Goal: Task Accomplishment & Management: Manage account settings

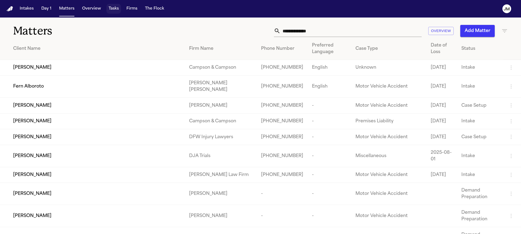
click at [109, 12] on button "Tasks" at bounding box center [114, 9] width 15 height 10
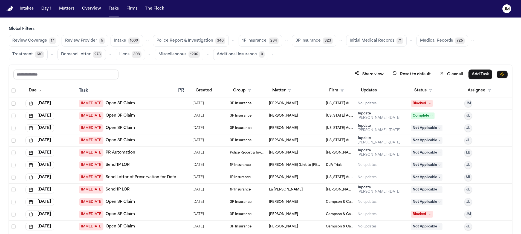
click at [35, 57] on span "610" at bounding box center [39, 54] width 9 height 7
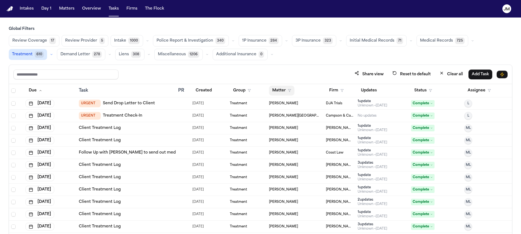
click at [283, 90] on button "Matter" at bounding box center [281, 91] width 25 height 10
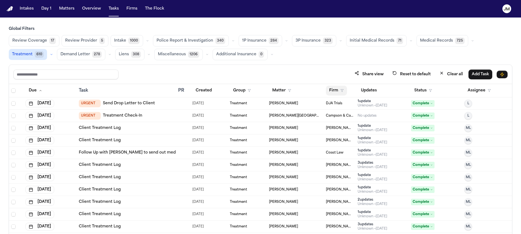
click at [334, 89] on button "Firm" at bounding box center [336, 91] width 21 height 10
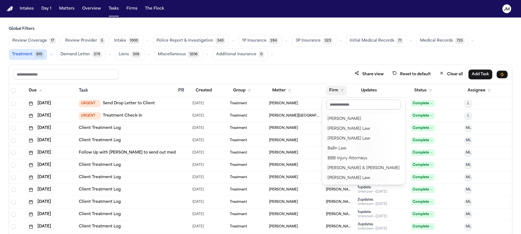
click at [336, 105] on input "text" at bounding box center [364, 105] width 74 height 10
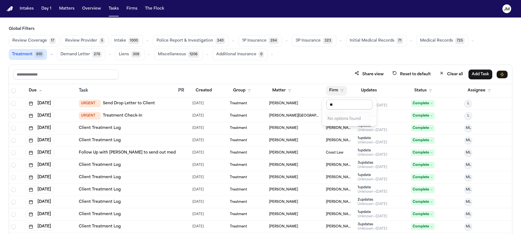
type input "***"
click at [337, 123] on button "David Lopez" at bounding box center [350, 119] width 50 height 10
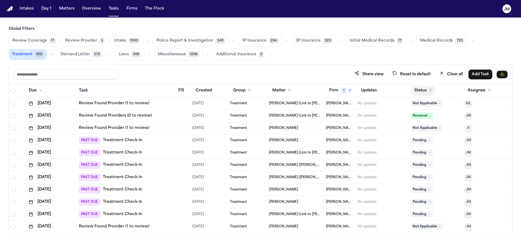
click at [418, 92] on button "Status" at bounding box center [423, 91] width 24 height 10
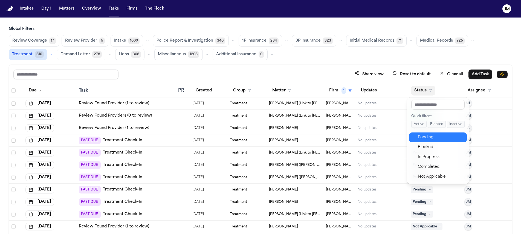
click at [435, 136] on div "Pending" at bounding box center [441, 137] width 46 height 7
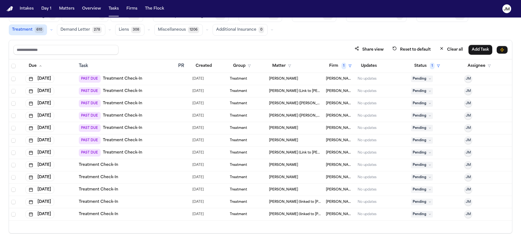
scroll to position [33, 0]
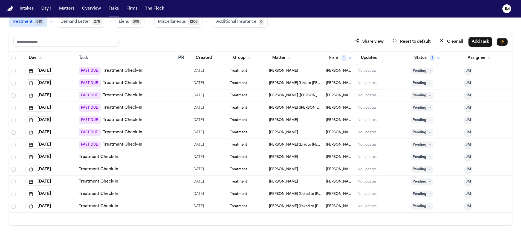
click at [158, 157] on div "Treatment Check-In" at bounding box center [126, 156] width 95 height 5
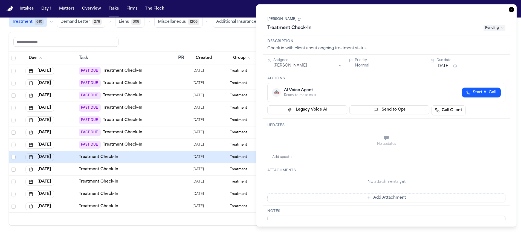
click at [285, 19] on link "Kerrylyn Blake" at bounding box center [284, 19] width 33 height 4
click at [434, 34] on div "Kerrylyn Blake Treatment Check-In Pending" at bounding box center [386, 23] width 247 height 25
click at [497, 27] on span "Pending" at bounding box center [495, 28] width 22 height 7
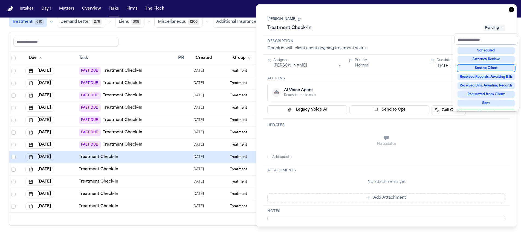
scroll to position [79, 0]
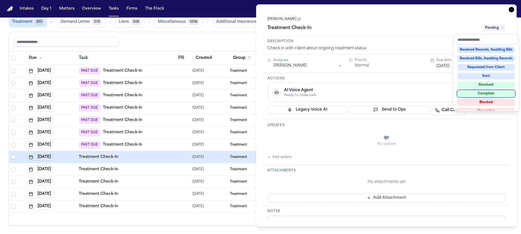
click at [498, 92] on div "Complete" at bounding box center [486, 93] width 57 height 7
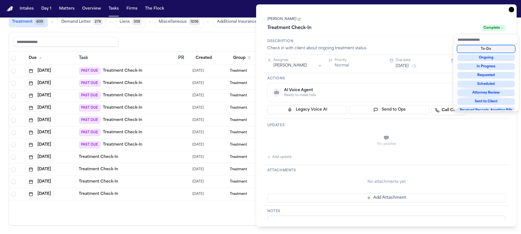
click at [512, 10] on div "**********" at bounding box center [386, 115] width 261 height 222
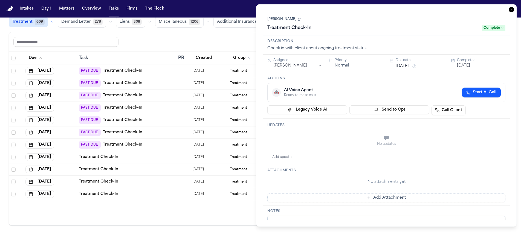
click at [509, 9] on icon "button" at bounding box center [511, 9] width 5 height 5
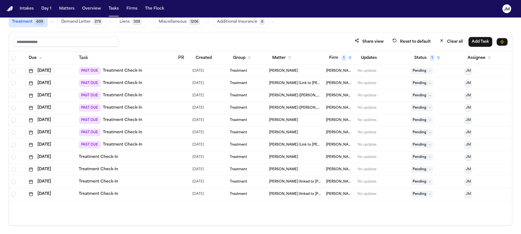
click at [53, 70] on button "Jul 23, 2025" at bounding box center [39, 71] width 29 height 8
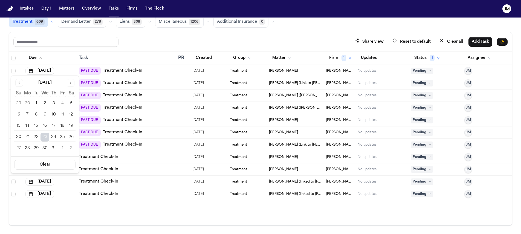
click at [69, 81] on button "Go to next month" at bounding box center [71, 83] width 8 height 8
click at [46, 127] on button "15" at bounding box center [45, 126] width 9 height 9
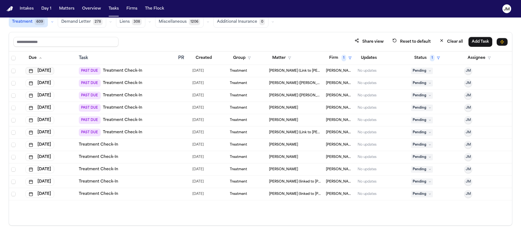
click at [52, 72] on button "Jul 23, 2025" at bounding box center [39, 71] width 29 height 8
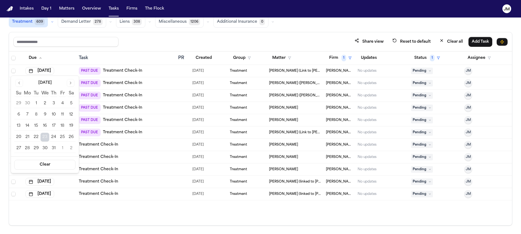
click at [70, 82] on button "Go to next month" at bounding box center [71, 83] width 8 height 8
click at [47, 128] on button "15" at bounding box center [45, 126] width 9 height 9
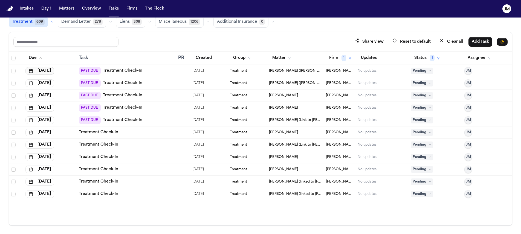
click at [54, 70] on button "Jul 23, 2025" at bounding box center [39, 71] width 29 height 8
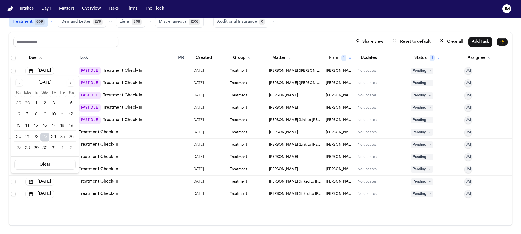
click at [70, 79] on button "Go to next month" at bounding box center [71, 83] width 8 height 8
click at [70, 80] on button "Go to next month" at bounding box center [71, 83] width 8 height 8
click at [47, 125] on button "15" at bounding box center [45, 126] width 9 height 9
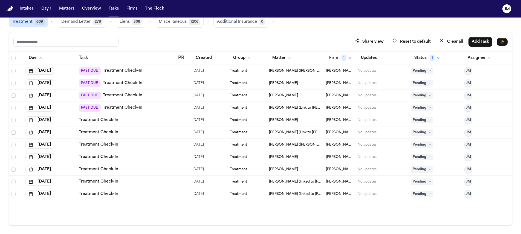
click at [52, 72] on button "Jul 23, 2025" at bounding box center [39, 71] width 29 height 8
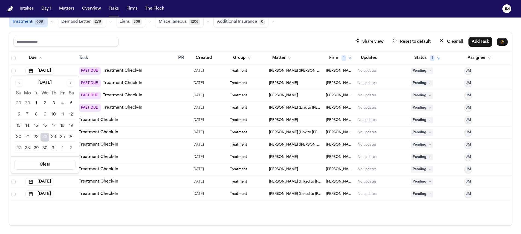
click at [70, 82] on button "Go to next month" at bounding box center [71, 83] width 8 height 8
click at [47, 127] on button "15" at bounding box center [45, 126] width 9 height 9
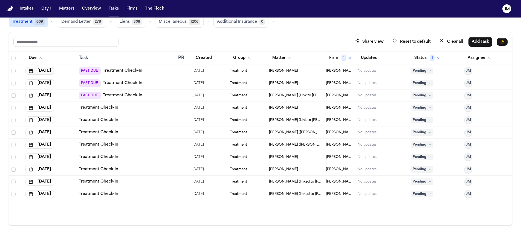
click at [49, 73] on button "Aug 2, 2025" at bounding box center [39, 71] width 29 height 8
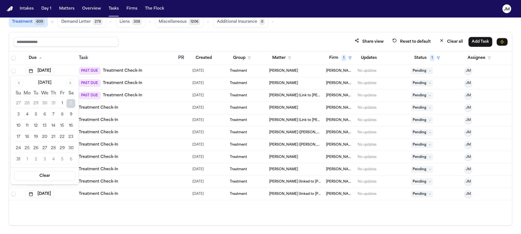
click at [69, 81] on button "Go to next month" at bounding box center [71, 83] width 8 height 8
click at [69, 83] on button "Go to next month" at bounding box center [71, 83] width 8 height 8
click at [47, 127] on button "15" at bounding box center [44, 126] width 9 height 9
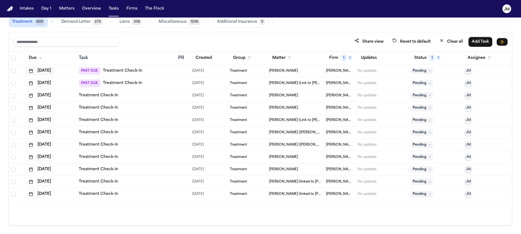
click at [48, 71] on button "Aug 2, 2025" at bounding box center [39, 71] width 29 height 8
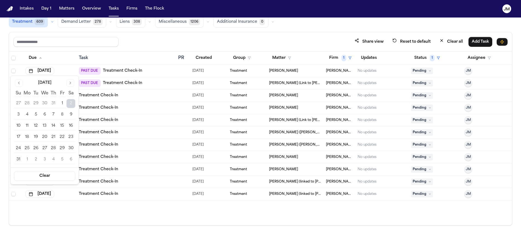
click at [71, 80] on button "Go to next month" at bounding box center [71, 83] width 8 height 8
click at [20, 86] on button "Go to previous month" at bounding box center [19, 83] width 8 height 8
click at [43, 126] on button "15" at bounding box center [44, 126] width 9 height 9
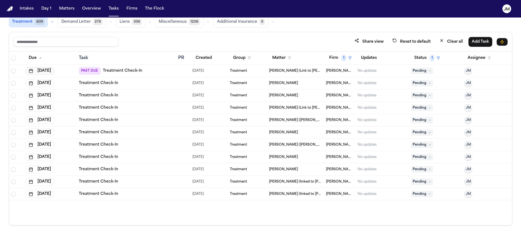
click at [47, 73] on button "Aug 2, 2025" at bounding box center [39, 71] width 29 height 8
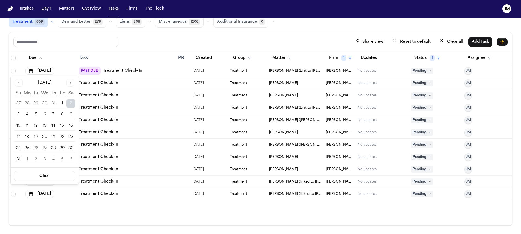
click at [68, 83] on button "Go to next month" at bounding box center [71, 83] width 8 height 8
click at [46, 123] on button "15" at bounding box center [44, 126] width 9 height 9
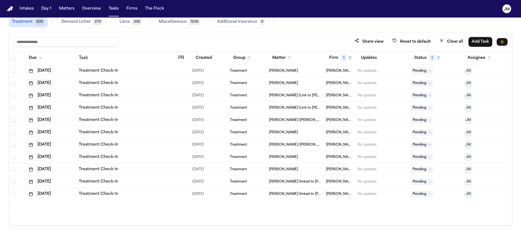
click at [274, 71] on span "Aaron Martinez" at bounding box center [283, 71] width 29 height 4
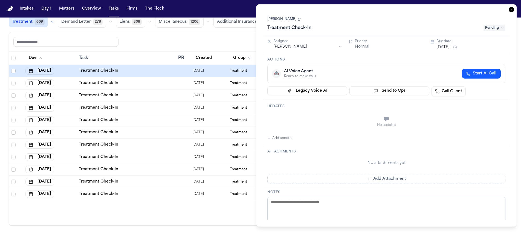
click at [291, 20] on link "Aaron Martinez" at bounding box center [284, 19] width 33 height 4
click at [513, 8] on icon "button" at bounding box center [511, 9] width 5 height 5
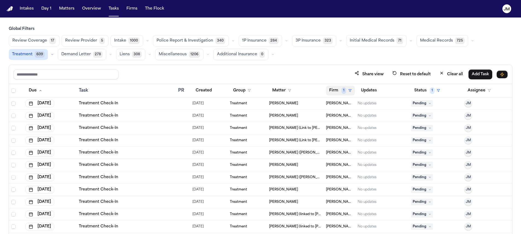
click at [341, 91] on button "Firm 1" at bounding box center [340, 91] width 29 height 10
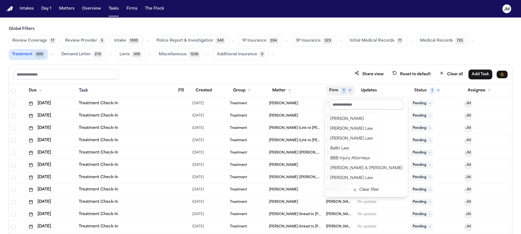
click at [345, 104] on input "text" at bounding box center [366, 105] width 74 height 10
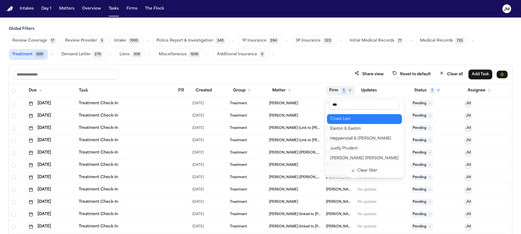
type input "****"
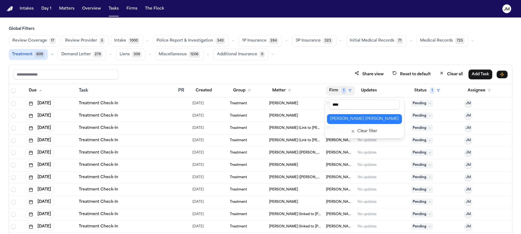
click at [346, 121] on div "[PERSON_NAME] [PERSON_NAME]" at bounding box center [365, 119] width 68 height 7
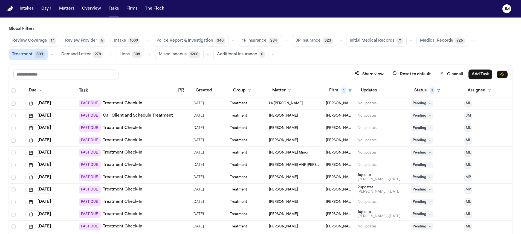
click at [38, 116] on button "Jul 30, 2025" at bounding box center [39, 116] width 29 height 8
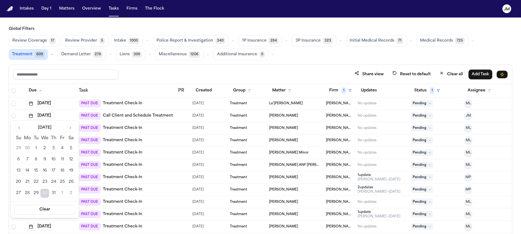
click at [70, 130] on button "Go to next month" at bounding box center [71, 128] width 8 height 8
click at [25, 172] on button "13" at bounding box center [27, 171] width 9 height 9
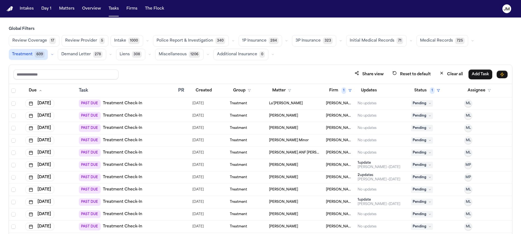
click at [164, 119] on div "PAST DUE Treatment Check-In" at bounding box center [126, 116] width 95 height 8
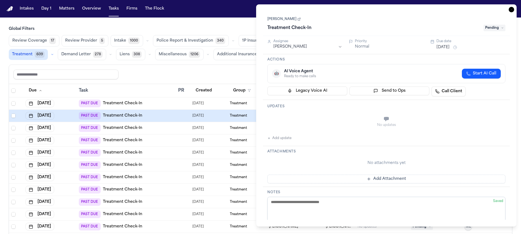
click at [280, 19] on link "Timothy Done" at bounding box center [284, 19] width 33 height 4
click at [417, 22] on div "Timothy Done Treatment Check-In Pending" at bounding box center [387, 24] width 238 height 17
click at [300, 48] on html "Intakes Day 1 Matters Overview Tasks Firms The Flock JM Global Filters Review C…" at bounding box center [260, 117] width 521 height 234
click at [495, 30] on span "Pending" at bounding box center [495, 28] width 22 height 7
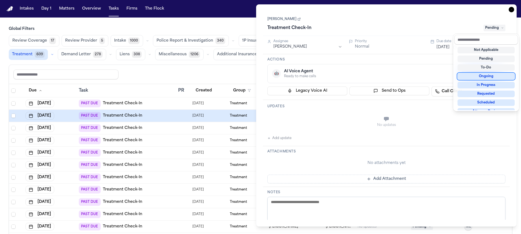
scroll to position [85, 0]
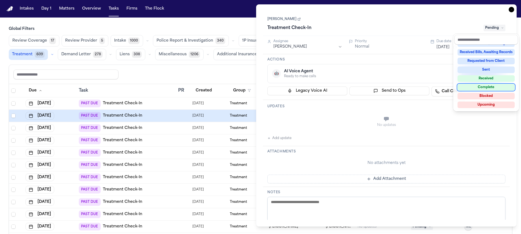
click at [486, 87] on div "Complete" at bounding box center [486, 87] width 57 height 7
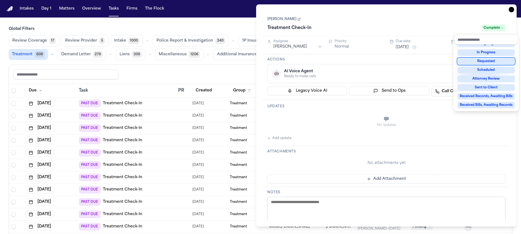
click at [513, 12] on div "Task Details Timothy Done Treatment Check-In Complete Assignee Jacqueline Maldo…" at bounding box center [386, 115] width 261 height 222
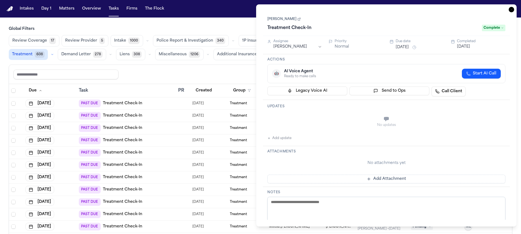
click at [513, 11] on icon "button" at bounding box center [511, 9] width 5 height 5
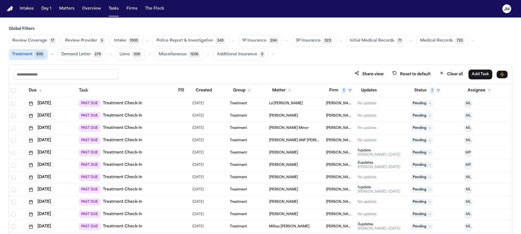
click at [53, 112] on button "Aug 7, 2025" at bounding box center [39, 116] width 29 height 8
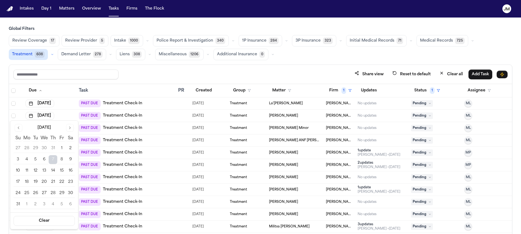
click at [69, 130] on button "Go to next month" at bounding box center [70, 128] width 8 height 8
click at [68, 129] on button "Go to next month" at bounding box center [70, 128] width 8 height 8
click at [43, 172] on button "15" at bounding box center [44, 171] width 9 height 9
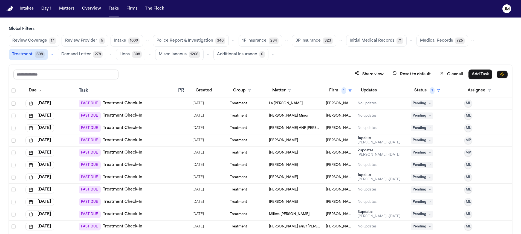
click at [147, 119] on div "PAST DUE Treatment Check-In" at bounding box center [126, 116] width 95 height 8
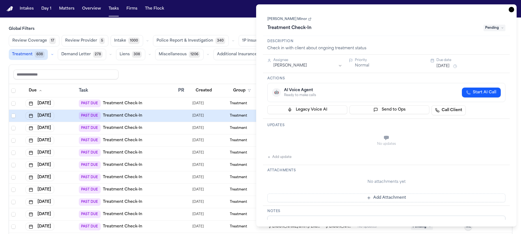
click at [291, 21] on link "Nakiya Little Minor" at bounding box center [290, 19] width 44 height 4
click at [512, 9] on icon "button" at bounding box center [511, 9] width 5 height 5
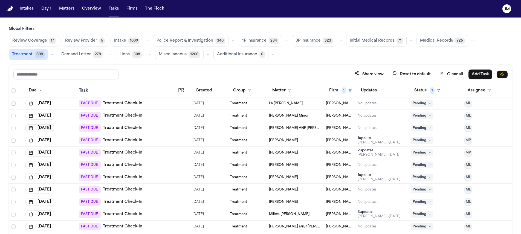
click at [52, 129] on button "Aug 18, 2025" at bounding box center [39, 128] width 29 height 8
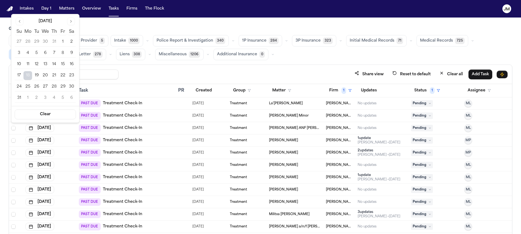
click at [70, 22] on button "Go to next month" at bounding box center [71, 22] width 8 height 8
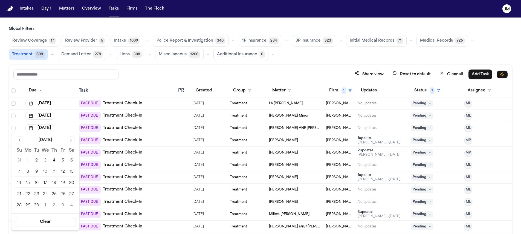
click at [68, 138] on button "Go to next month" at bounding box center [71, 140] width 8 height 8
click at [43, 184] on button "15" at bounding box center [45, 183] width 9 height 9
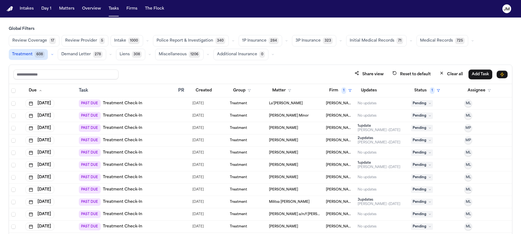
click at [279, 129] on span "Roxibeth Gonzalez" at bounding box center [283, 128] width 29 height 4
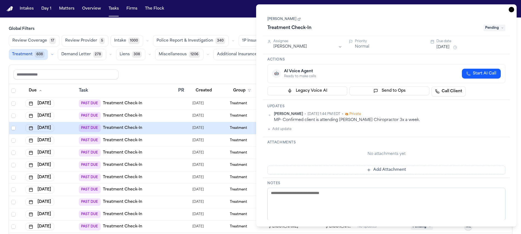
click at [285, 21] on link "Roxibeth Gonzalez" at bounding box center [284, 19] width 33 height 4
click at [333, 47] on html "Intakes Day 1 Matters Overview Tasks Firms The Flock JM Global Filters Review C…" at bounding box center [260, 117] width 521 height 234
click at [510, 10] on icon "button" at bounding box center [511, 9] width 5 height 5
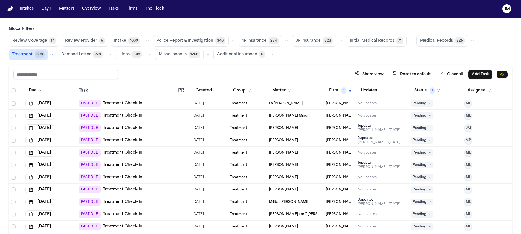
click at [155, 129] on div "PAST DUE Treatment Check-In" at bounding box center [126, 128] width 95 height 8
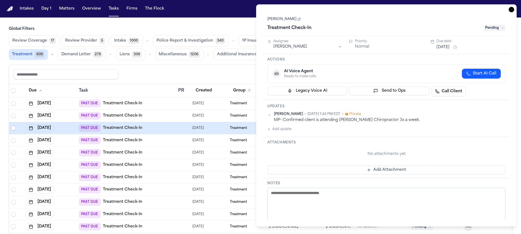
click at [514, 10] on icon "button" at bounding box center [511, 9] width 5 height 5
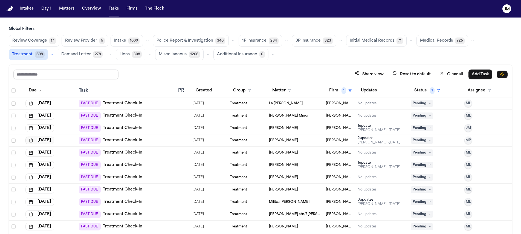
click at [50, 140] on button "Aug 19, 2025" at bounding box center [39, 141] width 29 height 8
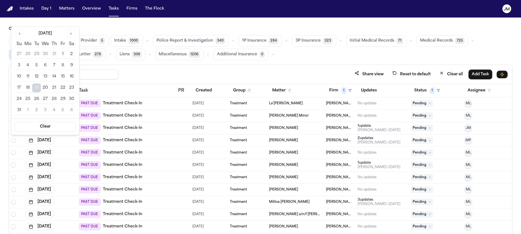
click at [71, 35] on button "Go to next month" at bounding box center [71, 34] width 8 height 8
click at [73, 45] on button "Go to next month" at bounding box center [71, 45] width 8 height 8
click at [28, 87] on button "13" at bounding box center [28, 88] width 9 height 9
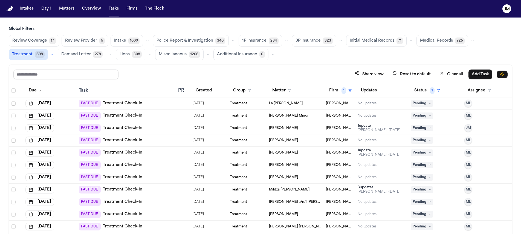
click at [151, 139] on div "PAST DUE Treatment Check-In" at bounding box center [126, 141] width 95 height 8
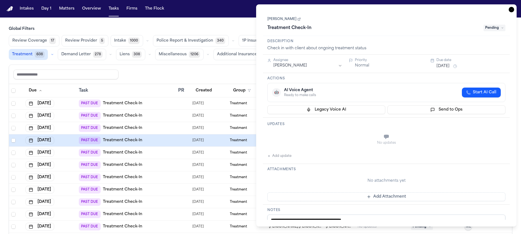
click at [281, 20] on link "Jhonnathan Patino" at bounding box center [284, 19] width 33 height 4
click at [303, 64] on html "Intakes Day 1 Matters Overview Tasks Firms The Flock JM Global Filters Review C…" at bounding box center [260, 117] width 521 height 234
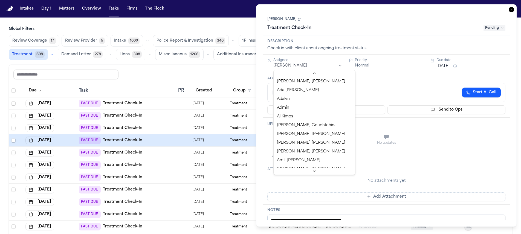
scroll to position [4, 0]
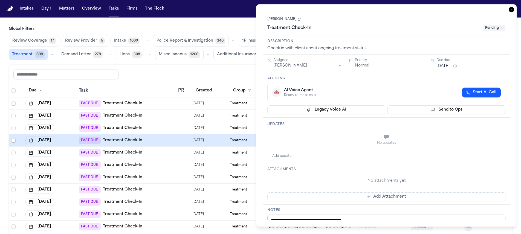
click at [487, 28] on span "Pending" at bounding box center [495, 28] width 22 height 7
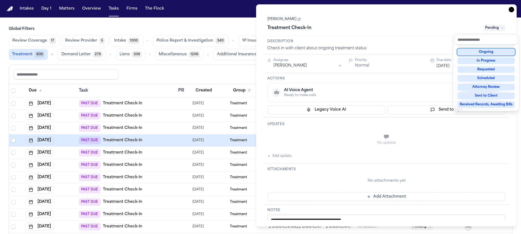
scroll to position [85, 0]
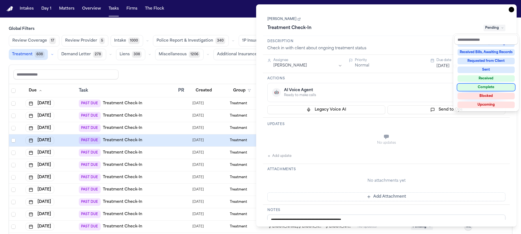
click at [492, 86] on div "Complete" at bounding box center [486, 87] width 57 height 7
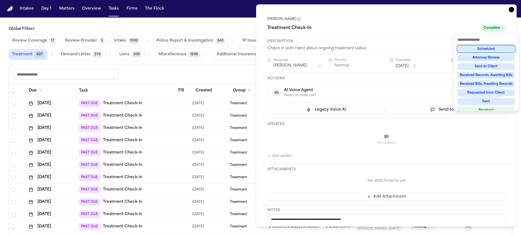
click at [510, 9] on div "**********" at bounding box center [386, 115] width 261 height 222
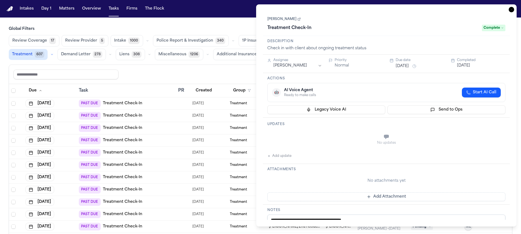
click at [513, 10] on icon "button" at bounding box center [511, 9] width 5 height 5
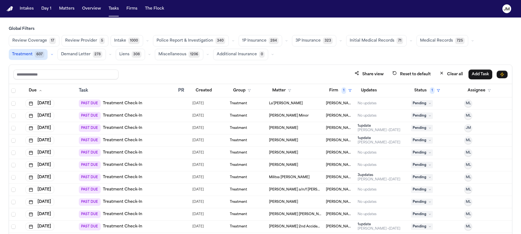
click at [146, 142] on div "PAST DUE Treatment Check-In" at bounding box center [126, 141] width 95 height 8
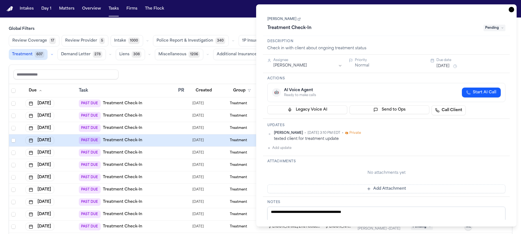
click at [510, 10] on icon "button" at bounding box center [511, 9] width 5 height 5
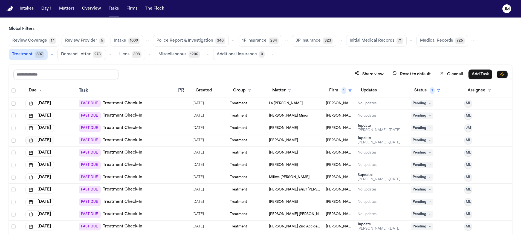
click at [38, 141] on button "Aug 21, 2025" at bounding box center [39, 141] width 29 height 8
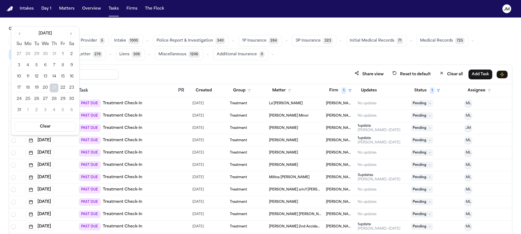
click at [72, 30] on button "Go to next month" at bounding box center [71, 34] width 8 height 8
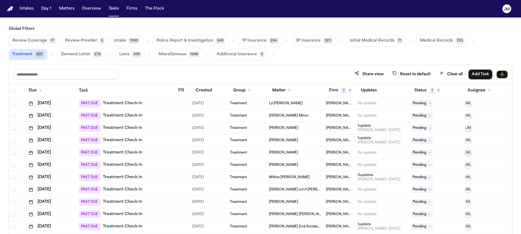
click at [71, 32] on div "Global Filters Review Coverage 17 Review Provider 5 Intake 1000 Police Report &…" at bounding box center [261, 43] width 504 height 34
click at [52, 140] on button "Aug 21, 2025" at bounding box center [39, 141] width 29 height 8
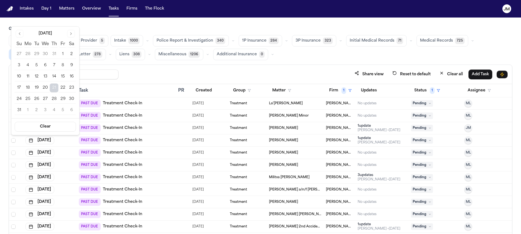
click at [74, 32] on button "Go to next month" at bounding box center [71, 34] width 8 height 8
click at [70, 44] on button "Go to next month" at bounding box center [71, 45] width 8 height 8
click at [26, 88] on button "13" at bounding box center [28, 88] width 9 height 9
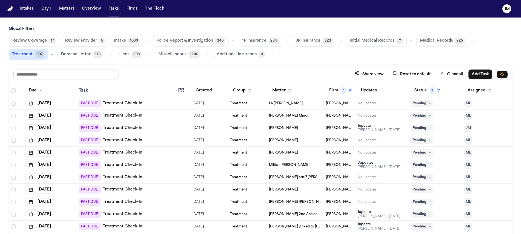
click at [107, 140] on link "Treatment Check-In" at bounding box center [122, 140] width 39 height 5
click at [162, 144] on div "PAST DUE Treatment Check-In" at bounding box center [126, 141] width 95 height 8
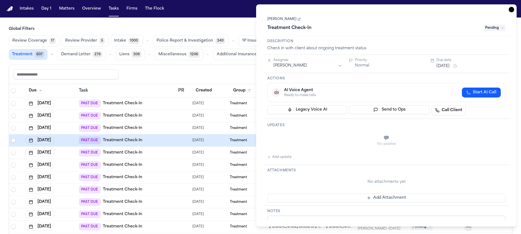
click at [286, 17] on link "Stefano Cuba" at bounding box center [284, 19] width 33 height 4
click at [490, 29] on span "Pending" at bounding box center [495, 28] width 22 height 7
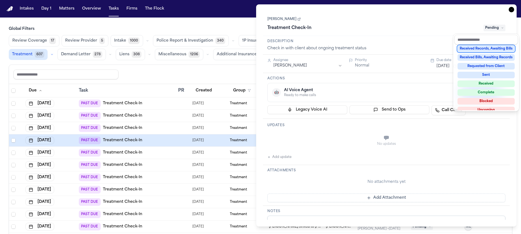
scroll to position [85, 0]
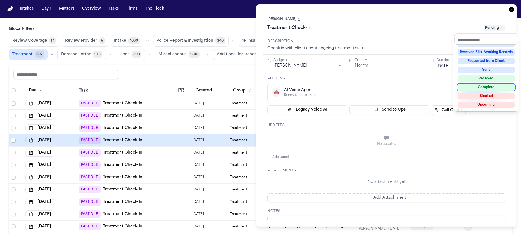
click at [494, 85] on div "Complete" at bounding box center [486, 87] width 57 height 7
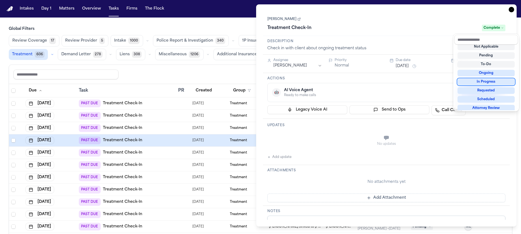
scroll to position [2, 0]
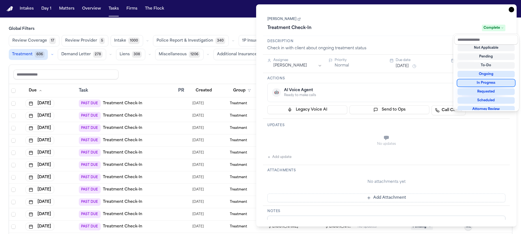
click at [288, 66] on div "**********" at bounding box center [386, 115] width 247 height 209
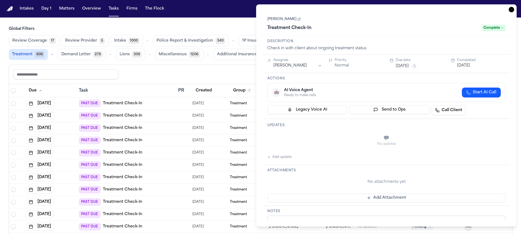
click at [294, 66] on html "Intakes Day 1 Matters Overview Tasks Firms The Flock JM Global Filters Review C…" at bounding box center [260, 117] width 521 height 234
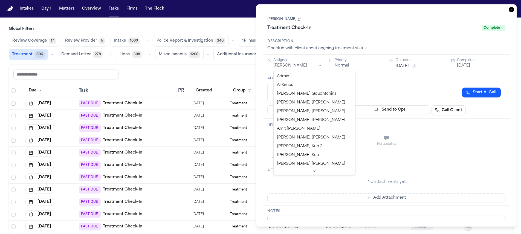
scroll to position [0, 0]
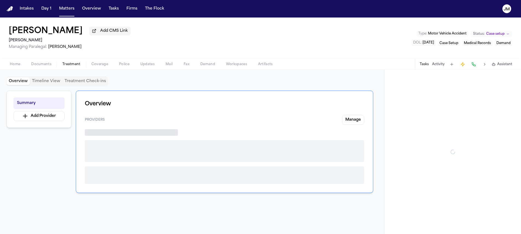
click at [73, 67] on span "Treatment" at bounding box center [71, 64] width 18 height 4
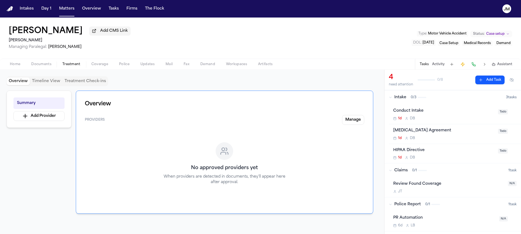
click at [78, 84] on button "Treatment Check-ins" at bounding box center [85, 82] width 46 height 8
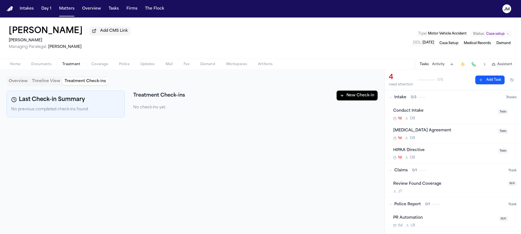
click at [363, 99] on button "New Check-in" at bounding box center [357, 96] width 41 height 10
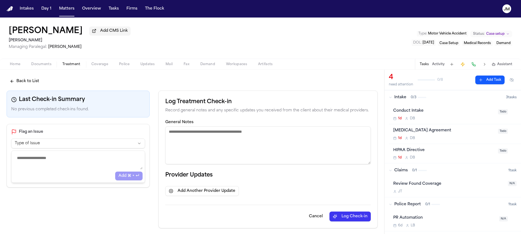
click at [200, 132] on textarea "General Notes" at bounding box center [268, 146] width 206 height 38
type textarea "*"
click at [207, 134] on textarea "**********" at bounding box center [266, 146] width 203 height 38
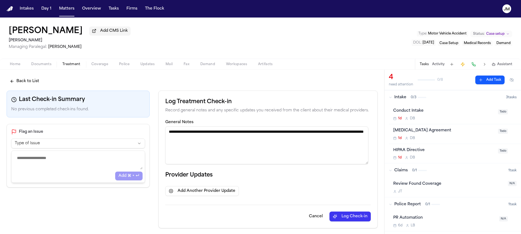
click at [252, 140] on textarea "**********" at bounding box center [266, 146] width 203 height 38
type textarea "**********"
click at [348, 216] on button "Log Check-in" at bounding box center [350, 217] width 41 height 10
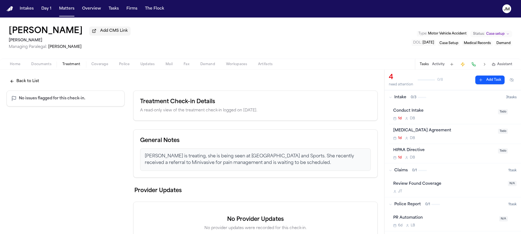
click at [38, 81] on button "Back to List" at bounding box center [25, 81] width 36 height 10
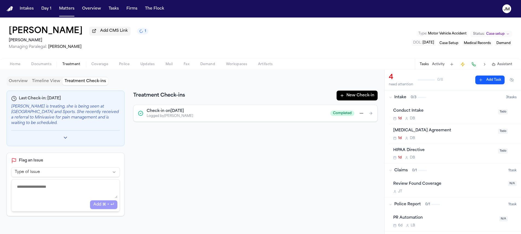
click at [19, 82] on button "Overview" at bounding box center [18, 82] width 23 height 8
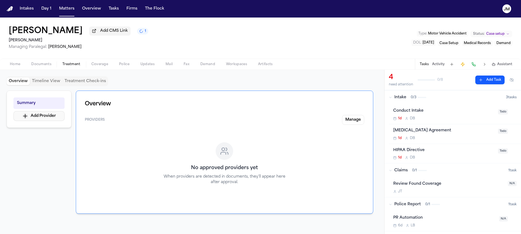
click at [47, 116] on button "Add Provider" at bounding box center [38, 116] width 51 height 10
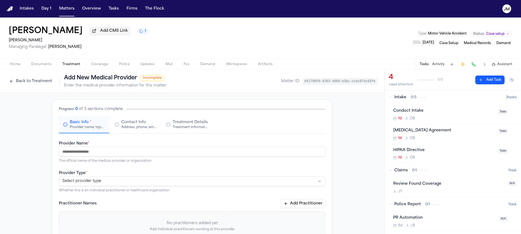
click at [106, 150] on input "Provider Name *" at bounding box center [192, 152] width 267 height 10
click at [110, 151] on input "**********" at bounding box center [192, 152] width 267 height 10
type input "**********"
click at [114, 185] on html "**********" at bounding box center [260, 117] width 521 height 234
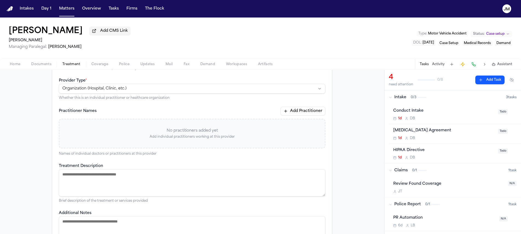
scroll to position [93, 0]
click at [293, 112] on button "Add Practitioner" at bounding box center [303, 111] width 45 height 9
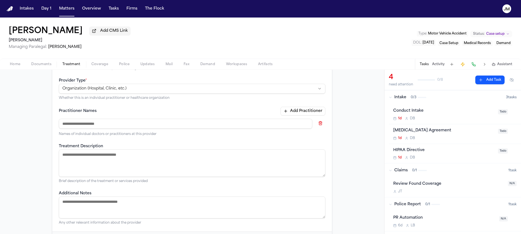
click at [107, 125] on input at bounding box center [186, 124] width 254 height 10
type input "*"
type input "**********"
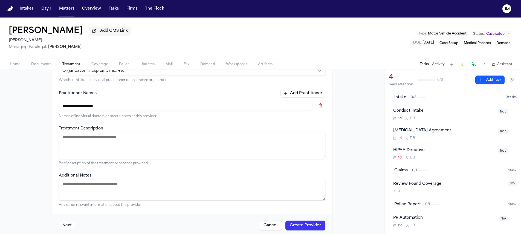
scroll to position [121, 0]
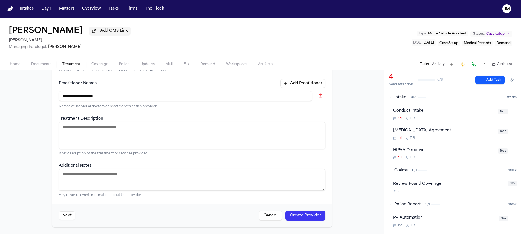
click at [312, 214] on button "Create Provider" at bounding box center [306, 216] width 40 height 10
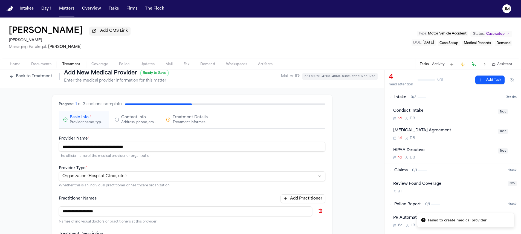
scroll to position [0, 0]
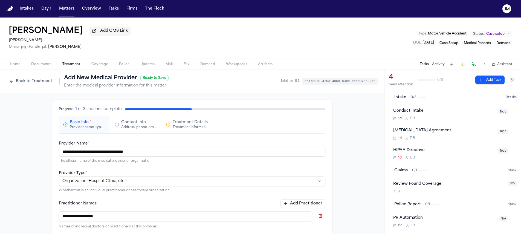
click at [179, 127] on div "Treatment information, practitioners, and dates" at bounding box center [190, 127] width 35 height 4
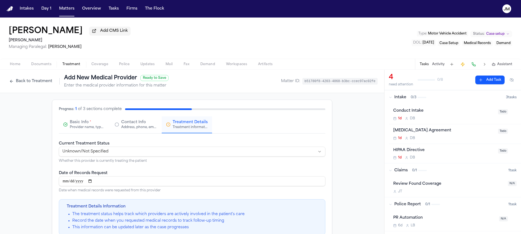
click at [93, 153] on html "**********" at bounding box center [260, 117] width 521 height 234
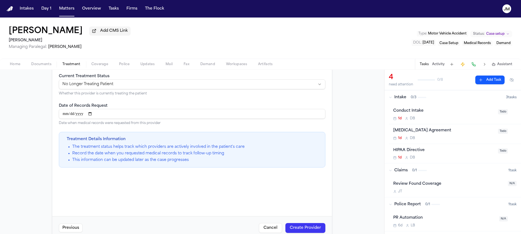
scroll to position [81, 0]
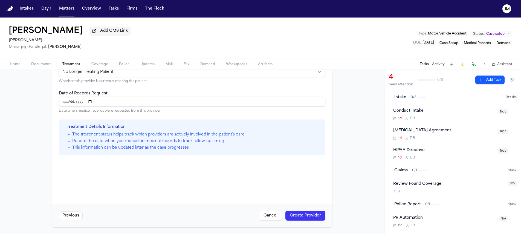
click at [295, 215] on button "Create Provider" at bounding box center [306, 216] width 40 height 10
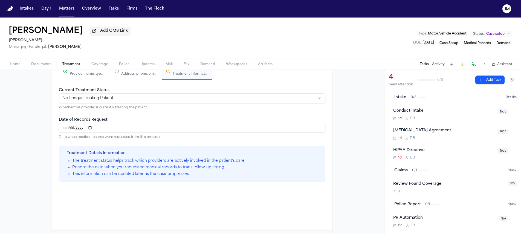
scroll to position [0, 0]
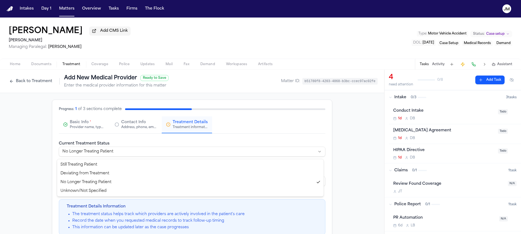
click at [101, 152] on html "**********" at bounding box center [260, 117] width 521 height 234
select select "*******"
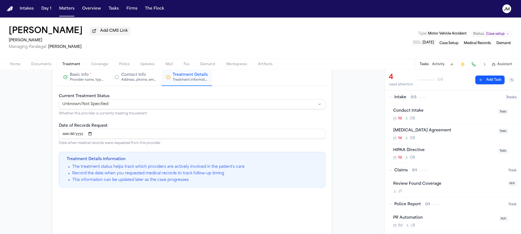
scroll to position [81, 0]
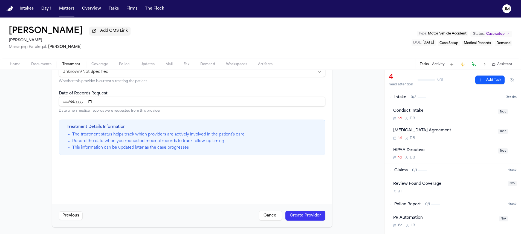
click at [317, 214] on button "Create Provider" at bounding box center [306, 216] width 40 height 10
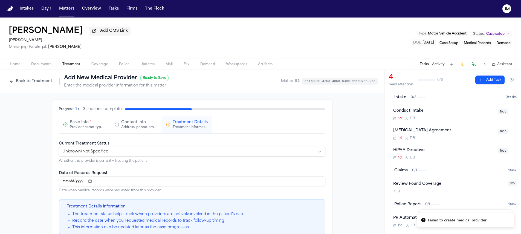
click at [139, 127] on div "Address, phone, email, and other contact details" at bounding box center [138, 127] width 35 height 4
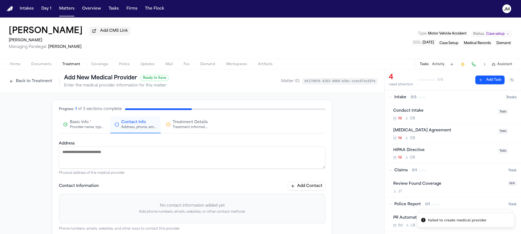
click at [188, 135] on div "Progress: 1 of 3 sections complete Basic Info * Provider name, type, and genera…" at bounding box center [192, 203] width 280 height 207
click at [185, 131] on button "Treatment Details Treatment information, practitioners, and dates" at bounding box center [187, 124] width 50 height 17
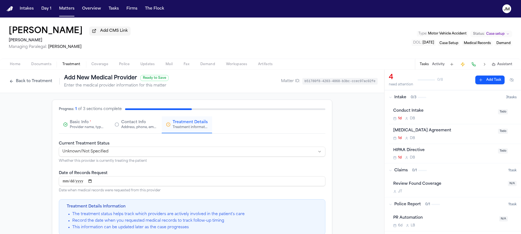
click at [19, 82] on button "Back to Treatment" at bounding box center [31, 81] width 48 height 9
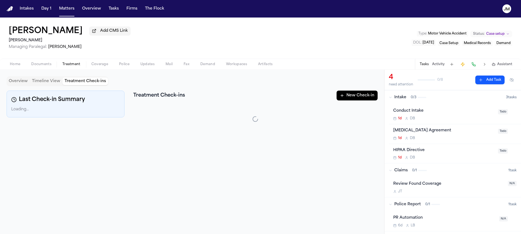
click at [78, 82] on button "Treatment Check-ins" at bounding box center [85, 82] width 46 height 8
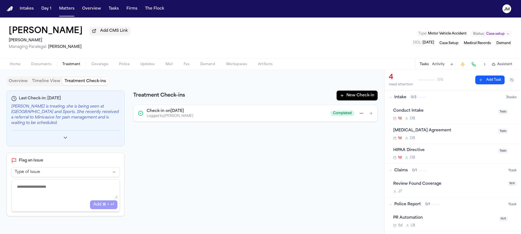
click at [19, 82] on button "Overview" at bounding box center [18, 82] width 23 height 8
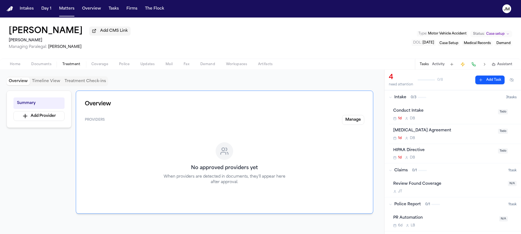
click at [53, 85] on button "Timeline View" at bounding box center [46, 82] width 33 height 8
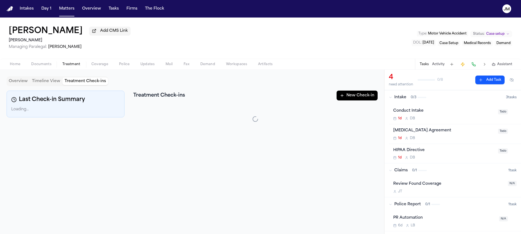
click at [66, 81] on button "Treatment Check-ins" at bounding box center [85, 82] width 46 height 8
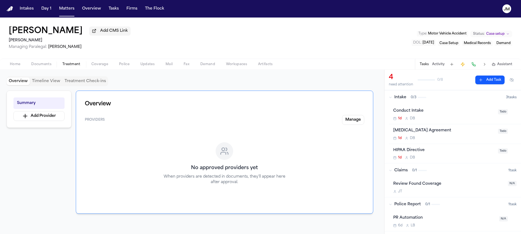
click at [27, 83] on button "Overview" at bounding box center [18, 82] width 23 height 8
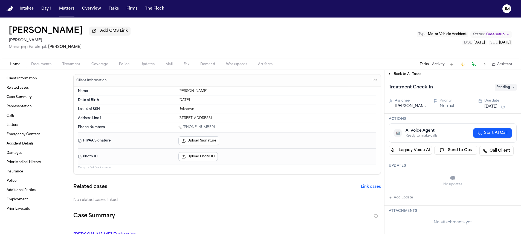
click at [36, 64] on span "Documents" at bounding box center [41, 64] width 20 height 4
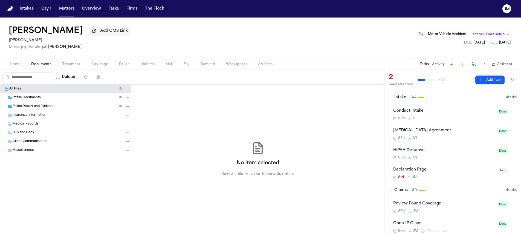
click at [31, 100] on span "Intake Documents" at bounding box center [27, 98] width 28 height 5
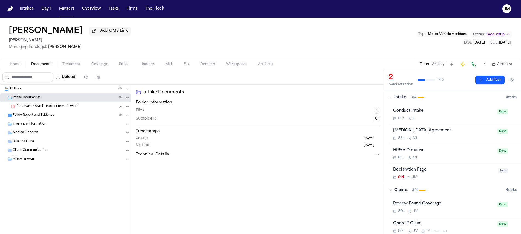
click at [32, 116] on span "Police Report and Evidence" at bounding box center [34, 115] width 42 height 5
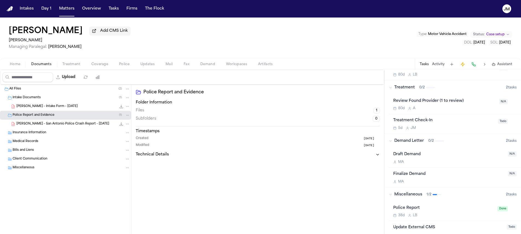
scroll to position [252, 0]
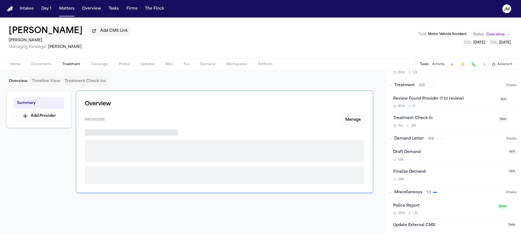
click at [70, 66] on span "Treatment" at bounding box center [71, 64] width 18 height 4
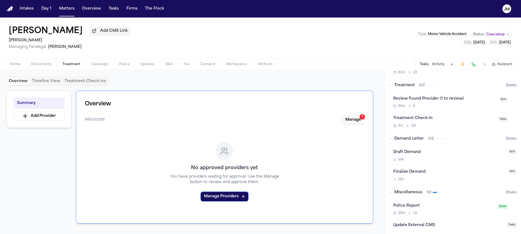
click at [347, 117] on button "Manage 1" at bounding box center [353, 120] width 22 height 10
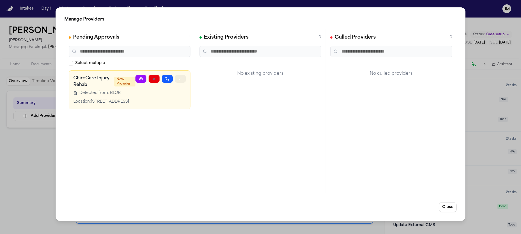
click at [181, 77] on icon "button" at bounding box center [180, 79] width 4 height 4
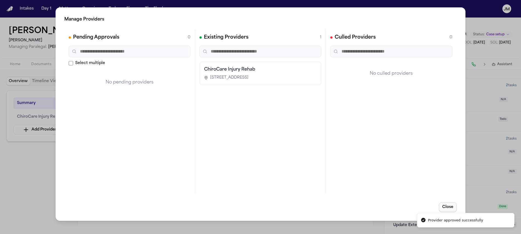
click at [448, 205] on button "Close" at bounding box center [448, 207] width 18 height 10
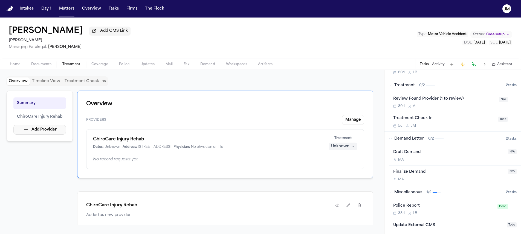
click at [29, 132] on button "Add Provider" at bounding box center [39, 130] width 53 height 10
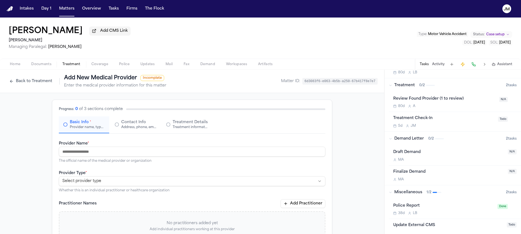
click at [90, 155] on input "Provider Name *" at bounding box center [192, 152] width 267 height 10
type input "*"
type input "**********"
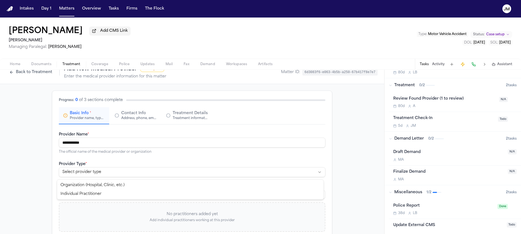
click at [115, 172] on html "**********" at bounding box center [260, 117] width 521 height 234
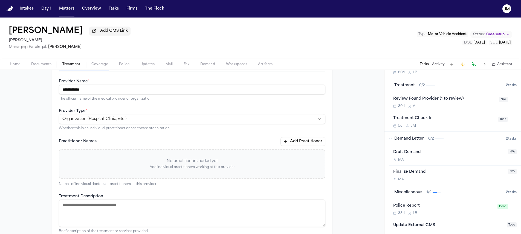
scroll to position [141, 0]
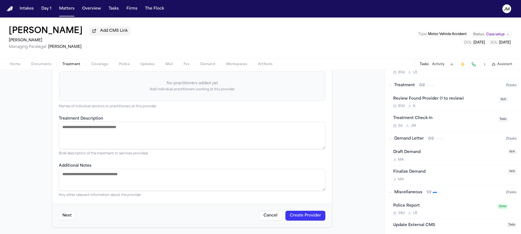
click at [297, 219] on button "Create Provider" at bounding box center [306, 216] width 40 height 10
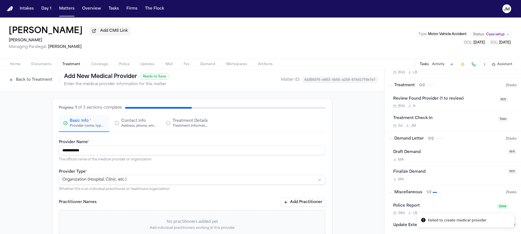
scroll to position [0, 0]
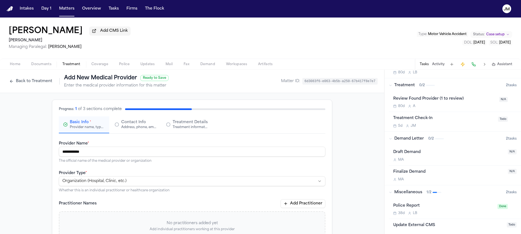
click at [19, 78] on div "Back to Treatment Add New Medical Provider Ready to Save Enter the medical prov…" at bounding box center [88, 81] width 162 height 14
click at [20, 79] on button "Back to Treatment" at bounding box center [31, 81] width 48 height 9
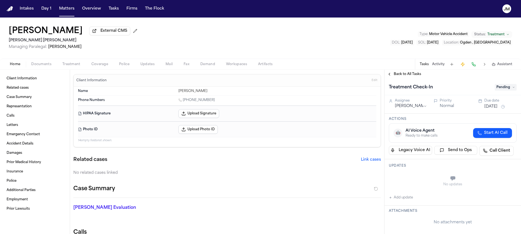
click at [73, 65] on span "Treatment" at bounding box center [71, 64] width 18 height 4
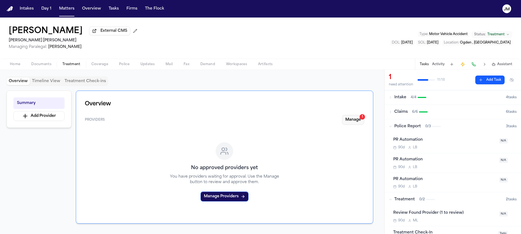
click at [358, 119] on button "Manage 1" at bounding box center [353, 120] width 22 height 10
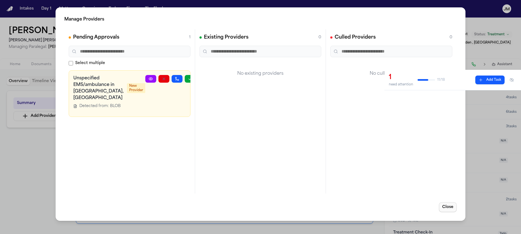
click at [443, 208] on button "Close" at bounding box center [448, 207] width 18 height 10
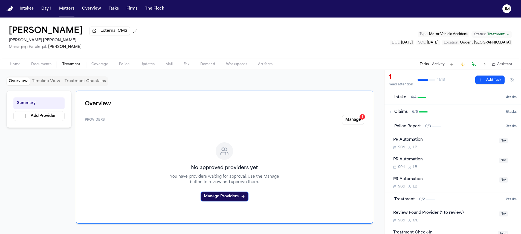
click at [96, 85] on button "Treatment Check-ins" at bounding box center [85, 82] width 46 height 8
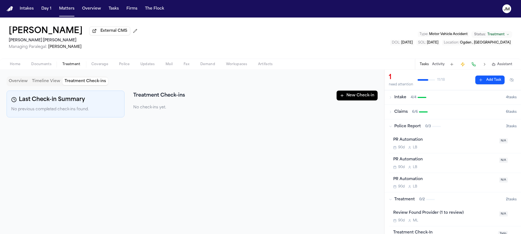
click at [347, 100] on button "New Check-in" at bounding box center [357, 96] width 41 height 10
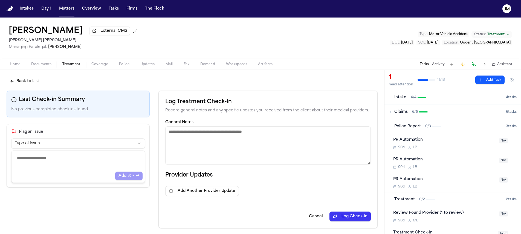
click at [193, 136] on textarea "General Notes" at bounding box center [268, 146] width 206 height 38
type textarea "**********"
click at [346, 217] on button "Log Check-in" at bounding box center [350, 217] width 41 height 10
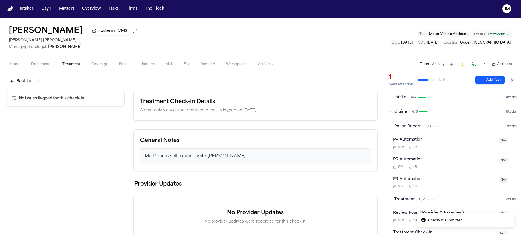
click at [31, 82] on button "Back to List" at bounding box center [25, 81] width 36 height 10
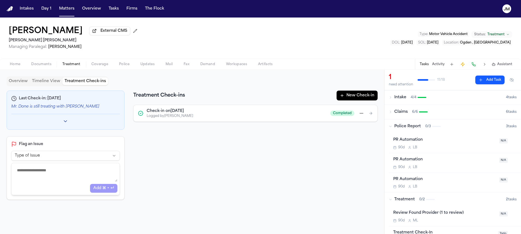
click at [21, 82] on button "Overview" at bounding box center [18, 82] width 23 height 8
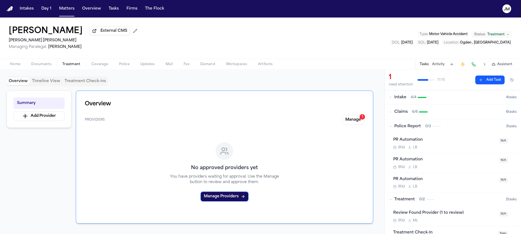
click at [361, 116] on div "Overview Providers Manage 1 No approved providers yet You have providers waitin…" at bounding box center [225, 157] width 298 height 133
click at [360, 119] on button "Manage 1" at bounding box center [353, 120] width 22 height 10
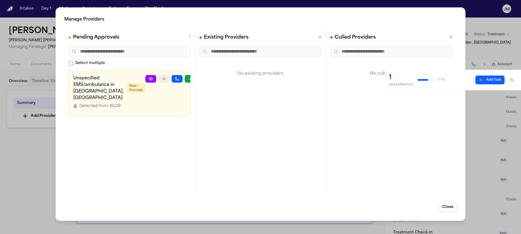
click at [159, 79] on button "button" at bounding box center [164, 79] width 11 height 8
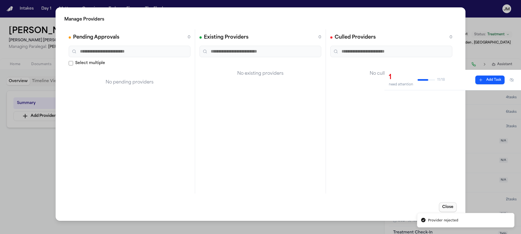
click at [451, 209] on button "Close" at bounding box center [448, 207] width 18 height 10
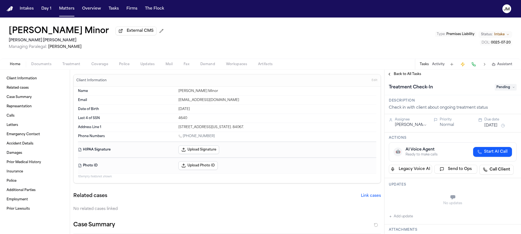
click at [33, 67] on span "Documents" at bounding box center [41, 64] width 20 height 4
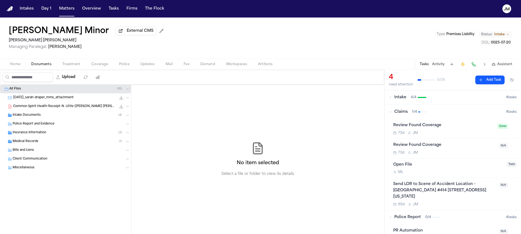
click at [31, 116] on span "Intake Documents" at bounding box center [27, 115] width 28 height 5
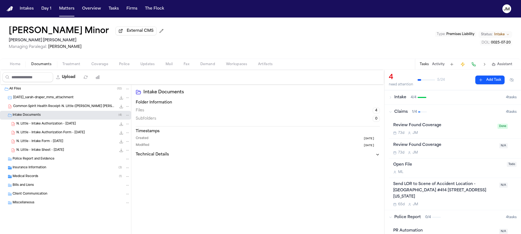
click at [31, 170] on span "Insurance Information" at bounding box center [30, 168] width 34 height 5
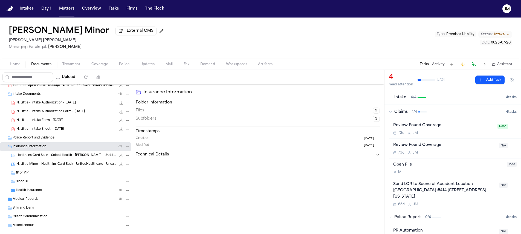
scroll to position [31, 0]
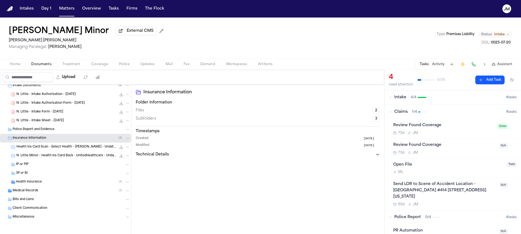
click at [38, 183] on span "Health Insurance" at bounding box center [29, 182] width 26 height 5
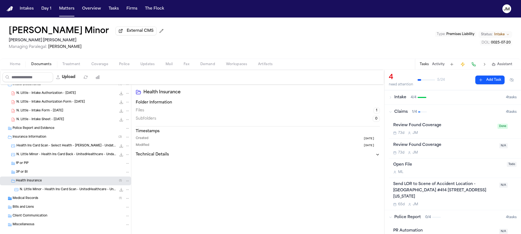
click at [63, 200] on div "Medical Records ( 1 )" at bounding box center [71, 198] width 117 height 5
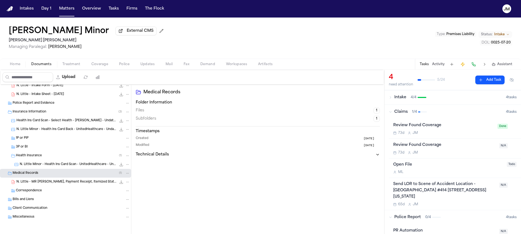
scroll to position [57, 0]
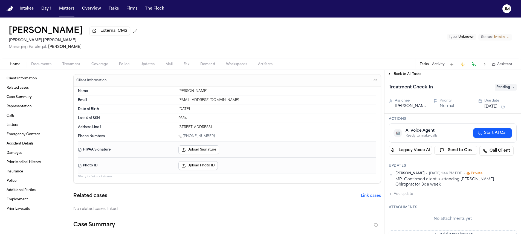
click at [41, 67] on span "Documents" at bounding box center [41, 64] width 20 height 4
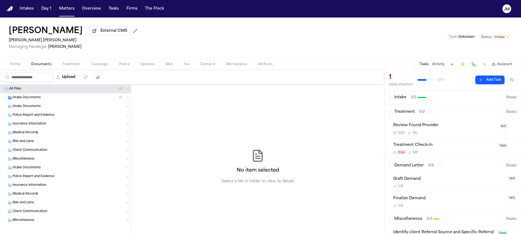
click at [65, 69] on div "Home Documents Treatment Coverage Police Updates Mail Fax Demand Workspaces Art…" at bounding box center [260, 64] width 521 height 11
click at [66, 67] on span "Treatment" at bounding box center [71, 64] width 18 height 4
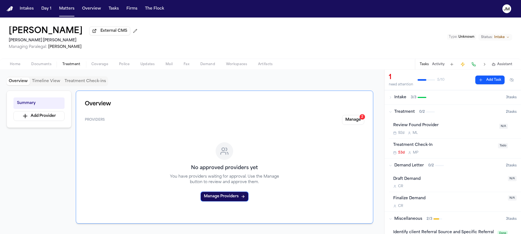
click at [15, 67] on span "Home" at bounding box center [15, 64] width 10 height 4
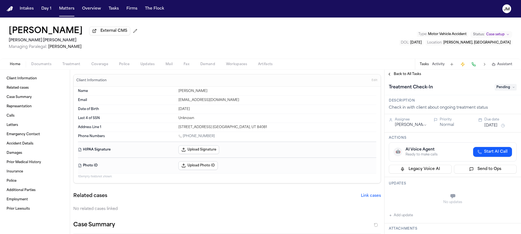
click at [69, 67] on span "Treatment" at bounding box center [71, 64] width 18 height 4
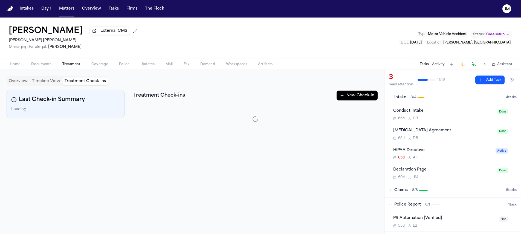
click at [79, 81] on button "Treatment Check-ins" at bounding box center [85, 82] width 46 height 8
click at [351, 97] on button "New Check-in" at bounding box center [357, 96] width 41 height 10
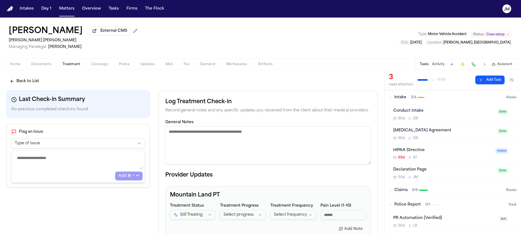
click at [258, 155] on textarea "General Notes" at bounding box center [268, 146] width 206 height 38
type textarea "*"
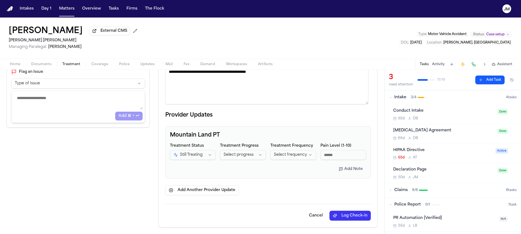
type textarea "**********"
click at [348, 213] on button "Log Check-in" at bounding box center [350, 216] width 41 height 10
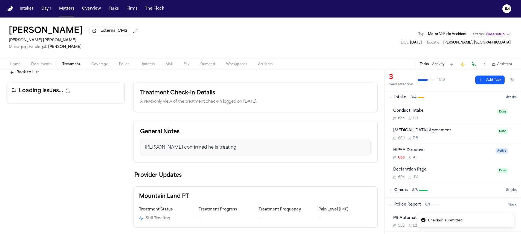
scroll to position [10, 0]
click at [34, 72] on button "Back to List" at bounding box center [25, 73] width 36 height 10
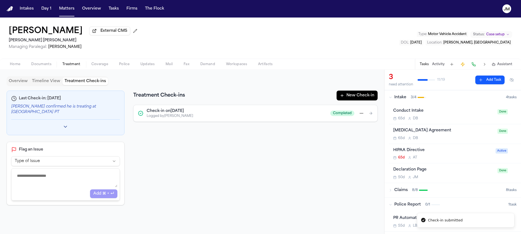
click at [23, 82] on button "Overview" at bounding box center [18, 82] width 23 height 8
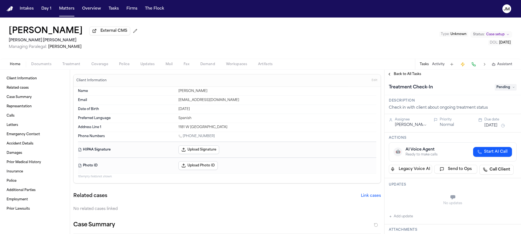
click at [71, 65] on span "Treatment" at bounding box center [71, 64] width 18 height 4
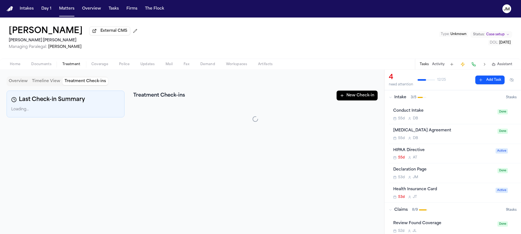
click at [70, 83] on button "Treatment Check-ins" at bounding box center [85, 82] width 46 height 8
click at [345, 94] on button "New Check-in" at bounding box center [357, 96] width 41 height 10
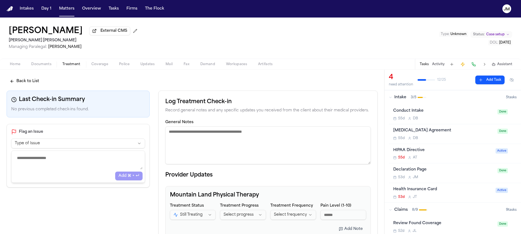
click at [279, 139] on textarea "General Notes" at bounding box center [268, 146] width 206 height 38
click at [166, 134] on textarea "**********" at bounding box center [266, 146] width 203 height 38
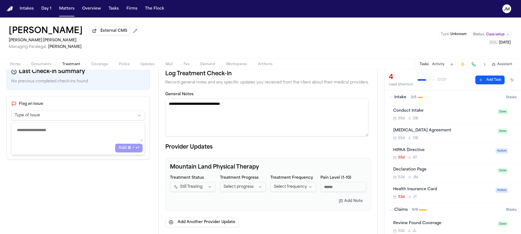
scroll to position [61, 0]
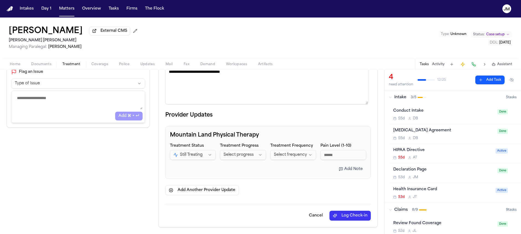
type textarea "**********"
click at [336, 210] on div "Cancel Log Check-in" at bounding box center [268, 212] width 206 height 17
click at [337, 216] on button "Log Check-in" at bounding box center [350, 216] width 41 height 10
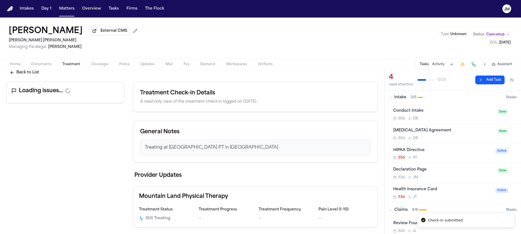
scroll to position [10, 0]
click at [23, 73] on button "Back to List" at bounding box center [25, 73] width 36 height 10
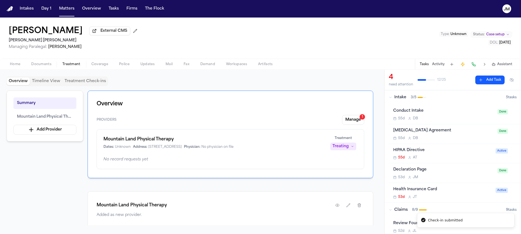
click at [21, 83] on button "Overview" at bounding box center [18, 82] width 23 height 8
click at [86, 85] on button "Treatment Check-ins" at bounding box center [85, 82] width 46 height 8
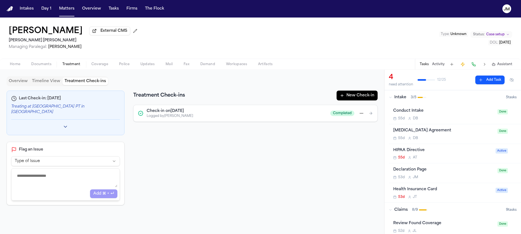
click at [364, 115] on html "Intakes Day 1 Matters Overview Tasks Firms The Flock [PERSON_NAME] Cuba Externa…" at bounding box center [260, 117] width 521 height 234
click at [307, 110] on html "Intakes Day 1 Matters Overview Tasks Firms The Flock [PERSON_NAME] Cuba Externa…" at bounding box center [260, 117] width 521 height 234
click at [372, 115] on icon at bounding box center [371, 113] width 4 height 4
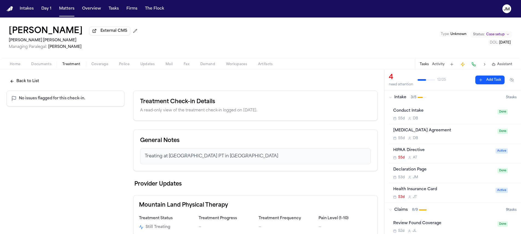
click at [24, 82] on button "Back to List" at bounding box center [25, 81] width 36 height 10
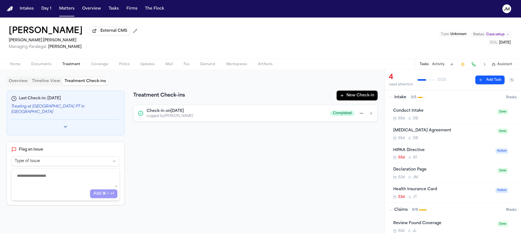
click at [21, 85] on button "Overview" at bounding box center [18, 82] width 23 height 8
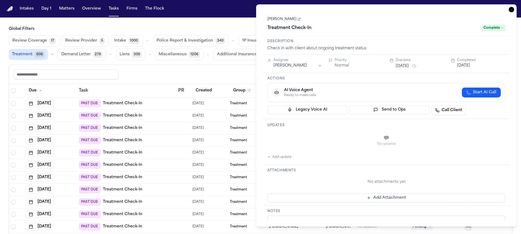
click at [510, 12] on icon "button" at bounding box center [511, 9] width 5 height 5
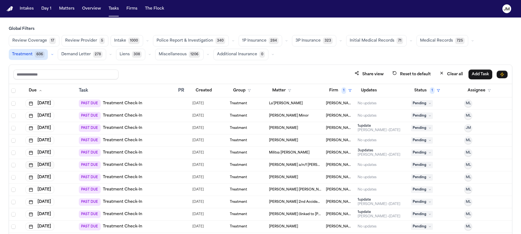
click at [54, 166] on button "Sep 3, 2025" at bounding box center [39, 165] width 29 height 8
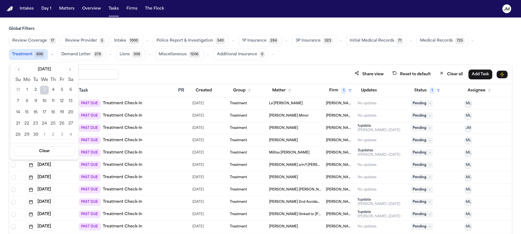
click at [71, 70] on button "Go to next month" at bounding box center [70, 70] width 8 height 8
click at [31, 114] on button "13" at bounding box center [26, 112] width 9 height 9
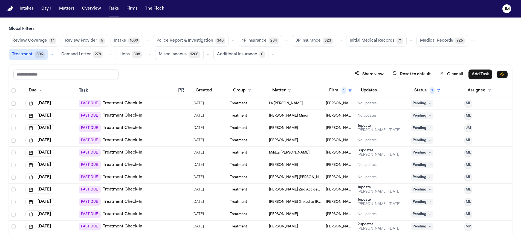
click at [176, 140] on td at bounding box center [183, 140] width 14 height 12
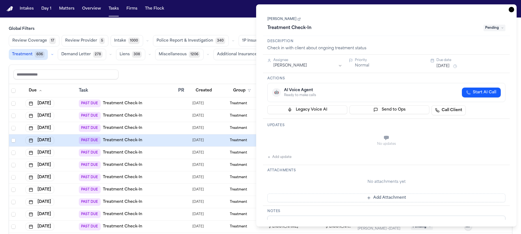
click at [324, 65] on html "Intakes Day 1 Matters Overview Tasks Firms The Flock JM Global Filters Review C…" at bounding box center [260, 117] width 521 height 234
click at [293, 21] on link "Stephanie Doerr" at bounding box center [284, 19] width 33 height 4
click at [497, 26] on span "Pending" at bounding box center [495, 28] width 22 height 7
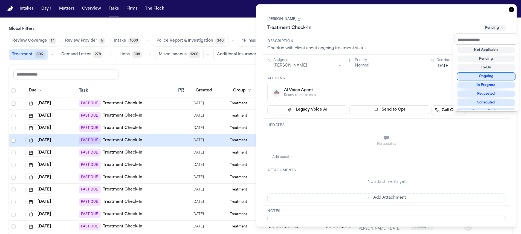
scroll to position [85, 0]
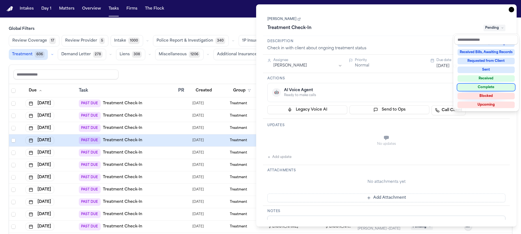
click at [495, 85] on div "Complete" at bounding box center [486, 87] width 57 height 7
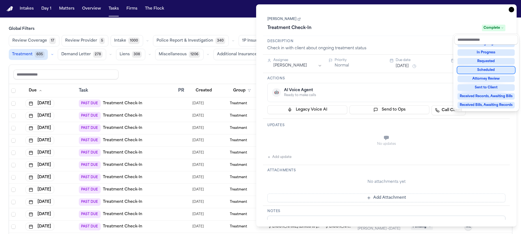
click at [400, 30] on div "Treatment Check-In Complete" at bounding box center [387, 28] width 238 height 9
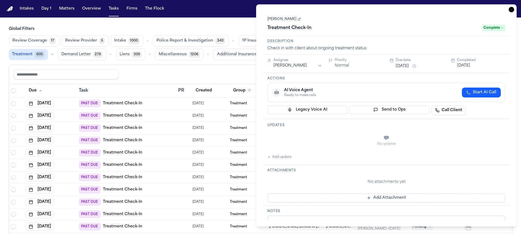
click at [513, 9] on icon "button" at bounding box center [511, 9] width 5 height 5
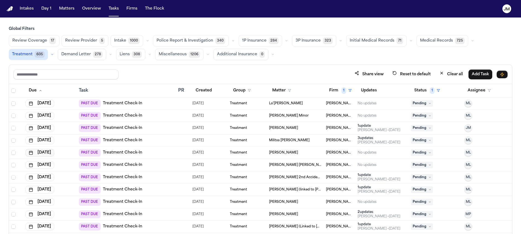
click at [54, 152] on button "Sep 3, 2025" at bounding box center [39, 153] width 29 height 8
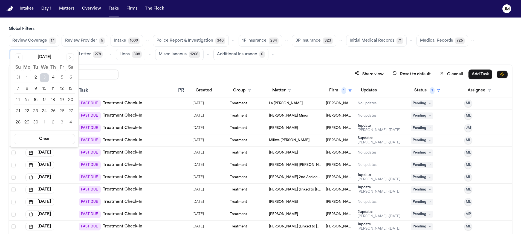
click at [70, 59] on button "Go to next month" at bounding box center [70, 57] width 8 height 8
click at [36, 102] on button "14" at bounding box center [35, 100] width 9 height 9
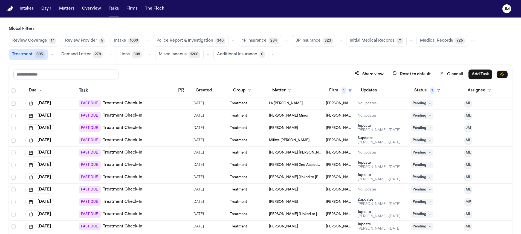
click at [149, 138] on div "PAST DUE Treatment Check-In" at bounding box center [126, 141] width 95 height 8
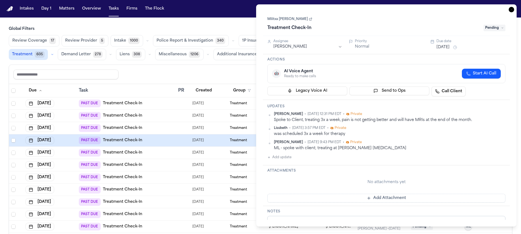
click at [297, 19] on link "Militxa Nahara Acosta" at bounding box center [290, 19] width 45 height 4
click at [325, 41] on div "Assignee" at bounding box center [308, 41] width 69 height 4
click at [326, 44] on div "Assignee Michelle Landazabal" at bounding box center [308, 44] width 69 height 10
click at [320, 47] on html "Intakes Day 1 Matters Overview Tasks Firms The Flock JM Global Filters Review C…" at bounding box center [260, 117] width 521 height 234
click at [503, 23] on div "Militxa Nahara Acosta Treatment Check-In Pending" at bounding box center [387, 24] width 238 height 17
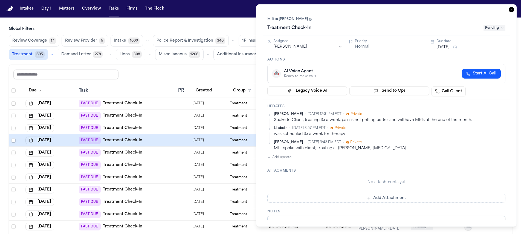
click at [501, 27] on span "Pending" at bounding box center [495, 28] width 22 height 7
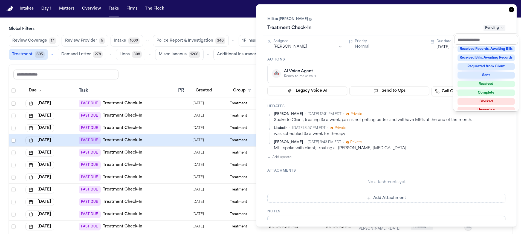
scroll to position [85, 0]
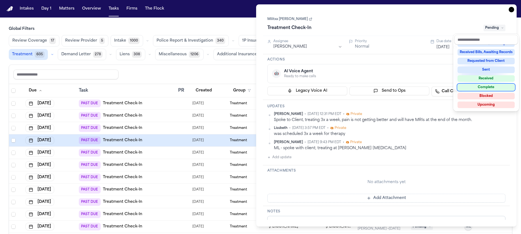
click at [496, 85] on div "Complete" at bounding box center [486, 87] width 57 height 7
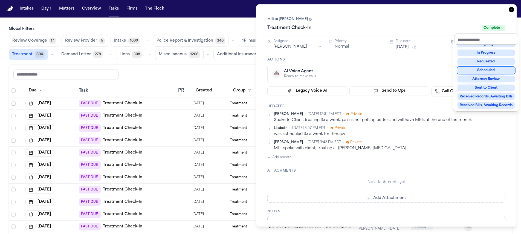
click at [510, 10] on div "Task Details Militxa Nahara Acosta Treatment Check-In Complete Assignee Jacquel…" at bounding box center [386, 115] width 261 height 222
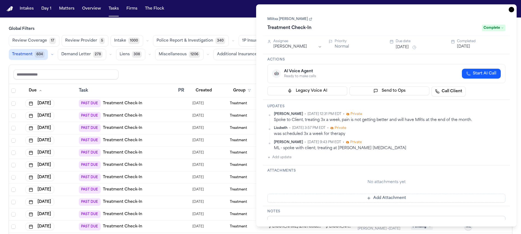
click at [511, 11] on icon "button" at bounding box center [511, 9] width 5 height 5
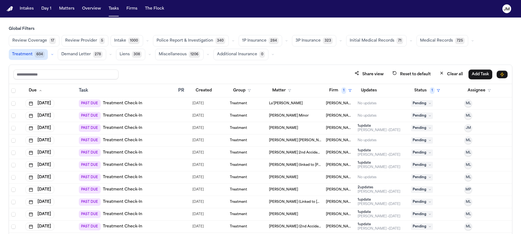
click at [166, 141] on div "PAST DUE Treatment Check-In" at bounding box center [126, 141] width 95 height 8
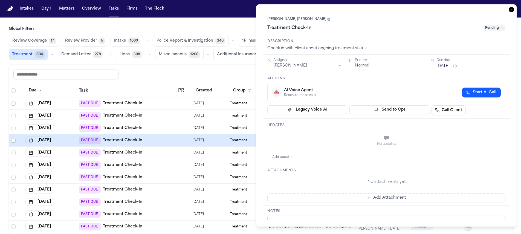
click at [281, 18] on link "Cody Joel Valenia" at bounding box center [299, 19] width 63 height 4
click at [223, 28] on h3 "Global Filters" at bounding box center [261, 28] width 504 height 5
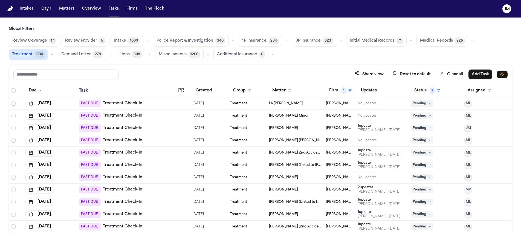
click at [171, 151] on div "PAST DUE Treatment Check-In" at bounding box center [126, 153] width 95 height 8
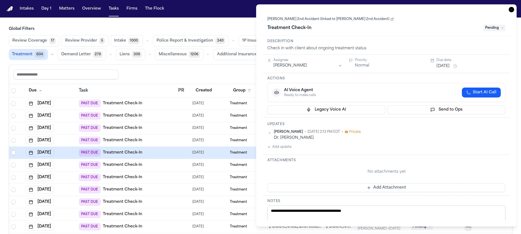
click at [304, 65] on html "Intakes Day 1 Matters Overview Tasks Firms The Flock JM Global Filters Review C…" at bounding box center [260, 117] width 521 height 234
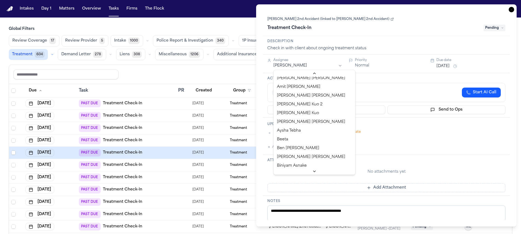
scroll to position [13, 0]
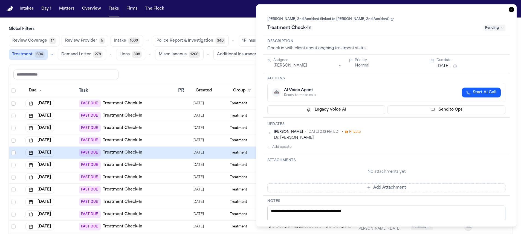
click at [303, 21] on link "Angelica Latu 2nd Accident (linked to Malissa Latu 2nd Accident)" at bounding box center [331, 19] width 127 height 4
click at [488, 26] on span "Pending" at bounding box center [495, 28] width 22 height 7
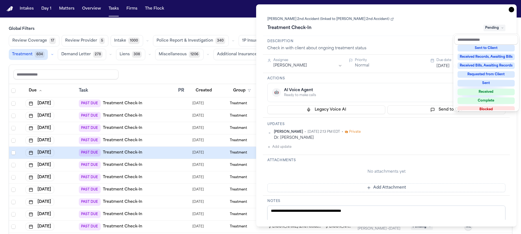
scroll to position [85, 0]
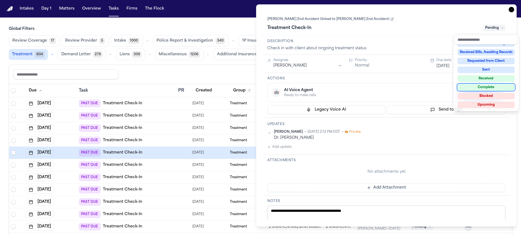
click at [487, 87] on div "Complete" at bounding box center [486, 87] width 57 height 7
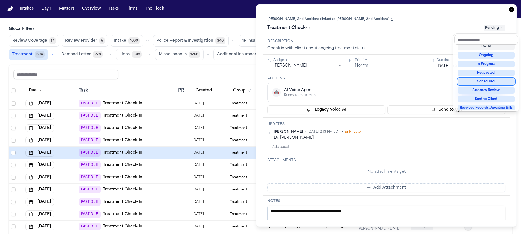
scroll to position [15, 0]
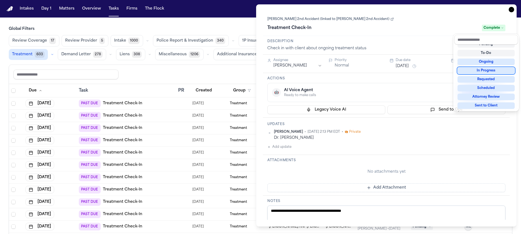
click at [512, 10] on div "**********" at bounding box center [386, 115] width 261 height 222
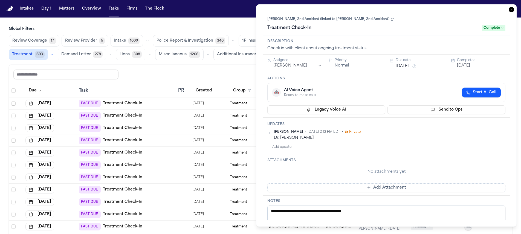
click at [513, 9] on icon "button" at bounding box center [511, 9] width 5 height 5
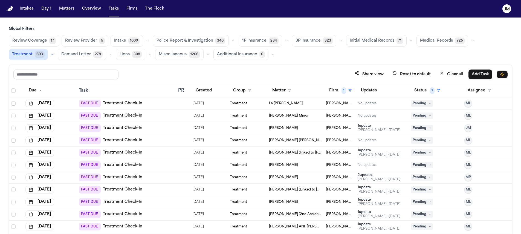
click at [147, 154] on div "PAST DUE Treatment Check-In" at bounding box center [126, 153] width 95 height 8
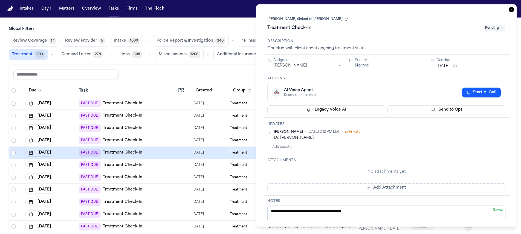
click at [320, 21] on link "Angelica Latu (linked to Malissa Latu)" at bounding box center [308, 19] width 81 height 4
click at [303, 66] on html "Intakes Day 1 Matters Overview Tasks Firms The Flock JM Global Filters Review C…" at bounding box center [260, 117] width 521 height 234
click at [490, 31] on span "Pending" at bounding box center [495, 28] width 22 height 7
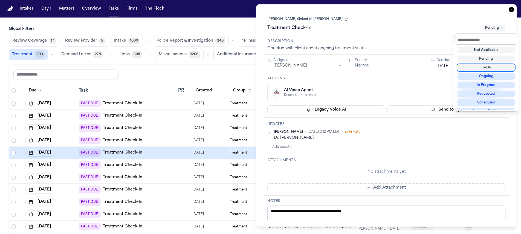
scroll to position [85, 0]
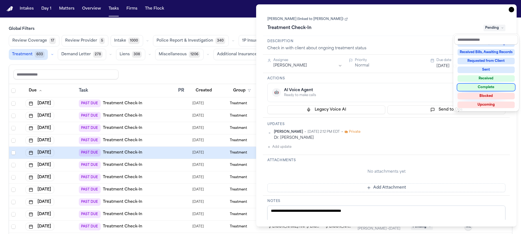
click at [498, 85] on div "Complete" at bounding box center [486, 87] width 57 height 7
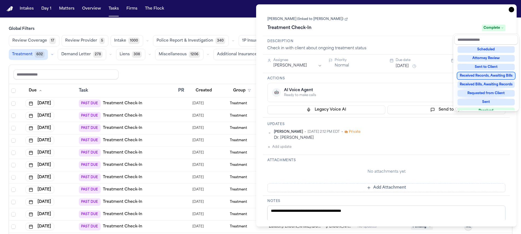
click at [512, 10] on div "**********" at bounding box center [386, 115] width 261 height 222
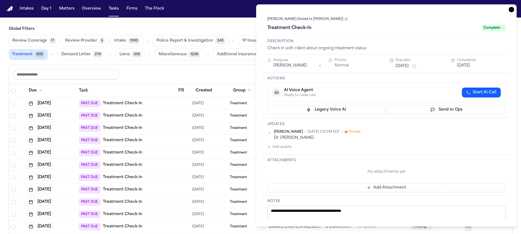
click at [511, 12] on icon "button" at bounding box center [511, 9] width 5 height 5
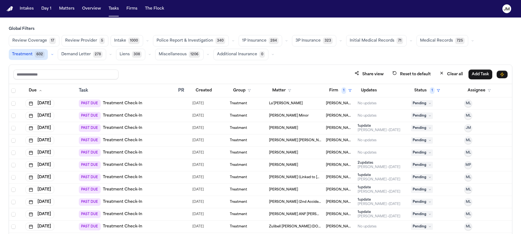
click at [159, 155] on div "PAST DUE Treatment Check-In" at bounding box center [126, 153] width 95 height 8
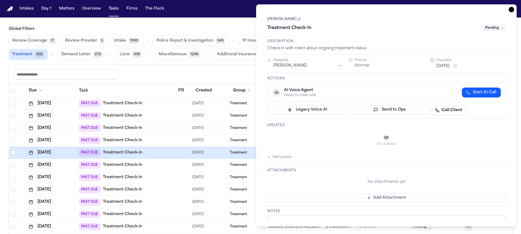
click at [280, 21] on link "Gregory Clifford" at bounding box center [284, 19] width 33 height 4
click at [513, 10] on icon "button" at bounding box center [511, 9] width 5 height 5
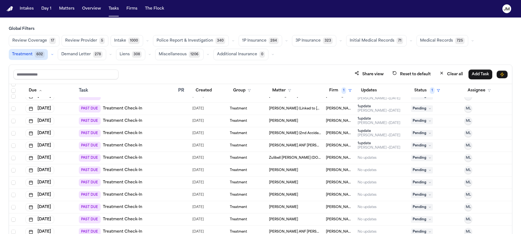
scroll to position [22, 0]
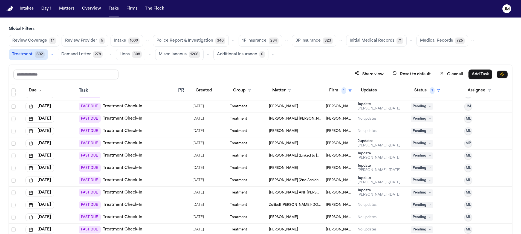
click at [165, 143] on div "PAST DUE Treatment Check-In" at bounding box center [126, 144] width 95 height 8
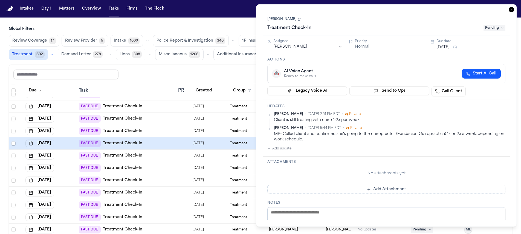
click at [286, 19] on link "Janetsy Amaya" at bounding box center [284, 19] width 33 height 4
click at [309, 49] on html "Intakes Day 1 Matters Overview Tasks Firms The Flock JM Global Filters Review C…" at bounding box center [260, 117] width 521 height 234
click at [492, 31] on span "Pending" at bounding box center [495, 28] width 22 height 7
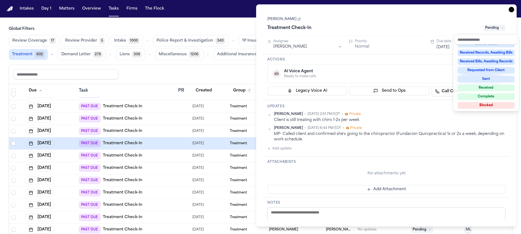
scroll to position [85, 0]
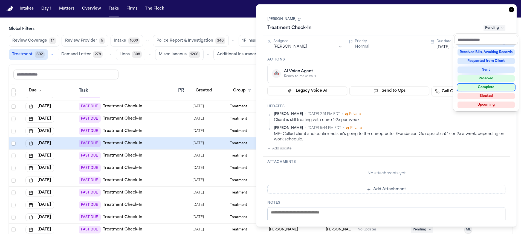
click at [495, 87] on div "Complete" at bounding box center [486, 87] width 57 height 7
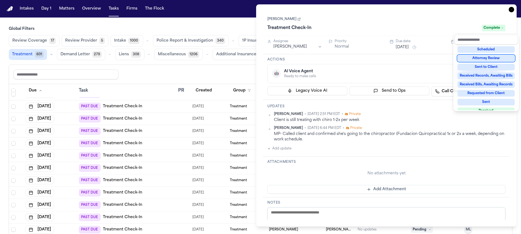
click at [513, 8] on div "Task Details Janetsy Amaya Treatment Check-In Complete Assignee Jacqueline Mald…" at bounding box center [386, 115] width 261 height 222
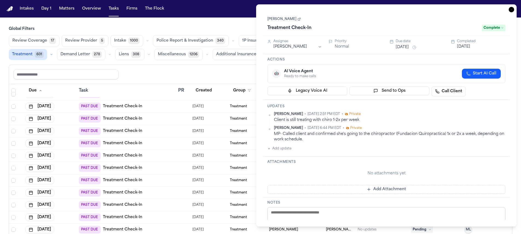
click at [513, 11] on icon "button" at bounding box center [511, 9] width 5 height 5
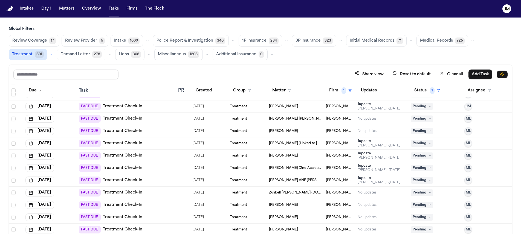
click at [153, 142] on div "PAST DUE Treatment Check-In" at bounding box center [126, 144] width 95 height 8
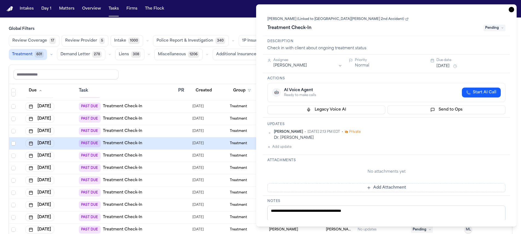
click at [295, 19] on link "John Latu (Linked to Malissa Latu 2nd Accident)" at bounding box center [338, 19] width 141 height 4
click at [319, 65] on html "Intakes Day 1 Matters Overview Tasks Firms The Flock JM Global Filters Review C…" at bounding box center [260, 117] width 521 height 234
click at [500, 27] on span "Pending" at bounding box center [495, 28] width 22 height 7
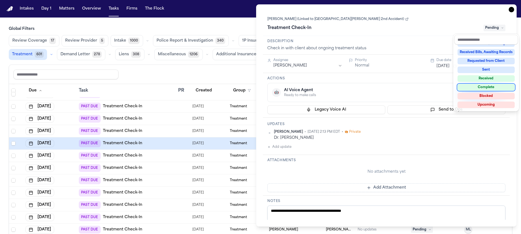
click at [492, 89] on div "Complete" at bounding box center [486, 87] width 57 height 7
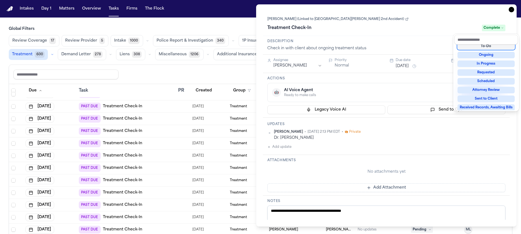
scroll to position [20, 0]
click at [510, 11] on div "**********" at bounding box center [386, 115] width 261 height 222
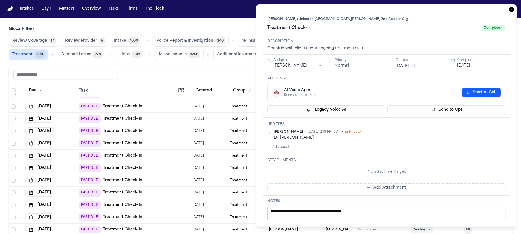
click at [511, 11] on icon "button" at bounding box center [511, 9] width 5 height 5
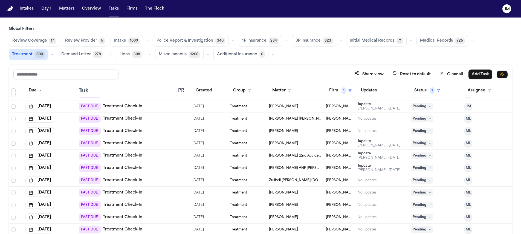
click at [163, 142] on div "PAST DUE Treatment Check-In" at bounding box center [126, 144] width 95 height 8
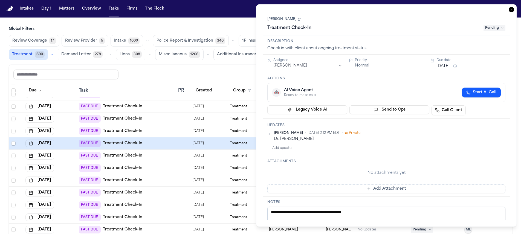
click at [320, 66] on html "Intakes Day 1 Matters Overview Tasks Firms The Flock JM Global Filters Review C…" at bounding box center [260, 117] width 521 height 234
click at [288, 20] on link "Malissa Latu" at bounding box center [284, 19] width 33 height 4
click at [501, 29] on icon at bounding box center [502, 28] width 3 height 3
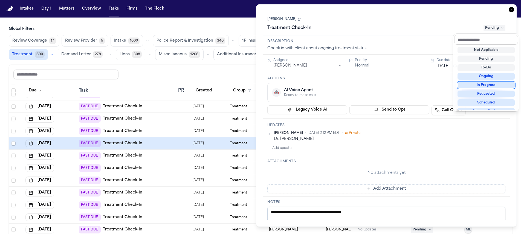
scroll to position [85, 0]
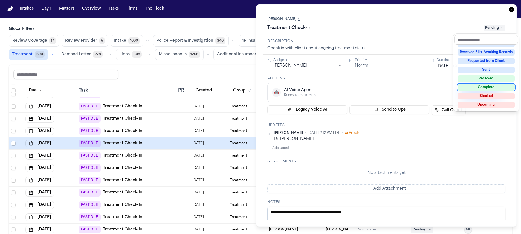
click at [502, 86] on div "Complete" at bounding box center [486, 87] width 57 height 7
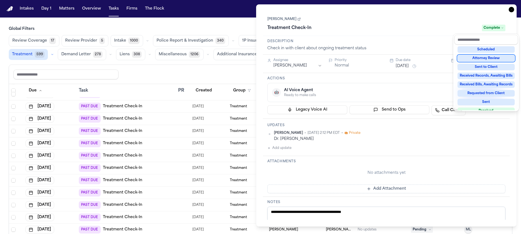
click at [509, 10] on div "**********" at bounding box center [386, 115] width 261 height 222
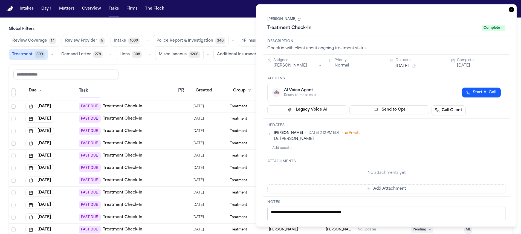
click at [510, 10] on icon "button" at bounding box center [511, 9] width 5 height 5
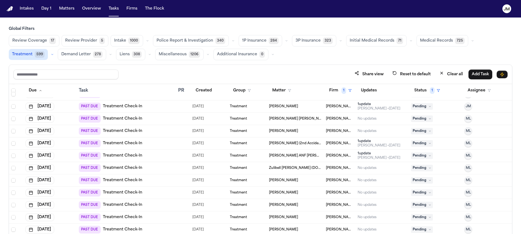
click at [165, 142] on div "PAST DUE Treatment Check-In" at bounding box center [126, 144] width 95 height 8
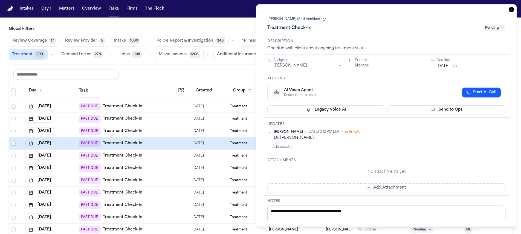
click at [327, 66] on html "Intakes Day 1 Matters Overview Tasks Firms The Flock JM Global Filters Review C…" at bounding box center [260, 117] width 521 height 234
click at [300, 15] on div "Malissa Latu (2nd Accident) Treatment Check-In Pending" at bounding box center [386, 23] width 247 height 25
click at [301, 18] on link "Malissa Latu (2nd Accident)" at bounding box center [297, 19] width 59 height 4
click at [500, 24] on div "Treatment Check-In Pending" at bounding box center [387, 28] width 238 height 9
click at [501, 30] on span "Pending" at bounding box center [495, 28] width 22 height 7
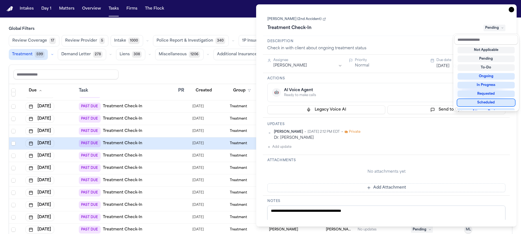
scroll to position [85, 0]
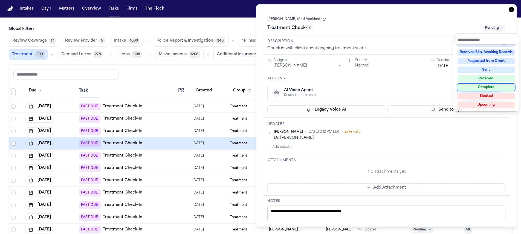
click at [492, 88] on div "Complete" at bounding box center [486, 87] width 57 height 7
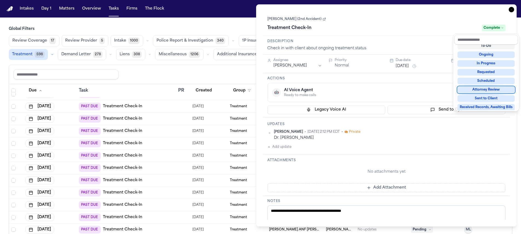
click at [383, 30] on div "Treatment Check-In Complete" at bounding box center [387, 28] width 238 height 9
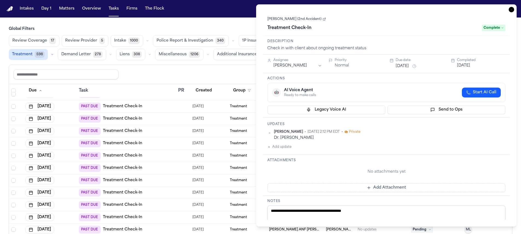
click at [513, 10] on icon "button" at bounding box center [511, 9] width 5 height 5
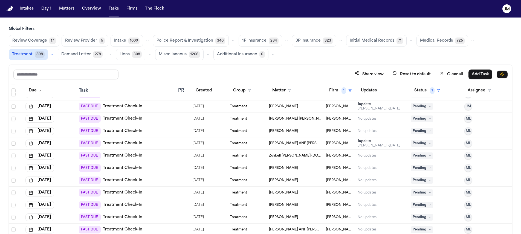
click at [153, 142] on div "PAST DUE Treatment Check-In" at bounding box center [126, 144] width 95 height 8
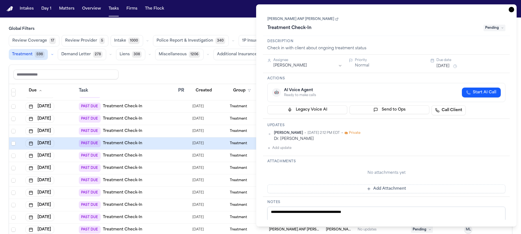
click at [303, 21] on link "Malissa Latu ANF John Latu" at bounding box center [303, 19] width 71 height 4
click at [315, 63] on html "Intakes Day 1 Matters Overview Tasks Firms The Flock JM Global Filters Review C…" at bounding box center [260, 117] width 521 height 234
click at [488, 28] on span "Pending" at bounding box center [495, 28] width 22 height 7
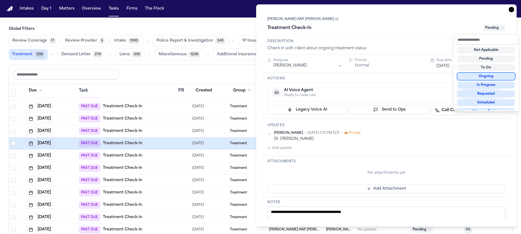
scroll to position [85, 0]
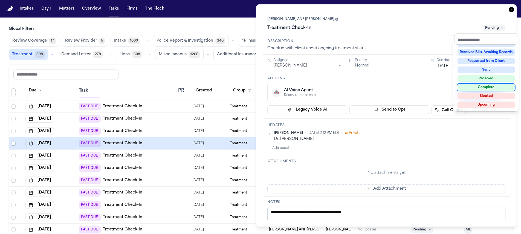
click at [482, 86] on div "Complete" at bounding box center [486, 87] width 57 height 7
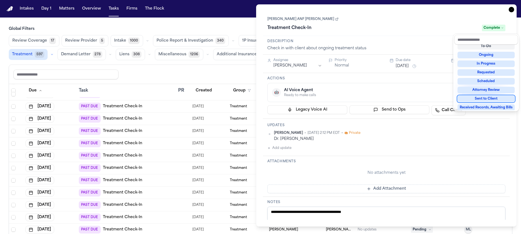
click at [511, 11] on div "**********" at bounding box center [386, 115] width 261 height 222
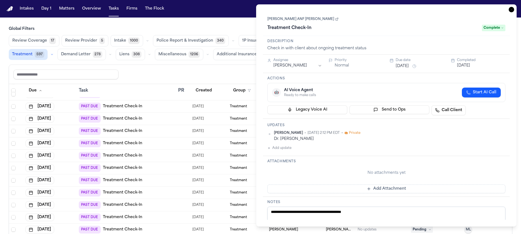
click at [513, 10] on icon "button" at bounding box center [511, 9] width 5 height 5
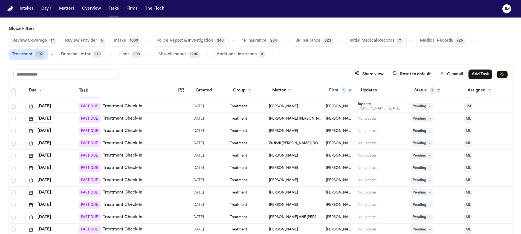
click at [153, 147] on div "PAST DUE Treatment Check-In" at bounding box center [126, 144] width 95 height 8
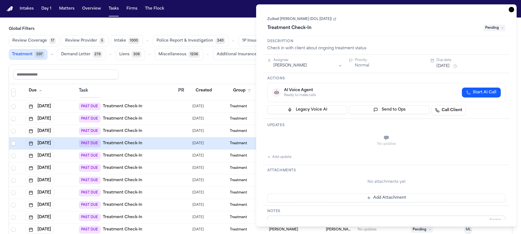
click at [510, 9] on icon "button" at bounding box center [511, 9] width 5 height 5
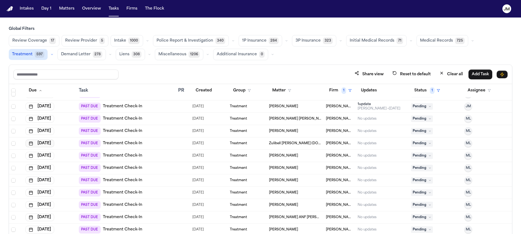
click at [48, 144] on button "Sep 5, 2025" at bounding box center [39, 144] width 29 height 8
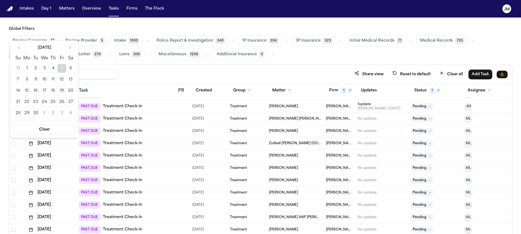
click at [73, 49] on button "Go to next month" at bounding box center [70, 48] width 8 height 8
click at [27, 91] on button "13" at bounding box center [26, 91] width 9 height 9
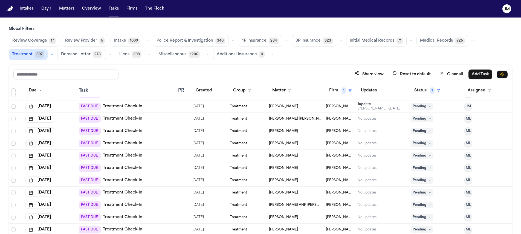
click at [54, 142] on button "Sep 13, 2025" at bounding box center [39, 144] width 29 height 8
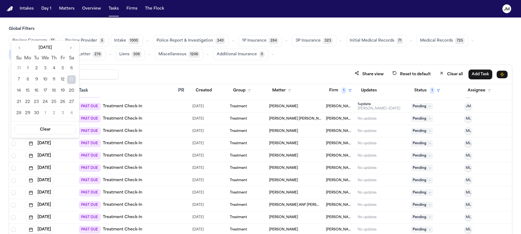
click at [70, 50] on button "Go to next month" at bounding box center [71, 48] width 8 height 8
click at [35, 89] on button "14" at bounding box center [36, 91] width 9 height 9
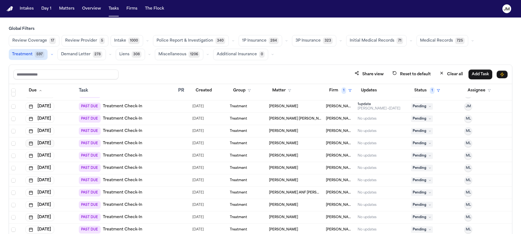
click at [54, 144] on button "Sep 16, 2025" at bounding box center [39, 144] width 29 height 8
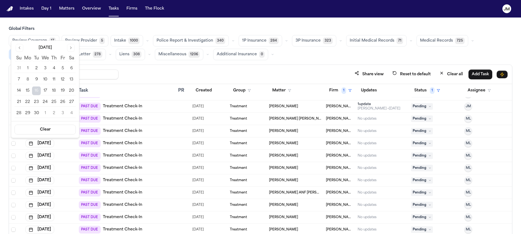
click at [71, 47] on button "Go to next month" at bounding box center [71, 48] width 8 height 8
click at [38, 87] on button "14" at bounding box center [36, 91] width 9 height 9
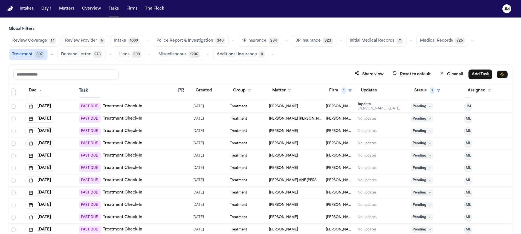
click at [54, 146] on button "Sep 18, 2025" at bounding box center [39, 144] width 29 height 8
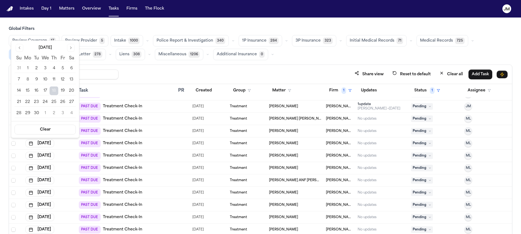
click at [73, 49] on button "Go to next month" at bounding box center [71, 48] width 8 height 8
click at [35, 92] on button "14" at bounding box center [36, 91] width 9 height 9
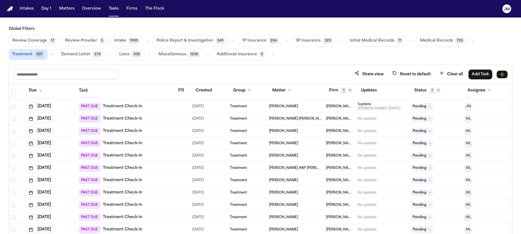
click at [54, 141] on button "Sep 19, 2025" at bounding box center [39, 144] width 29 height 8
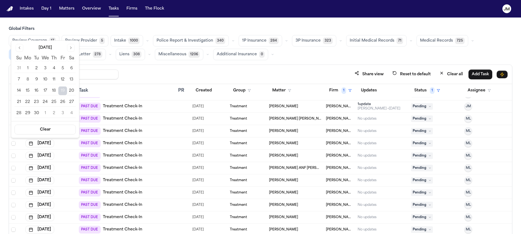
click at [70, 48] on button "Go to next month" at bounding box center [71, 48] width 8 height 8
click at [28, 93] on button "13" at bounding box center [27, 91] width 9 height 9
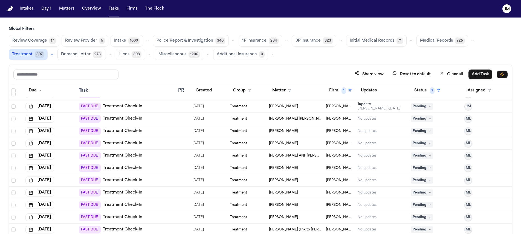
click at [176, 144] on td at bounding box center [183, 143] width 14 height 12
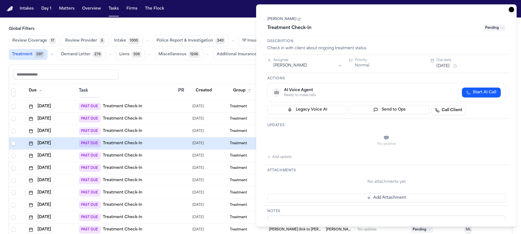
click at [274, 21] on link "Melfis Herrera" at bounding box center [284, 19] width 33 height 4
click at [307, 68] on html "Intakes Day 1 Matters Overview Tasks Firms The Flock JM Global Filters Review C…" at bounding box center [260, 117] width 521 height 234
click at [501, 28] on span "Pending" at bounding box center [495, 28] width 22 height 7
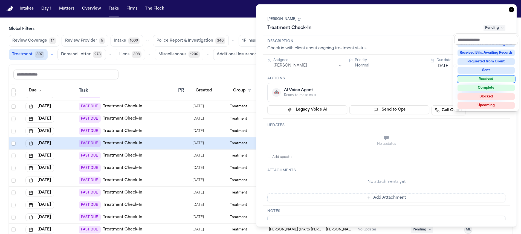
scroll to position [85, 0]
click at [490, 86] on div "Complete" at bounding box center [486, 87] width 57 height 7
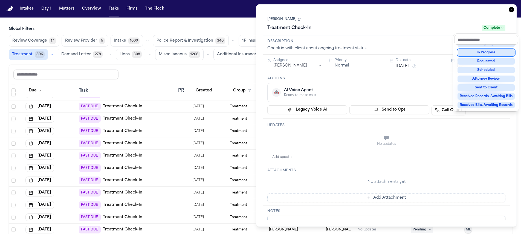
click at [510, 10] on div "**********" at bounding box center [386, 115] width 261 height 222
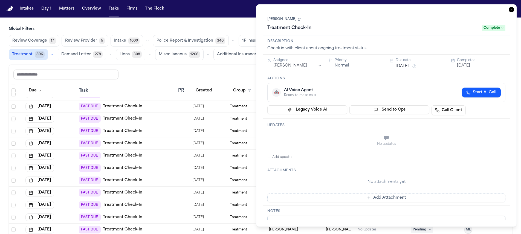
click at [512, 10] on icon "button" at bounding box center [511, 9] width 5 height 5
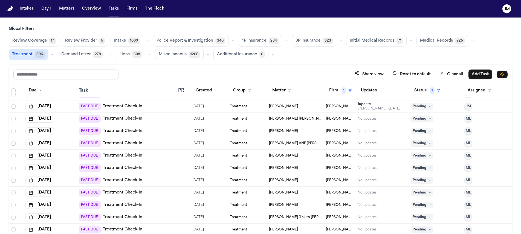
click at [159, 147] on td "PAST DUE Treatment Check-In" at bounding box center [127, 143] width 100 height 12
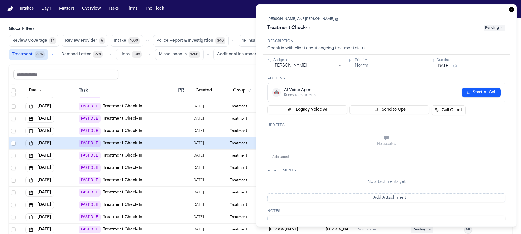
click at [513, 11] on icon "button" at bounding box center [511, 9] width 5 height 5
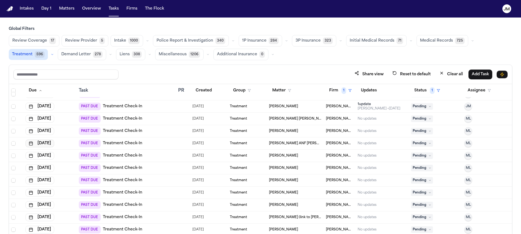
click at [37, 144] on button "Sep 19, 2025" at bounding box center [39, 144] width 29 height 8
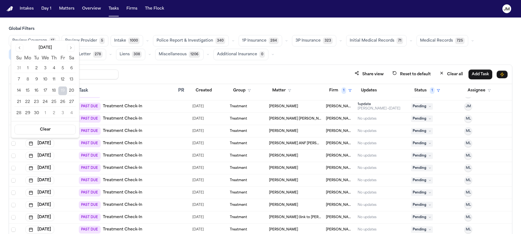
click at [72, 45] on button "Go to next month" at bounding box center [71, 48] width 8 height 8
click at [45, 92] on button "15" at bounding box center [45, 91] width 9 height 9
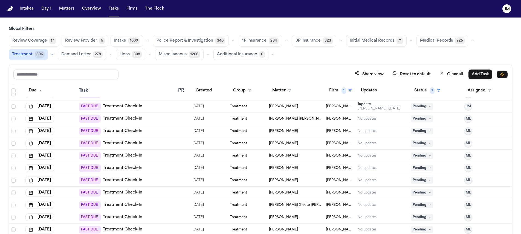
click at [187, 144] on td at bounding box center [183, 143] width 14 height 12
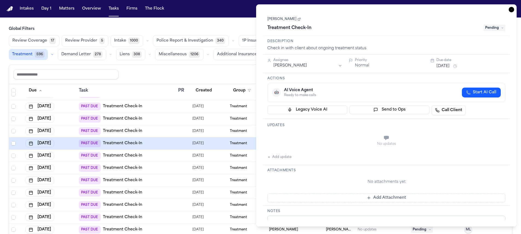
click at [512, 11] on icon "button" at bounding box center [511, 9] width 5 height 5
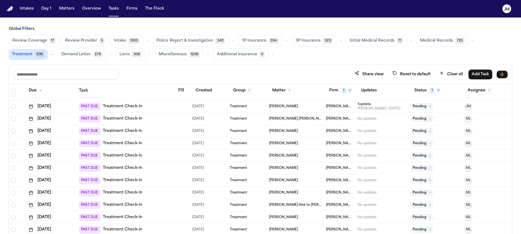
click at [153, 157] on div "PAST DUE Treatment Check-In" at bounding box center [126, 156] width 95 height 8
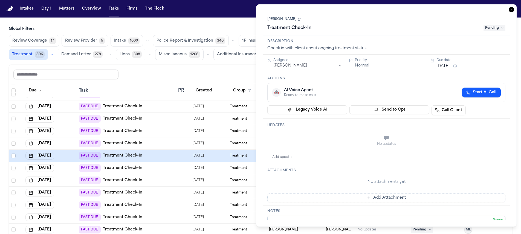
click at [271, 21] on link "[PERSON_NAME]" at bounding box center [284, 19] width 33 height 4
click at [285, 61] on div "Assignee" at bounding box center [308, 60] width 69 height 4
click at [288, 65] on html "Intakes Day 1 Matters Overview Tasks Firms The Flock JM Global Filters Review C…" at bounding box center [260, 117] width 521 height 234
click at [502, 28] on icon at bounding box center [502, 28] width 3 height 3
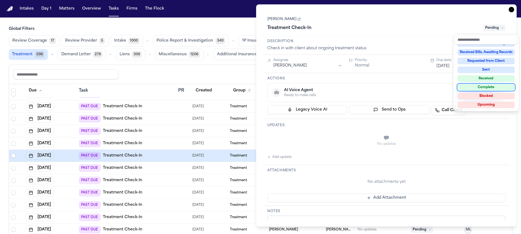
click at [483, 87] on div "Complete" at bounding box center [486, 87] width 57 height 7
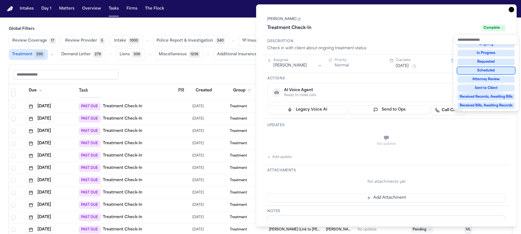
click at [512, 8] on div "**********" at bounding box center [386, 115] width 261 height 222
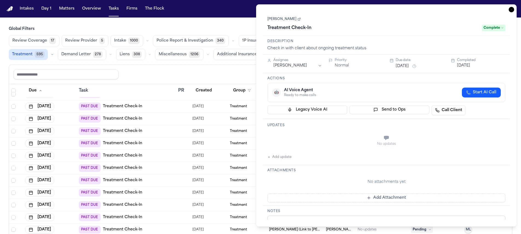
click at [511, 10] on icon "button" at bounding box center [511, 9] width 5 height 5
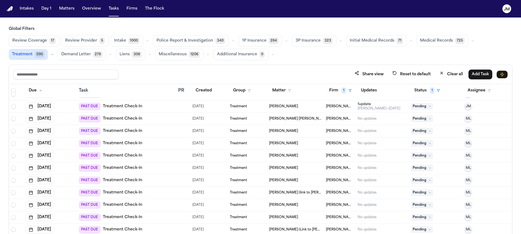
click at [162, 157] on div "PAST DUE Treatment Check-In" at bounding box center [126, 156] width 95 height 8
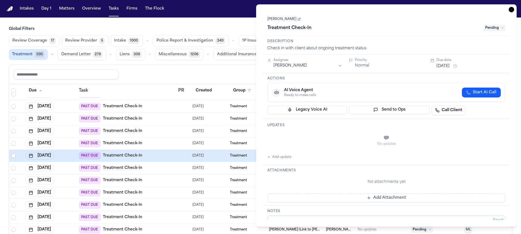
click at [291, 67] on html "Intakes Day 1 Matters Overview Tasks Firms The Flock JM Global Filters Review C…" at bounding box center [260, 117] width 521 height 234
click at [289, 20] on link "[PERSON_NAME]" at bounding box center [284, 19] width 33 height 4
drag, startPoint x: 507, startPoint y: 30, endPoint x: 504, endPoint y: 29, distance: 2.8
click at [506, 30] on div "Kevin Redondo Treatment Check-In Pending" at bounding box center [386, 23] width 247 height 25
click at [502, 28] on icon at bounding box center [502, 28] width 3 height 3
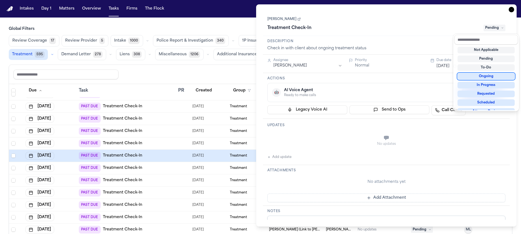
scroll to position [85, 0]
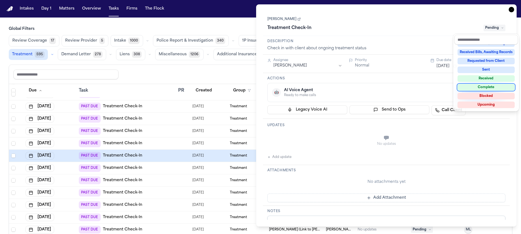
click at [484, 87] on div "Complete" at bounding box center [486, 87] width 57 height 7
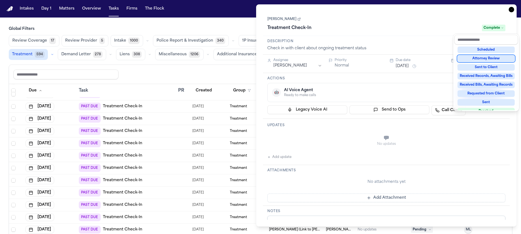
click at [510, 10] on div "**********" at bounding box center [386, 115] width 261 height 222
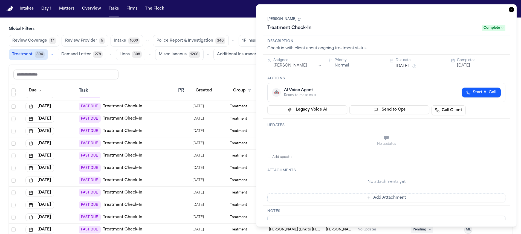
click at [511, 10] on icon "button" at bounding box center [511, 9] width 5 height 5
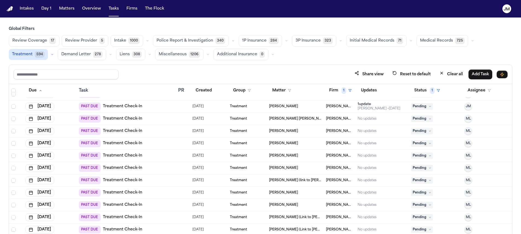
click at [147, 157] on div "PAST DUE Treatment Check-In" at bounding box center [126, 156] width 95 height 8
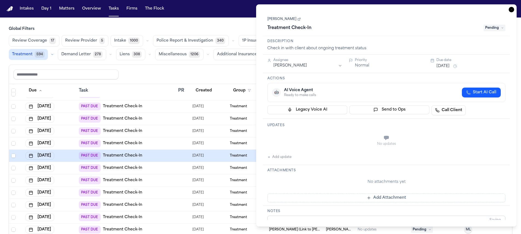
click at [288, 21] on link "[PERSON_NAME]" at bounding box center [284, 19] width 33 height 4
click at [311, 60] on div "Assignee" at bounding box center [308, 60] width 69 height 4
click at [320, 62] on div "Assignee" at bounding box center [308, 60] width 69 height 4
click at [320, 64] on html "Intakes Day 1 Matters Overview Tasks Firms The Flock JM Global Filters Review C…" at bounding box center [260, 117] width 521 height 234
click at [497, 30] on span "Pending" at bounding box center [495, 28] width 22 height 7
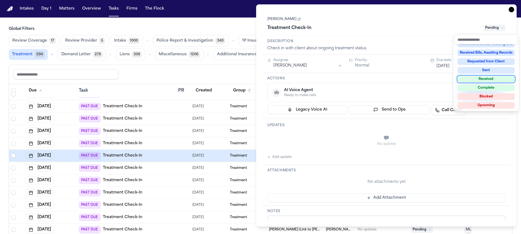
scroll to position [85, 0]
click at [485, 85] on div "Complete" at bounding box center [486, 87] width 57 height 7
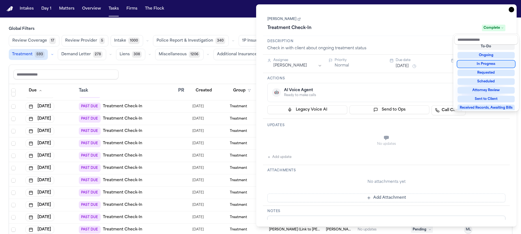
click at [515, 10] on div "**********" at bounding box center [386, 115] width 261 height 222
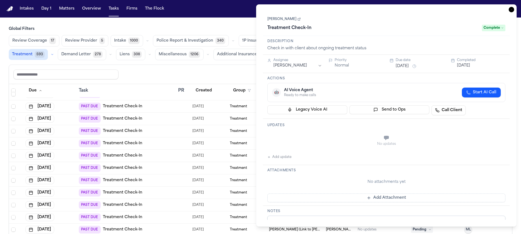
click at [513, 10] on icon "button" at bounding box center [511, 9] width 5 height 5
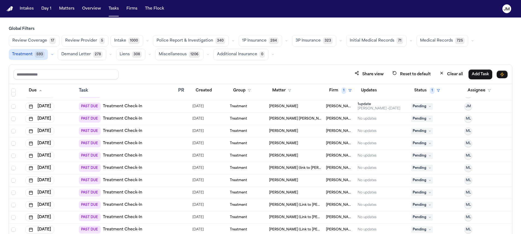
click at [151, 154] on div "PAST DUE Treatment Check-In" at bounding box center [126, 156] width 95 height 8
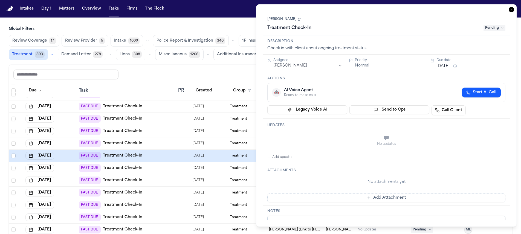
click at [298, 21] on icon at bounding box center [299, 19] width 3 height 3
click at [314, 63] on div "Assignee Michelle Landazabal" at bounding box center [308, 63] width 69 height 10
click at [315, 65] on html "Intakes Day 1 Matters Overview Tasks Firms The Flock JM Global Filters Review C…" at bounding box center [260, 117] width 521 height 234
click at [501, 29] on icon at bounding box center [502, 28] width 3 height 3
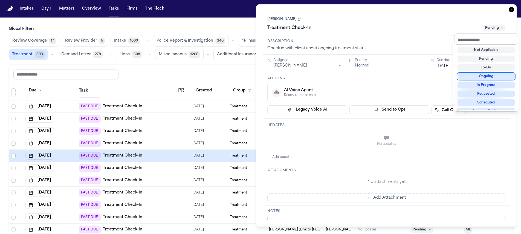
scroll to position [85, 0]
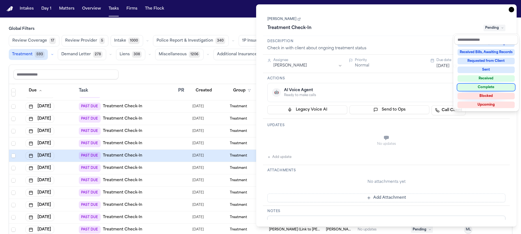
click at [485, 86] on div "Complete" at bounding box center [486, 87] width 57 height 7
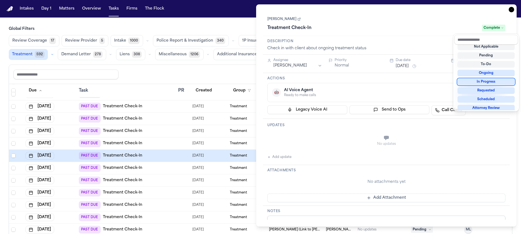
scroll to position [2, 0]
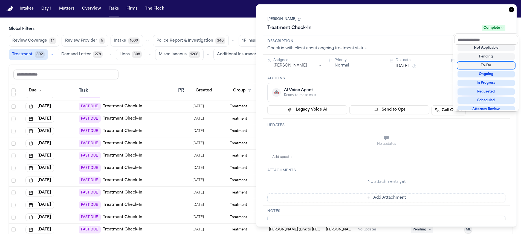
click at [512, 10] on div "**********" at bounding box center [386, 115] width 261 height 222
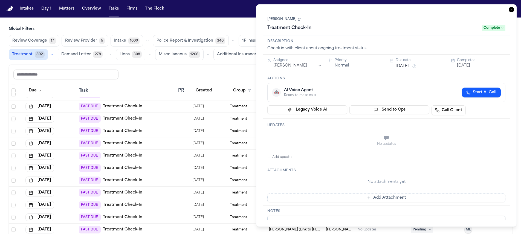
click at [512, 10] on icon "button" at bounding box center [511, 9] width 5 height 5
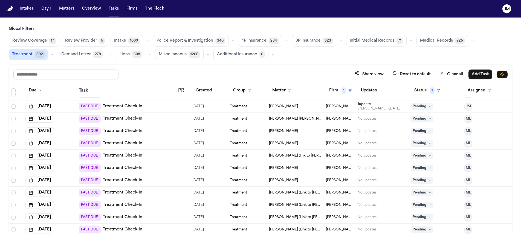
click at [151, 155] on div "PAST DUE Treatment Check-In" at bounding box center [126, 156] width 95 height 8
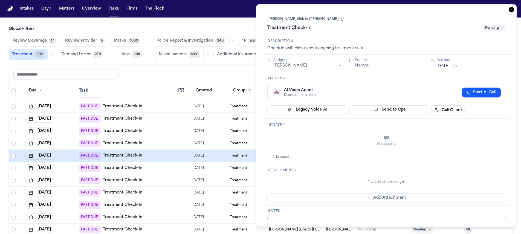
click at [323, 20] on link "[PERSON_NAME] (link to [PERSON_NAME])" at bounding box center [306, 19] width 76 height 4
click at [326, 69] on div "Assignee Michelle Landazabal" at bounding box center [305, 64] width 75 height 12
click at [326, 67] on html "Intakes Day 1 Matters Overview Tasks Firms The Flock JM Global Filters Review C…" at bounding box center [260, 117] width 521 height 234
click at [495, 31] on span "Pending" at bounding box center [495, 28] width 22 height 7
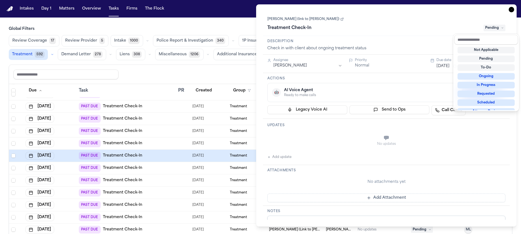
scroll to position [85, 0]
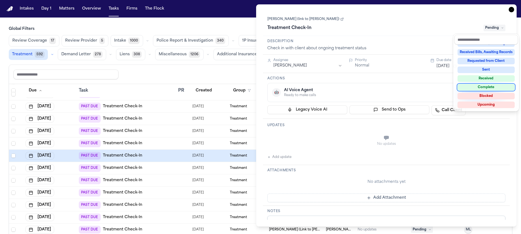
click at [494, 89] on div "Complete" at bounding box center [486, 87] width 57 height 7
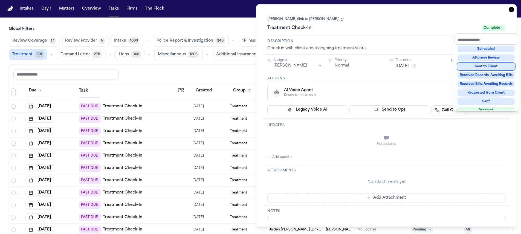
click at [512, 8] on div "**********" at bounding box center [386, 115] width 261 height 222
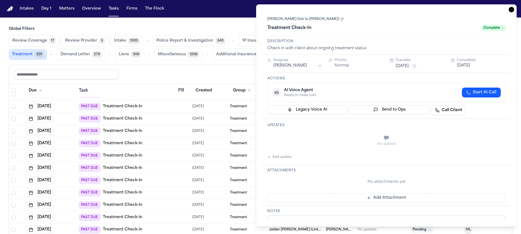
click at [512, 12] on div "**********" at bounding box center [386, 115] width 261 height 222
click at [512, 12] on icon "button" at bounding box center [511, 9] width 5 height 5
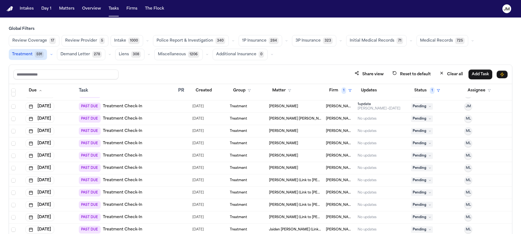
click at [151, 154] on div "PAST DUE Treatment Check-In" at bounding box center [126, 156] width 95 height 8
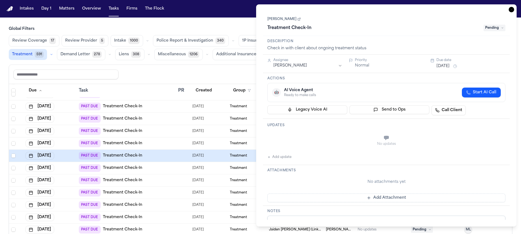
click at [511, 10] on icon "button" at bounding box center [511, 9] width 5 height 5
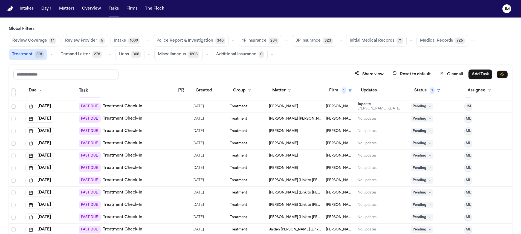
click at [48, 155] on button "Sep 19, 2025" at bounding box center [39, 156] width 29 height 8
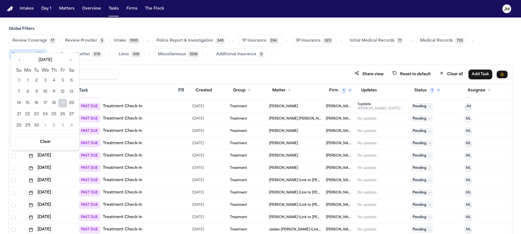
click at [68, 58] on button "Go to next month" at bounding box center [71, 60] width 8 height 8
click at [57, 103] on button "16" at bounding box center [54, 103] width 9 height 9
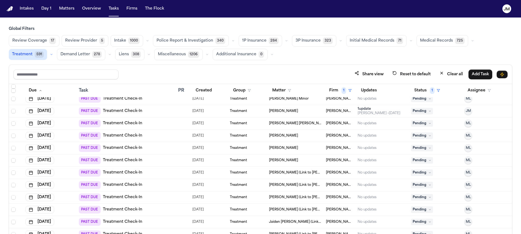
scroll to position [12, 0]
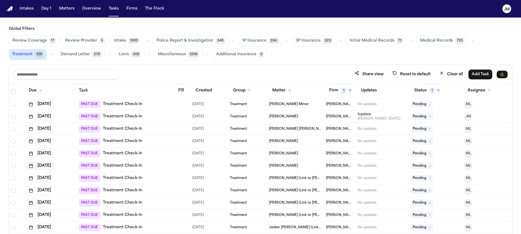
click at [49, 166] on button "Sep 20, 2025" at bounding box center [39, 166] width 29 height 8
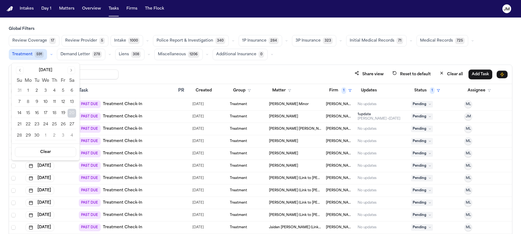
click at [70, 72] on button "Go to next month" at bounding box center [72, 71] width 8 height 8
click at [44, 116] on button "15" at bounding box center [45, 113] width 9 height 9
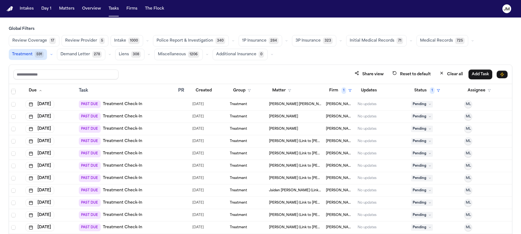
scroll to position [37, 0]
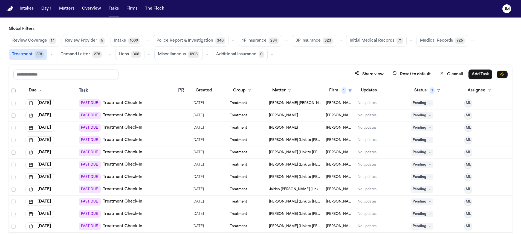
click at [160, 137] on div "PAST DUE Treatment Check-In" at bounding box center [126, 140] width 95 height 8
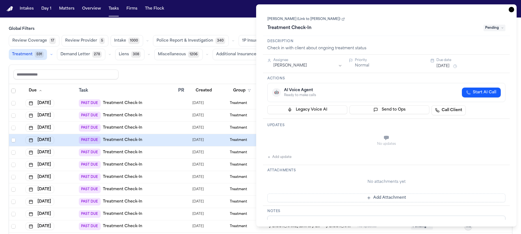
click at [309, 17] on link "[PERSON_NAME] (Link to [PERSON_NAME])" at bounding box center [307, 19] width 78 height 4
click at [310, 68] on html "Intakes Day 1 Matters Overview Tasks Firms The Flock JM Global Filters Review C…" at bounding box center [260, 117] width 521 height 234
click at [500, 27] on span "Pending" at bounding box center [495, 28] width 22 height 7
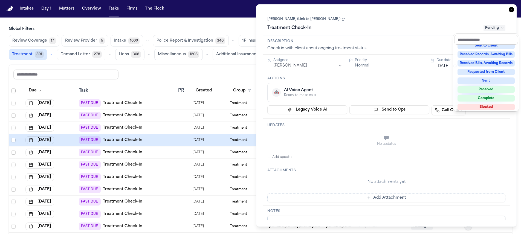
scroll to position [85, 0]
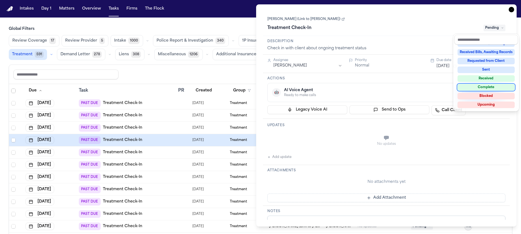
click at [494, 84] on div "Complete" at bounding box center [486, 87] width 57 height 7
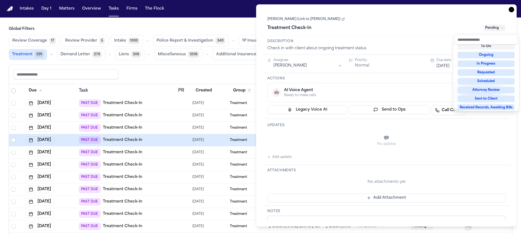
scroll to position [2, 0]
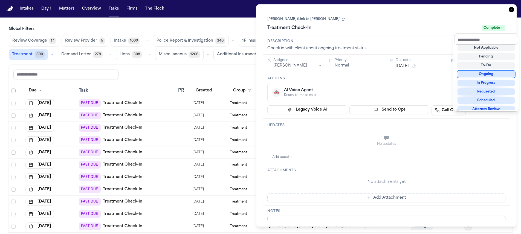
click at [512, 10] on div "**********" at bounding box center [386, 115] width 261 height 222
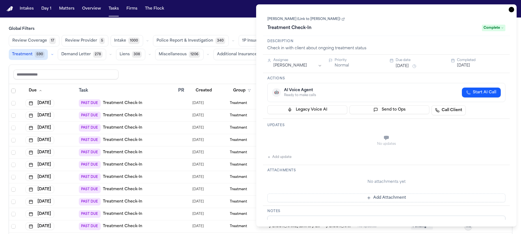
click at [512, 11] on icon "button" at bounding box center [511, 9] width 5 height 5
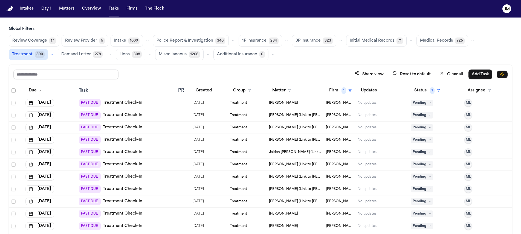
scroll to position [48, 0]
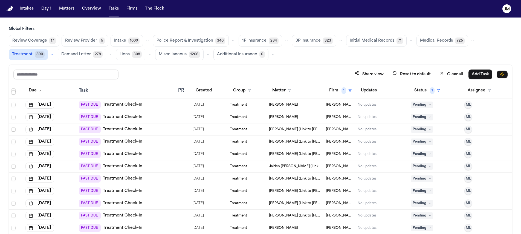
click at [148, 126] on div "PAST DUE Treatment Check-In" at bounding box center [126, 130] width 95 height 8
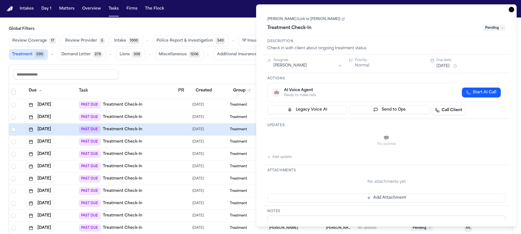
click at [293, 21] on link "[PERSON_NAME] (Link to [PERSON_NAME])" at bounding box center [307, 19] width 78 height 4
click at [299, 65] on html "Intakes Day 1 Matters Overview Tasks Firms The Flock JM Global Filters Review C…" at bounding box center [260, 117] width 521 height 234
click at [491, 26] on span "Pending" at bounding box center [495, 28] width 22 height 7
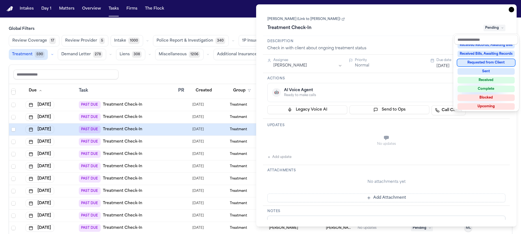
scroll to position [85, 0]
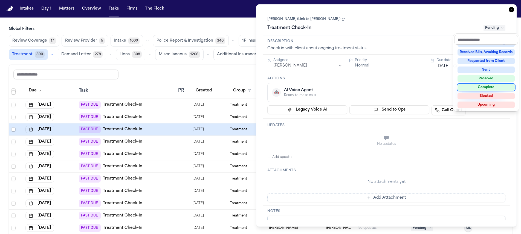
click at [499, 85] on div "Complete" at bounding box center [486, 87] width 57 height 7
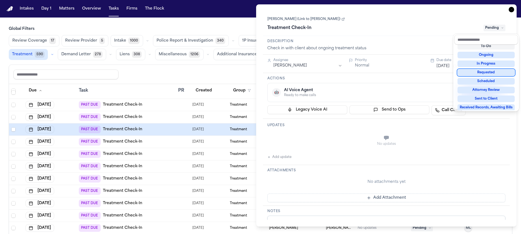
scroll to position [5, 0]
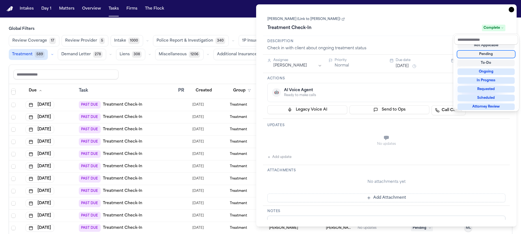
click at [511, 10] on div "**********" at bounding box center [386, 115] width 261 height 222
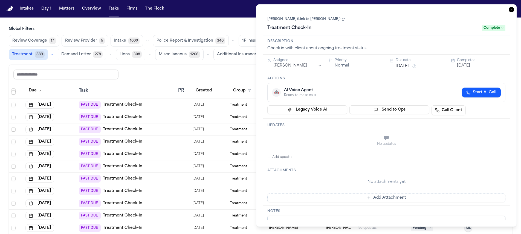
click at [511, 12] on icon "button" at bounding box center [511, 9] width 5 height 5
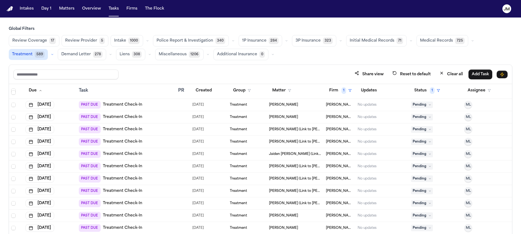
click at [153, 129] on div "PAST DUE Treatment Check-In" at bounding box center [126, 130] width 95 height 8
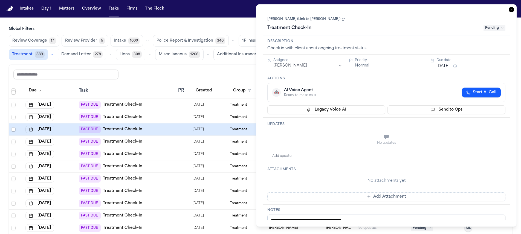
click at [309, 21] on link "[PERSON_NAME] (Link to [PERSON_NAME])" at bounding box center [307, 19] width 78 height 4
drag, startPoint x: 297, startPoint y: 58, endPoint x: 300, endPoint y: 60, distance: 3.7
click at [297, 58] on div "Assignee Michelle Landazabal Priority Normal Due date Sep 22, 2025" at bounding box center [386, 64] width 247 height 18
click at [305, 67] on html "Intakes Day 1 Matters Overview Tasks Firms The Flock JM Global Filters Review C…" at bounding box center [260, 117] width 521 height 234
click at [504, 28] on span "Pending" at bounding box center [495, 28] width 22 height 7
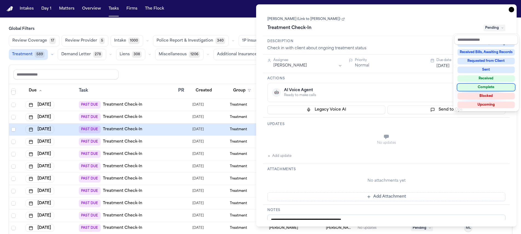
click at [494, 88] on div "Complete" at bounding box center [486, 87] width 57 height 7
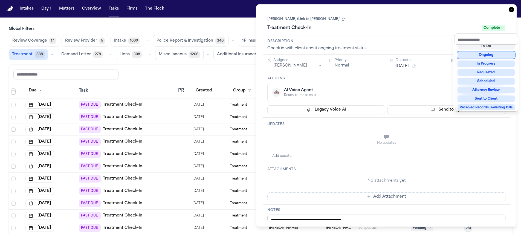
click at [510, 11] on div "**********" at bounding box center [386, 115] width 261 height 222
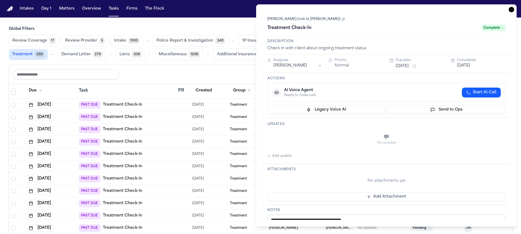
click at [511, 10] on icon "button" at bounding box center [511, 9] width 5 height 5
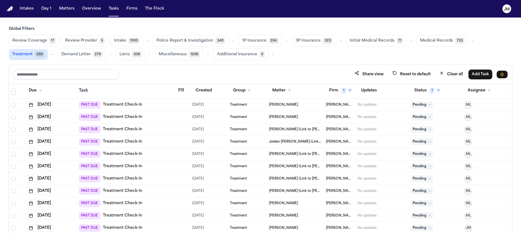
click at [166, 131] on div "PAST DUE Treatment Check-In" at bounding box center [126, 130] width 95 height 8
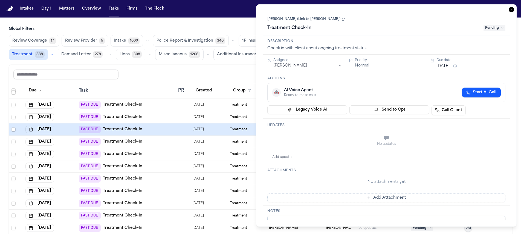
click at [302, 20] on link "[PERSON_NAME] (Link to [PERSON_NAME])" at bounding box center [307, 19] width 78 height 4
click at [324, 64] on html "Intakes Day 1 Matters Overview Tasks Firms The Flock JM Global Filters Review C…" at bounding box center [260, 117] width 521 height 234
click at [500, 27] on span "Pending" at bounding box center [495, 28] width 22 height 7
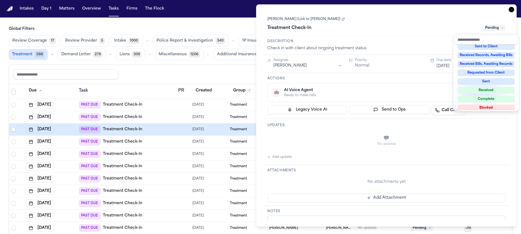
scroll to position [85, 0]
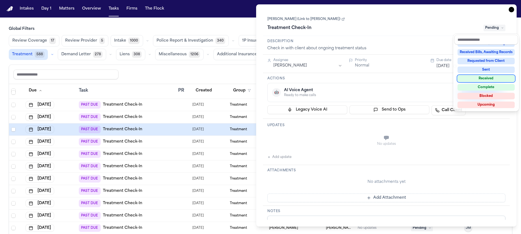
click at [499, 83] on div "Not Applicable Pending To-Do Ongoing In Progress Requested Scheduled Attorney R…" at bounding box center [487, 78] width 64 height 66
click at [498, 86] on div "Complete" at bounding box center [486, 87] width 57 height 7
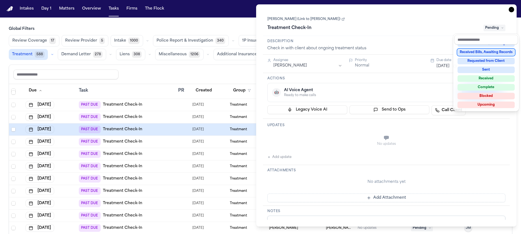
scroll to position [54, 0]
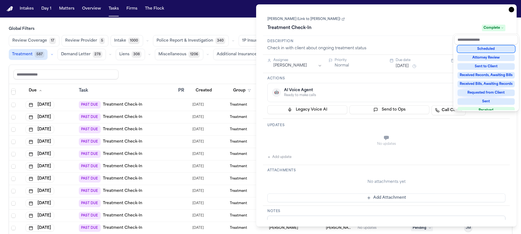
click at [510, 10] on div "**********" at bounding box center [386, 115] width 261 height 222
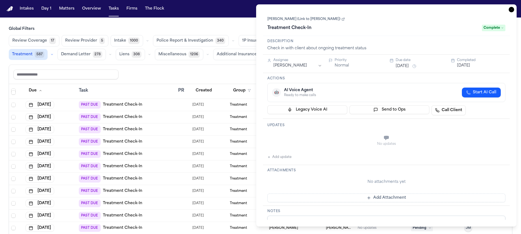
click at [511, 10] on icon "button" at bounding box center [511, 9] width 5 height 5
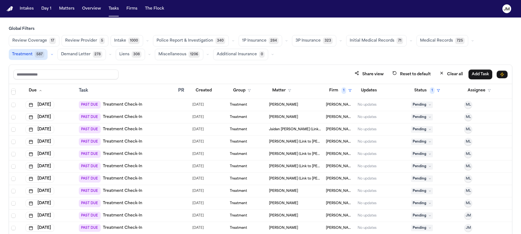
click at [148, 128] on div "PAST DUE Treatment Check-In" at bounding box center [126, 130] width 95 height 8
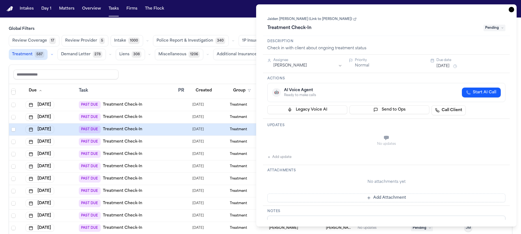
click at [329, 17] on link "Jaiden [PERSON_NAME] (Link to [PERSON_NAME])" at bounding box center [312, 19] width 89 height 4
click at [492, 27] on span "Pending" at bounding box center [495, 28] width 22 height 7
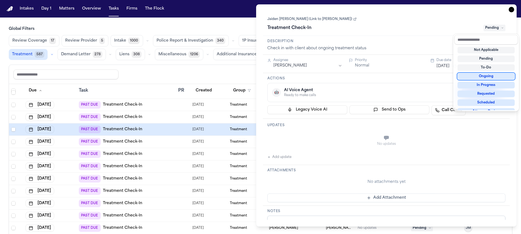
scroll to position [85, 0]
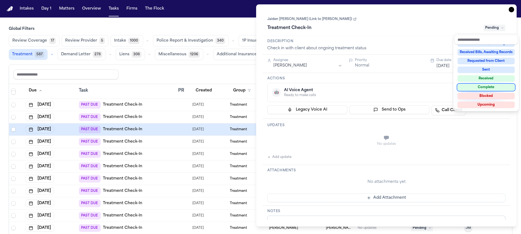
click at [491, 86] on div "Complete" at bounding box center [486, 87] width 57 height 7
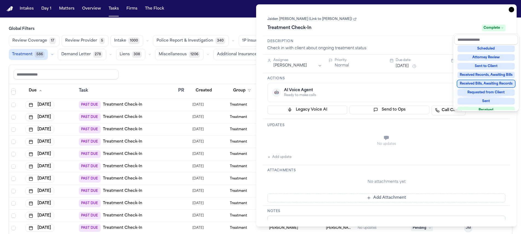
click at [296, 68] on div "**********" at bounding box center [386, 115] width 247 height 209
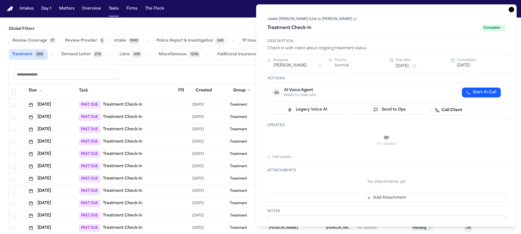
click at [296, 67] on html "Intakes Day 1 Matters Overview Tasks Firms The Flock JM Global Filters Review C…" at bounding box center [260, 117] width 521 height 234
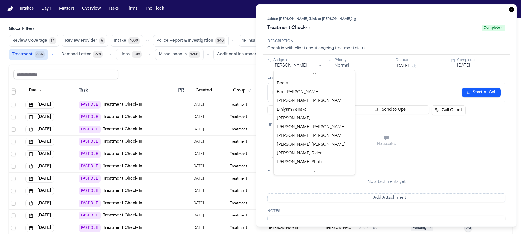
scroll to position [3, 0]
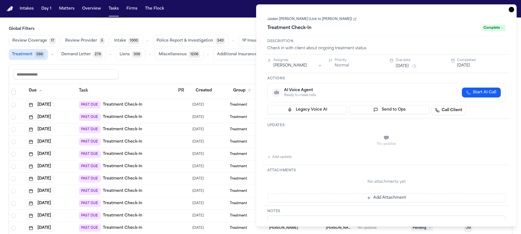
click at [513, 9] on icon "button" at bounding box center [511, 9] width 5 height 5
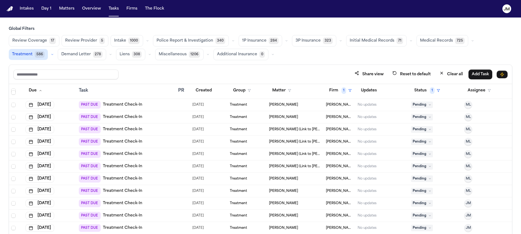
click at [40, 133] on td "Sep 22, 2025" at bounding box center [49, 130] width 53 height 12
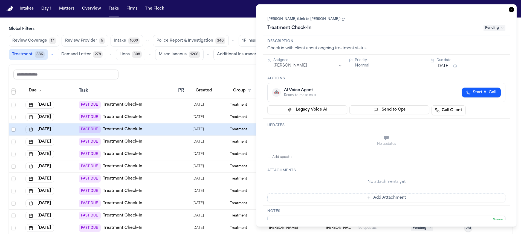
click at [510, 11] on icon "button" at bounding box center [511, 9] width 5 height 5
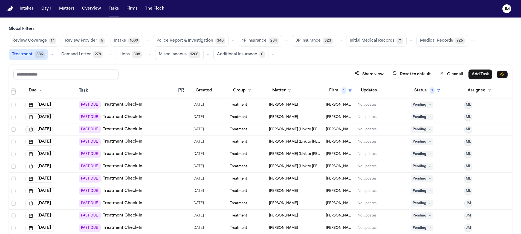
click at [45, 131] on button "Sep 22, 2025" at bounding box center [39, 130] width 29 height 8
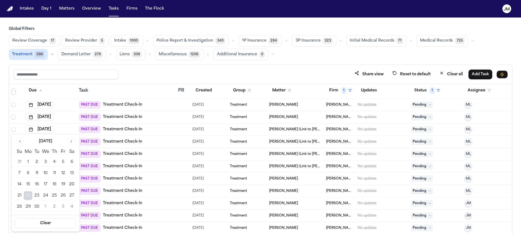
click at [70, 136] on div "September 2025 Su Mo Tu We Th Fr Sa 31 1 2 3 4 5 6 7 8 9 10 11 12 13 14 15 16 1…" at bounding box center [46, 174] width 68 height 81
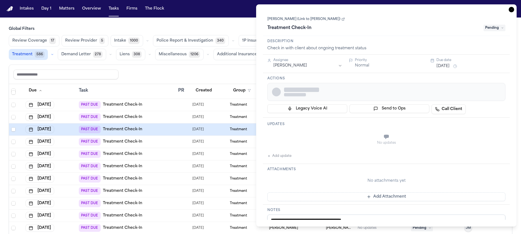
click at [71, 142] on div "Sep 22, 2025" at bounding box center [49, 142] width 49 height 8
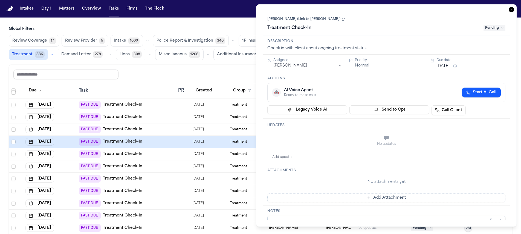
click at [515, 8] on div "**********" at bounding box center [386, 115] width 261 height 222
click at [512, 9] on icon "button" at bounding box center [511, 9] width 5 height 5
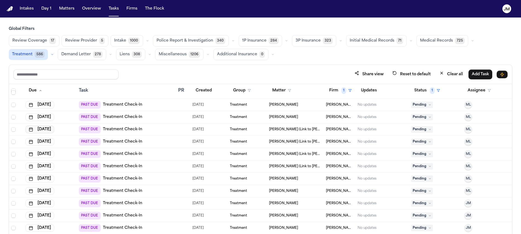
click at [47, 131] on button "Sep 22, 2025" at bounding box center [39, 130] width 29 height 8
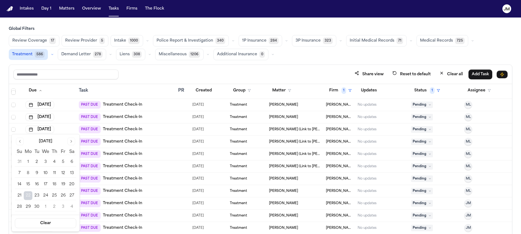
click at [71, 145] on button "Go to next month" at bounding box center [72, 142] width 8 height 8
click at [47, 185] on button "15" at bounding box center [45, 184] width 9 height 9
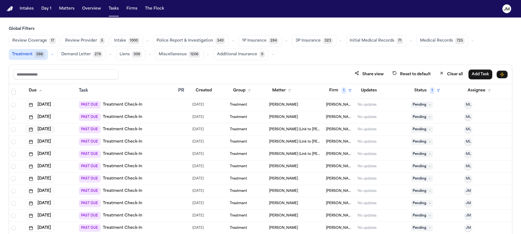
click at [53, 130] on button "Sep 22, 2025" at bounding box center [39, 130] width 29 height 8
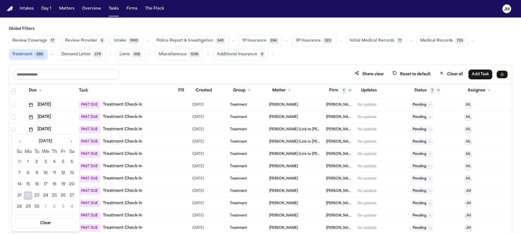
click at [72, 142] on button "Go to next month" at bounding box center [72, 142] width 8 height 8
click at [48, 186] on button "15" at bounding box center [45, 184] width 9 height 9
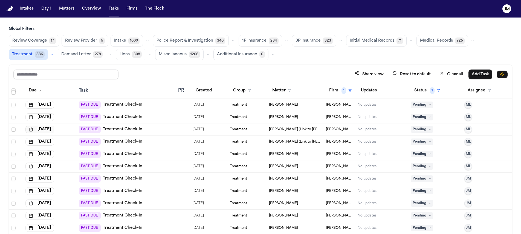
click at [54, 130] on button "Sep 22, 2025" at bounding box center [39, 130] width 29 height 8
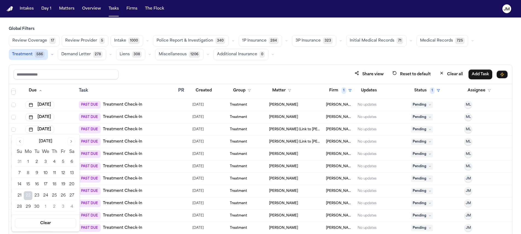
click at [77, 142] on div "September 2025 Su Mo Tu We Th Fr Sa 31 1 2 3 4 5 6 7 8 9 10 11 12 13 14 15 16 1…" at bounding box center [46, 174] width 68 height 81
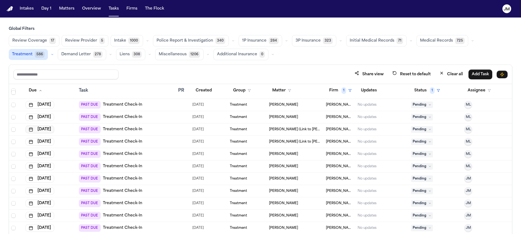
click at [54, 128] on button "Sep 22, 2025" at bounding box center [39, 130] width 29 height 8
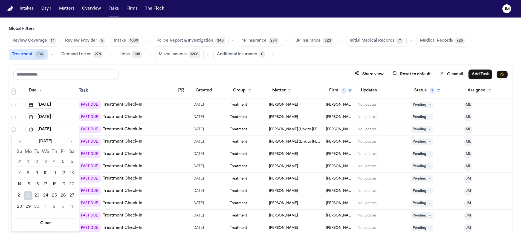
click at [73, 140] on button "Go to next month" at bounding box center [72, 142] width 8 height 8
click at [44, 188] on button "15" at bounding box center [45, 184] width 9 height 9
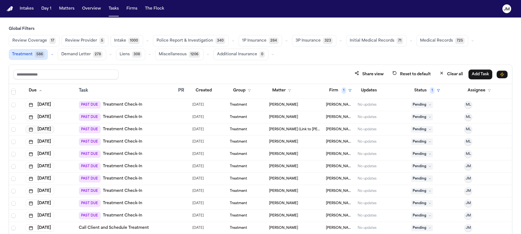
click at [54, 130] on button "Sep 22, 2025" at bounding box center [39, 130] width 29 height 8
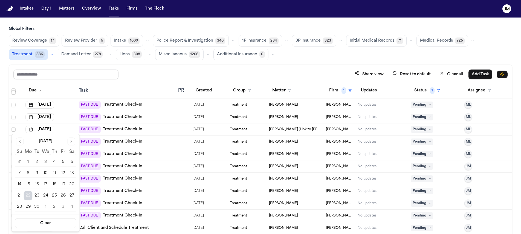
click at [73, 139] on button "Go to next month" at bounding box center [72, 142] width 8 height 8
click at [46, 182] on button "15" at bounding box center [45, 184] width 9 height 9
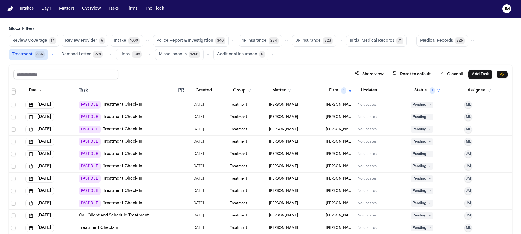
click at [176, 131] on td at bounding box center [183, 130] width 14 height 12
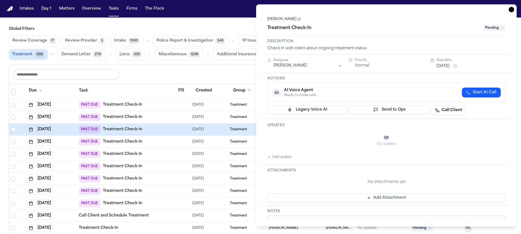
click at [512, 11] on icon "button" at bounding box center [511, 9] width 5 height 5
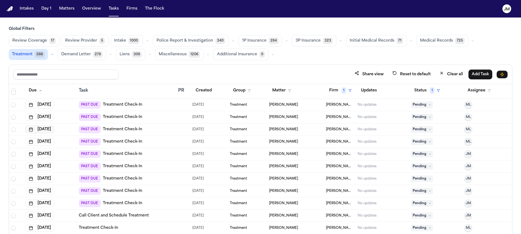
click at [52, 129] on button "Sep 23, 2025" at bounding box center [39, 130] width 29 height 8
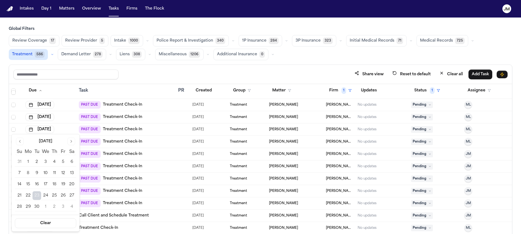
click at [68, 140] on button "Go to next month" at bounding box center [72, 142] width 8 height 8
click at [28, 183] on button "13" at bounding box center [28, 184] width 9 height 9
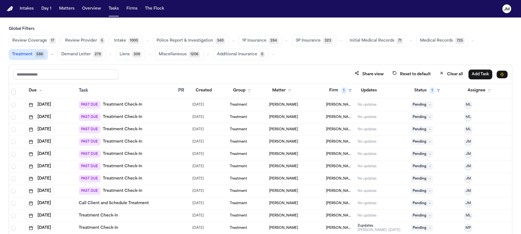
click at [159, 131] on div "PAST DUE Treatment Check-In" at bounding box center [126, 130] width 95 height 8
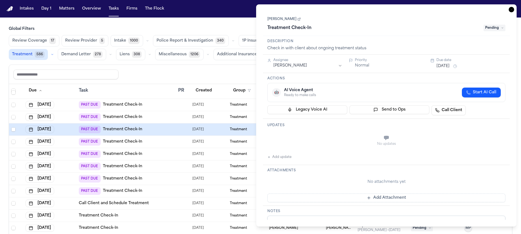
click at [281, 21] on link "[PERSON_NAME]" at bounding box center [284, 19] width 33 height 4
click at [303, 68] on html "Intakes Day 1 Matters Overview Tasks Firms The Flock JM Global Filters Review C…" at bounding box center [260, 117] width 521 height 234
click at [499, 30] on span "Pending" at bounding box center [495, 28] width 22 height 7
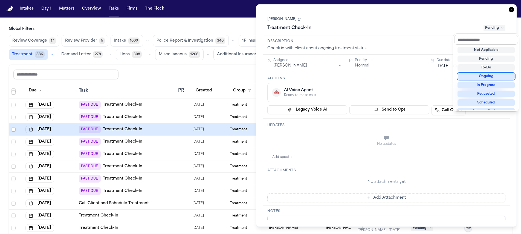
scroll to position [85, 0]
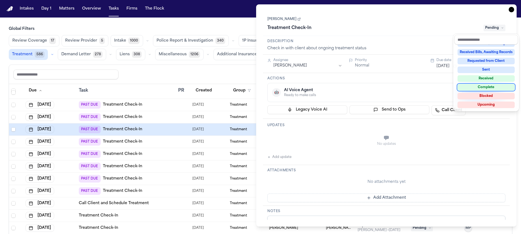
click at [487, 86] on div "Complete" at bounding box center [486, 87] width 57 height 7
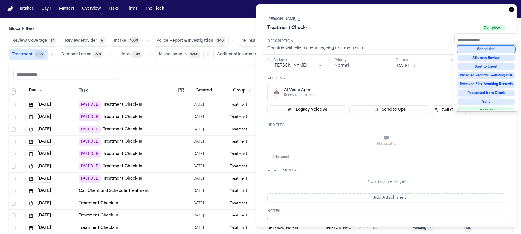
click at [512, 11] on div "**********" at bounding box center [386, 115] width 261 height 222
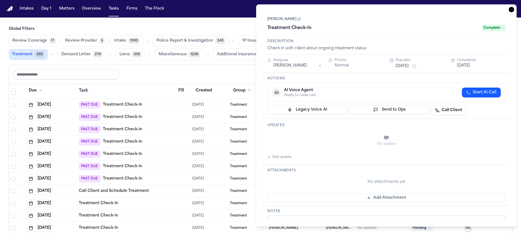
click at [512, 11] on icon "button" at bounding box center [511, 9] width 5 height 5
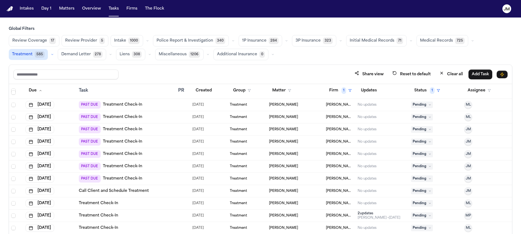
click at [158, 128] on div "PAST DUE Treatment Check-In" at bounding box center [126, 130] width 95 height 8
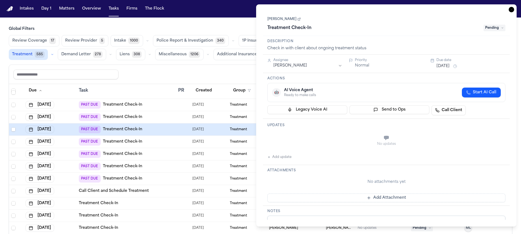
click at [283, 20] on link "[PERSON_NAME]" at bounding box center [284, 19] width 33 height 4
click at [494, 27] on span "Pending" at bounding box center [495, 28] width 22 height 7
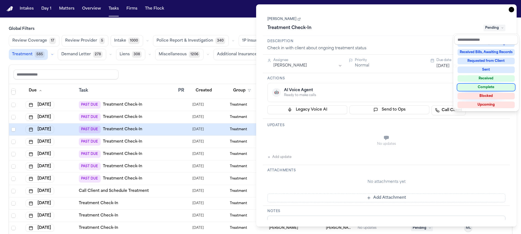
click at [490, 88] on div "Complete" at bounding box center [486, 87] width 57 height 7
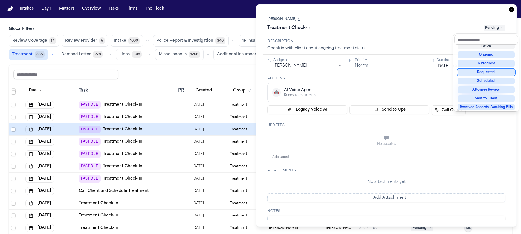
scroll to position [15, 0]
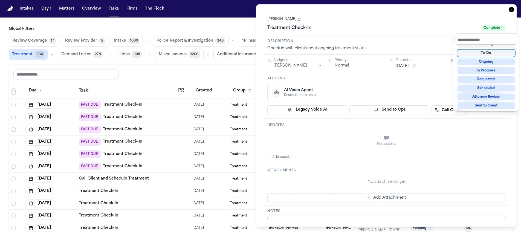
click at [511, 8] on div "**********" at bounding box center [386, 115] width 261 height 222
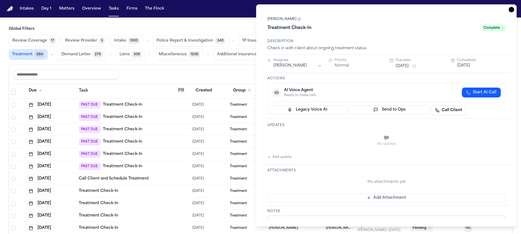
click at [511, 10] on icon "button" at bounding box center [511, 9] width 5 height 5
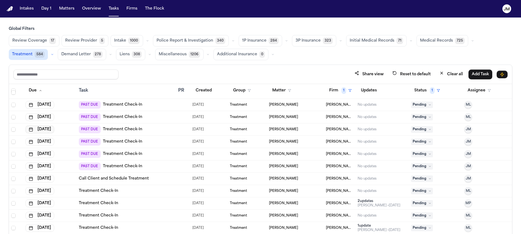
click at [54, 132] on button "Oct 2, 2025" at bounding box center [39, 130] width 29 height 8
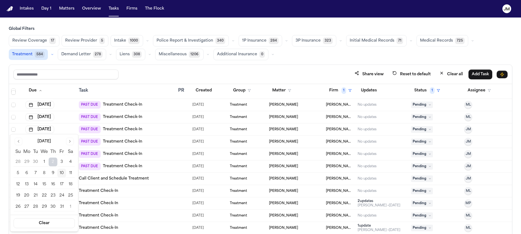
click at [61, 184] on button "17" at bounding box center [62, 184] width 9 height 9
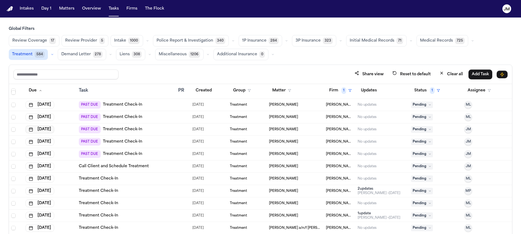
click at [54, 131] on button "Oct 2, 2025" at bounding box center [39, 130] width 29 height 8
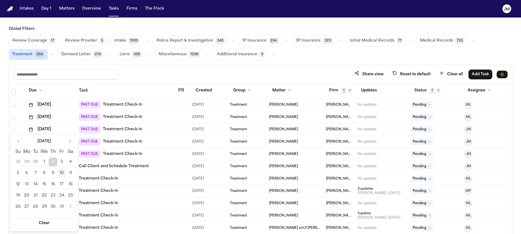
click at [62, 183] on button "17" at bounding box center [62, 184] width 9 height 9
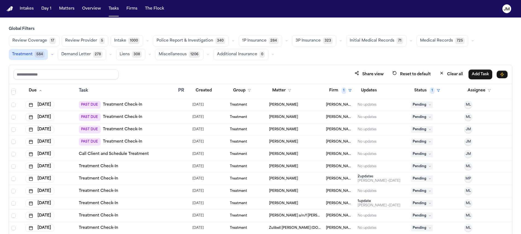
click at [153, 130] on div "PAST DUE Treatment Check-In" at bounding box center [126, 130] width 95 height 8
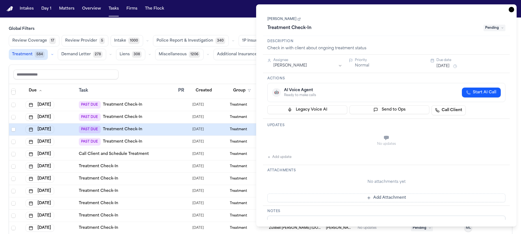
click at [448, 69] on button "Oct 6, 2025" at bounding box center [443, 66] width 13 height 5
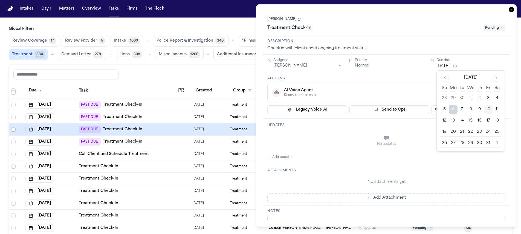
click at [487, 109] on button "10" at bounding box center [488, 109] width 9 height 9
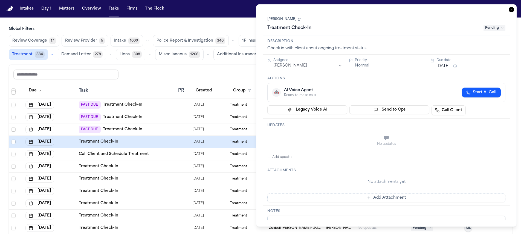
click at [476, 39] on h3 "Description" at bounding box center [387, 41] width 238 height 4
click at [511, 9] on icon "button" at bounding box center [511, 9] width 5 height 5
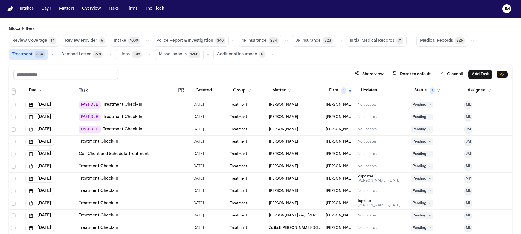
click at [162, 134] on td "PAST DUE Treatment Check-In" at bounding box center [127, 130] width 100 height 12
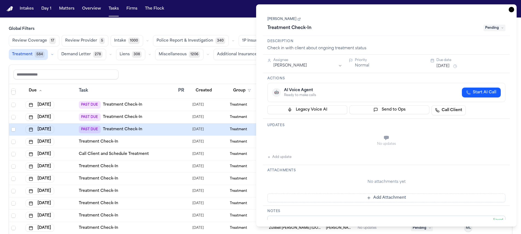
click at [288, 21] on link "[PERSON_NAME]" at bounding box center [284, 19] width 33 height 4
click at [504, 26] on span "Pending" at bounding box center [495, 28] width 22 height 7
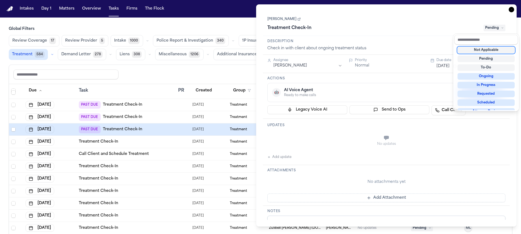
click at [498, 28] on span "Pending" at bounding box center [495, 28] width 22 height 7
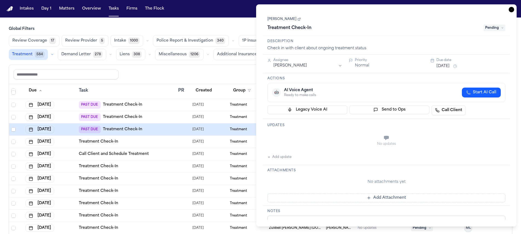
click at [499, 31] on span "Pending" at bounding box center [495, 28] width 22 height 7
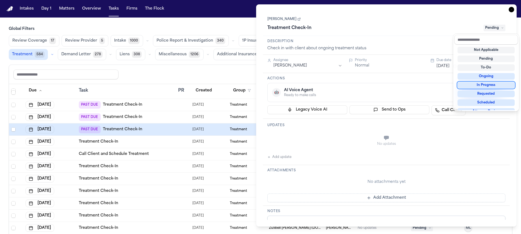
scroll to position [85, 0]
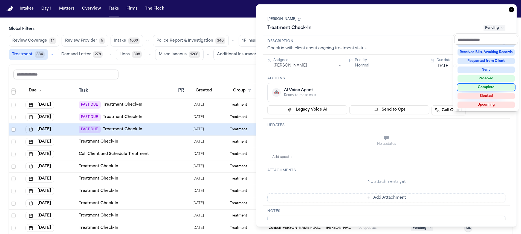
click at [503, 87] on div "Complete" at bounding box center [486, 87] width 57 height 7
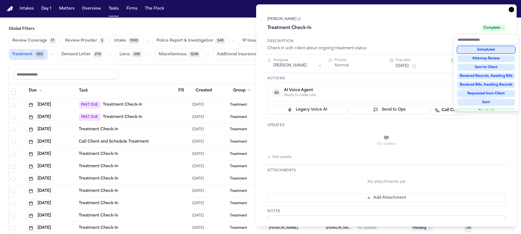
click at [513, 11] on div "**********" at bounding box center [386, 115] width 261 height 222
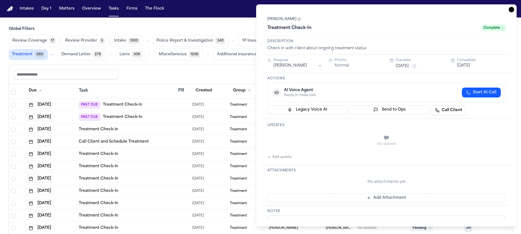
click at [512, 11] on icon "button" at bounding box center [511, 9] width 5 height 5
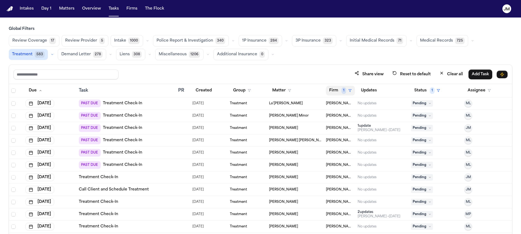
click at [329, 90] on button "Firm 1" at bounding box center [340, 91] width 29 height 10
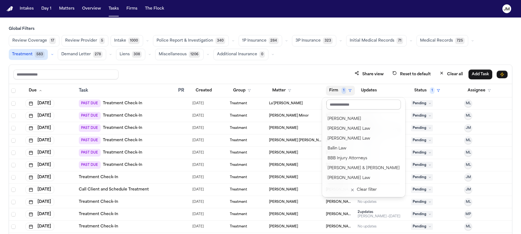
click at [344, 105] on input "text" at bounding box center [364, 105] width 74 height 10
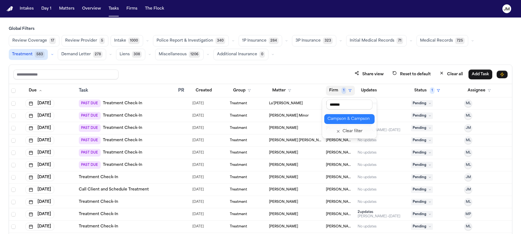
type input "*******"
click at [348, 118] on div "Campson & Campson" at bounding box center [350, 119] width 44 height 7
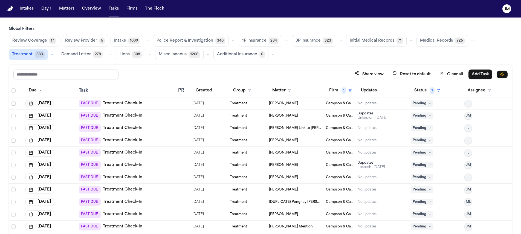
click at [53, 102] on button "Jul 23, 2025" at bounding box center [39, 104] width 29 height 8
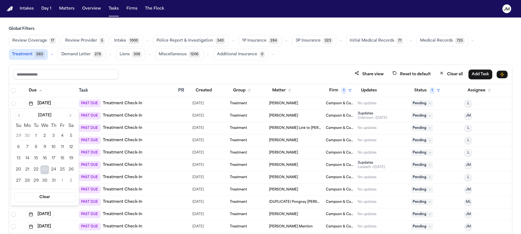
click at [71, 118] on button "Go to next month" at bounding box center [71, 116] width 8 height 8
click at [70, 116] on button "Go to next month" at bounding box center [71, 116] width 8 height 8
click at [36, 160] on button "14" at bounding box center [36, 158] width 9 height 9
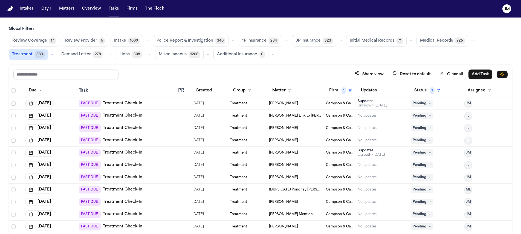
click at [45, 102] on button "Jul 24, 2025" at bounding box center [39, 104] width 29 height 8
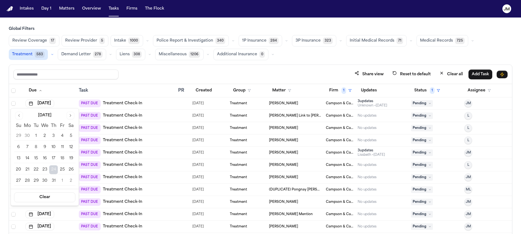
click at [68, 112] on button "Go to next month" at bounding box center [71, 116] width 8 height 8
click at [69, 114] on button "Go to next month" at bounding box center [71, 116] width 8 height 8
click at [37, 161] on button "14" at bounding box center [36, 158] width 9 height 9
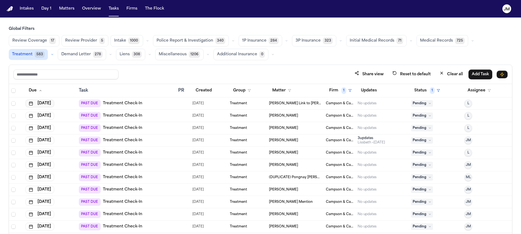
click at [54, 103] on button "Aug 7, 2025" at bounding box center [39, 104] width 29 height 8
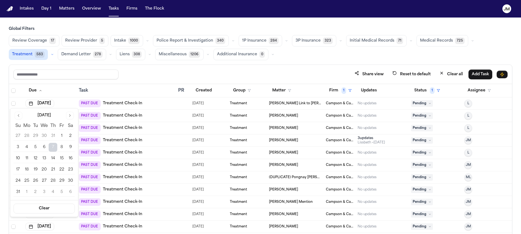
click at [67, 117] on button "Go to next month" at bounding box center [70, 116] width 8 height 8
click at [38, 159] on button "14" at bounding box center [35, 158] width 9 height 9
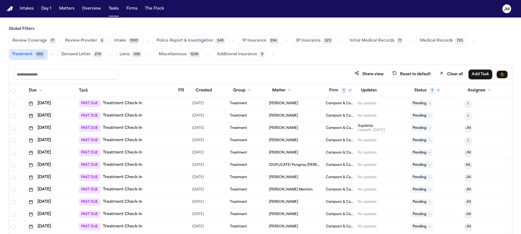
click at [54, 116] on button "Aug 29, 2025" at bounding box center [39, 116] width 29 height 8
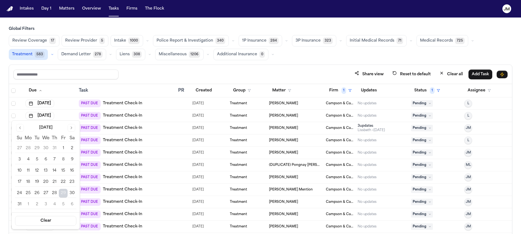
click at [70, 128] on button "Go to next month" at bounding box center [72, 128] width 8 height 8
click at [35, 168] on button "14" at bounding box center [37, 171] width 9 height 9
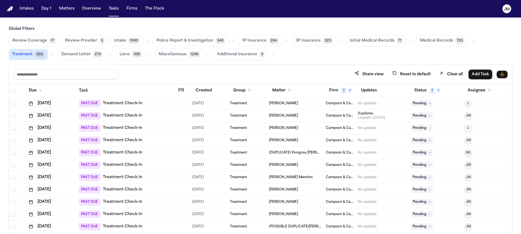
click at [167, 102] on div "PAST DUE Treatment Check-In" at bounding box center [126, 104] width 95 height 8
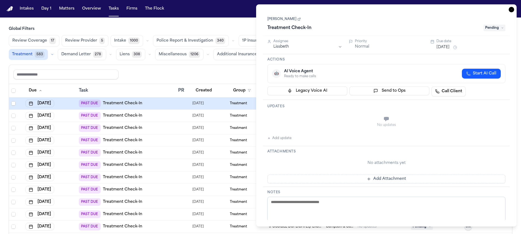
click at [301, 19] on link "[PERSON_NAME]" at bounding box center [284, 19] width 33 height 4
click at [327, 46] on html "Intakes Day 1 Matters Overview Tasks Firms The Flock JM Global Filters Review C…" at bounding box center [260, 117] width 521 height 234
click at [498, 27] on span "Pending" at bounding box center [495, 28] width 22 height 7
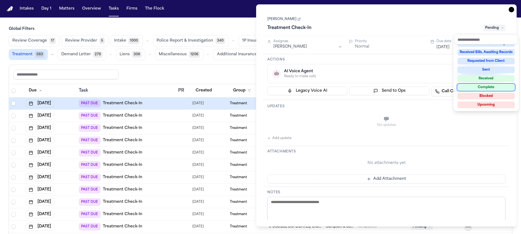
click at [493, 85] on div "Complete" at bounding box center [486, 87] width 57 height 7
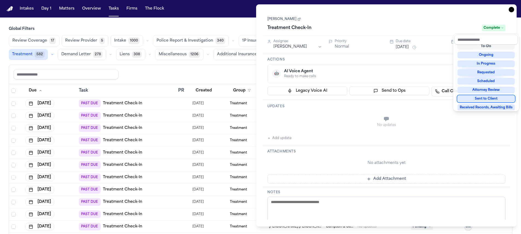
click at [216, 73] on div "Share view Reset to default Clear all Add Task" at bounding box center [260, 74] width 495 height 10
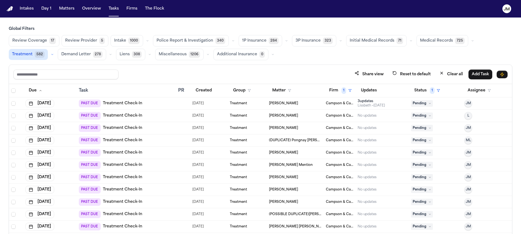
click at [156, 102] on div "PAST DUE Treatment Check-In" at bounding box center [126, 104] width 95 height 8
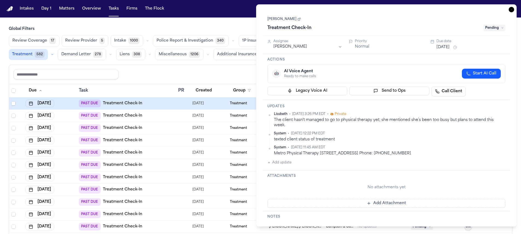
click at [503, 29] on icon at bounding box center [502, 28] width 3 height 3
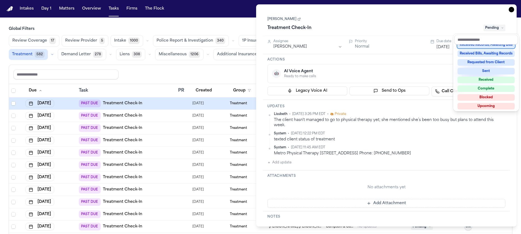
scroll to position [85, 0]
click at [283, 21] on div "Shenequa Wright Treatment Check-In Pending" at bounding box center [387, 24] width 238 height 17
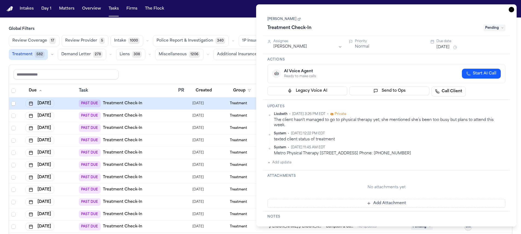
click at [283, 21] on link "[PERSON_NAME]" at bounding box center [284, 19] width 33 height 4
click at [489, 29] on span "Pending" at bounding box center [495, 28] width 22 height 7
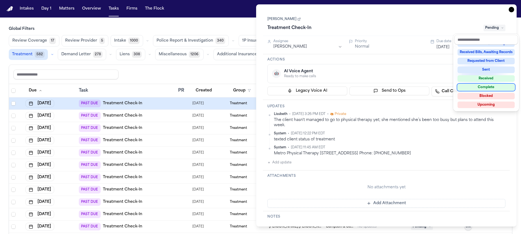
click at [495, 87] on div "Complete" at bounding box center [486, 87] width 57 height 7
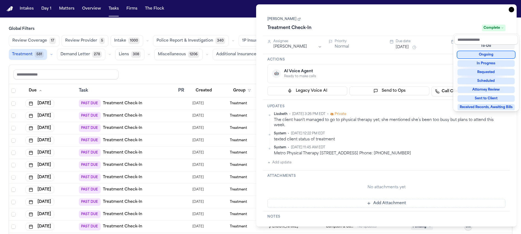
click at [510, 10] on div "Task Details Shenequa Wright Treatment Check-In Complete Assignee Jacqueline Ma…" at bounding box center [386, 115] width 261 height 222
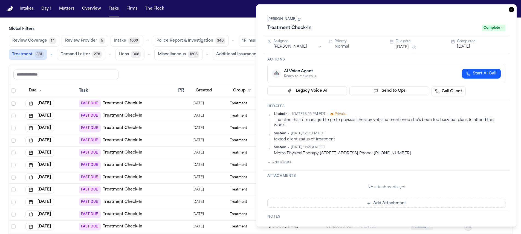
click at [511, 10] on icon "button" at bounding box center [511, 9] width 5 height 5
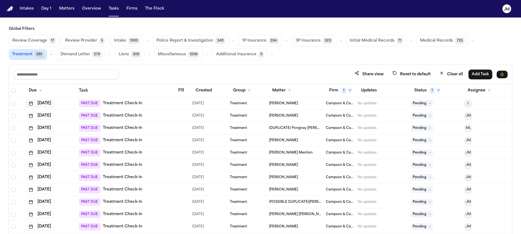
click at [54, 107] on button "Sep 8, 2025" at bounding box center [39, 104] width 29 height 8
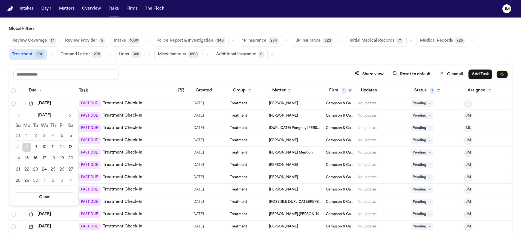
click at [73, 113] on button "Go to next month" at bounding box center [70, 116] width 8 height 8
click at [37, 156] on button "14" at bounding box center [35, 158] width 9 height 9
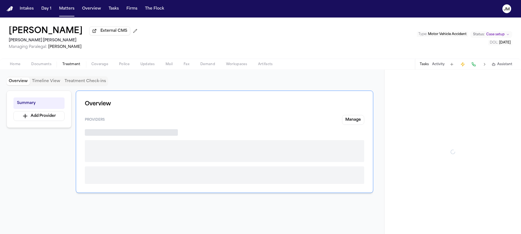
click at [74, 66] on span "Treatment" at bounding box center [71, 64] width 18 height 4
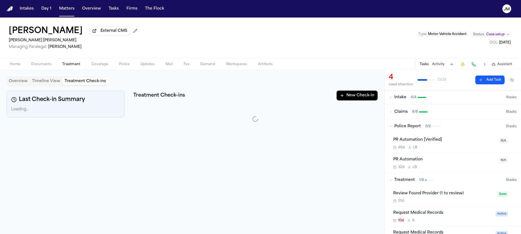
click at [94, 84] on button "Treatment Check-ins" at bounding box center [85, 82] width 46 height 8
click at [362, 98] on button "New Check-in" at bounding box center [357, 96] width 41 height 10
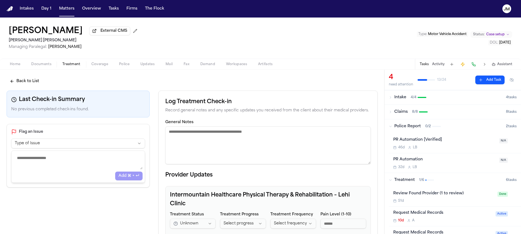
click at [269, 146] on textarea "General Notes" at bounding box center [268, 146] width 206 height 38
type textarea "*"
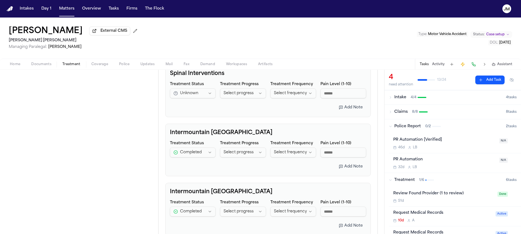
scroll to position [247, 0]
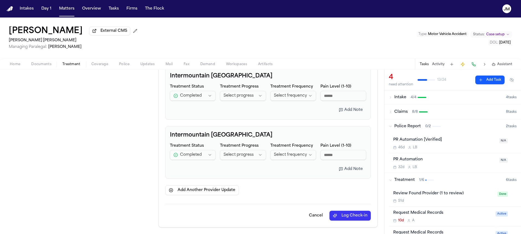
type textarea "**********"
click at [337, 213] on button "Log Check-in" at bounding box center [350, 216] width 41 height 10
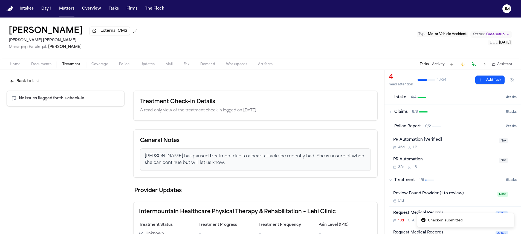
click at [33, 82] on button "Back to List" at bounding box center [25, 81] width 36 height 10
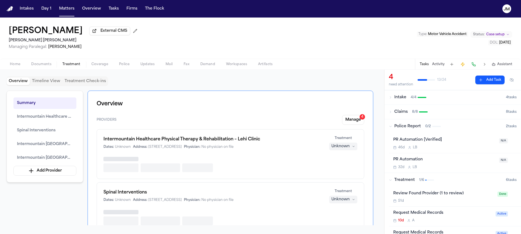
click at [12, 79] on button "Overview" at bounding box center [18, 82] width 23 height 8
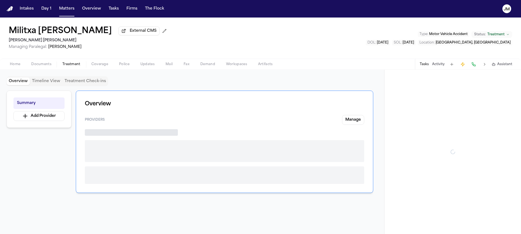
click at [70, 67] on span "Treatment" at bounding box center [71, 64] width 18 height 4
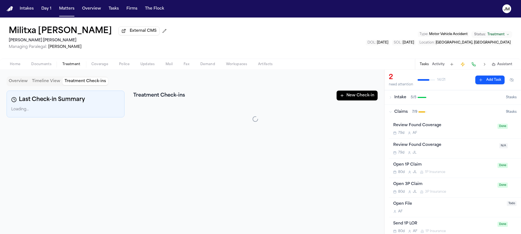
click at [76, 81] on button "Treatment Check-ins" at bounding box center [85, 82] width 46 height 8
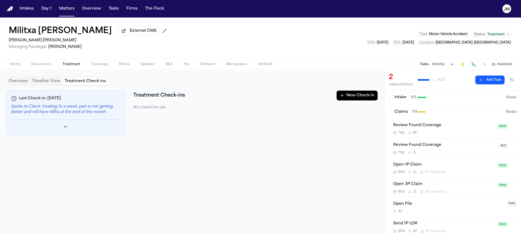
click at [353, 96] on button "New Check-in" at bounding box center [357, 96] width 41 height 10
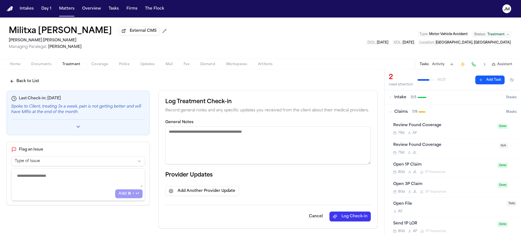
click at [203, 134] on textarea "General Notes" at bounding box center [268, 146] width 206 height 38
type textarea "**********"
click at [352, 218] on button "Log Check-in" at bounding box center [350, 217] width 41 height 10
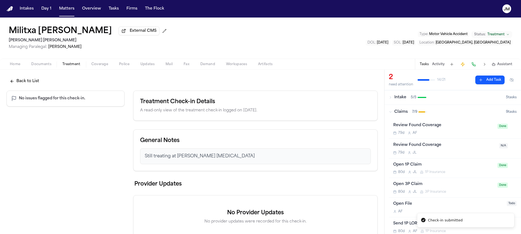
click at [34, 82] on button "Back to List" at bounding box center [25, 81] width 36 height 10
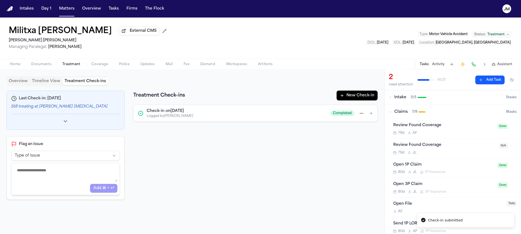
click at [19, 82] on button "Overview" at bounding box center [18, 82] width 23 height 8
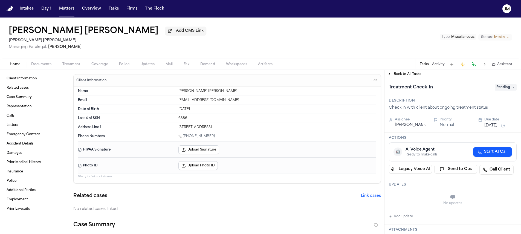
click at [36, 67] on span "Documents" at bounding box center [41, 64] width 20 height 4
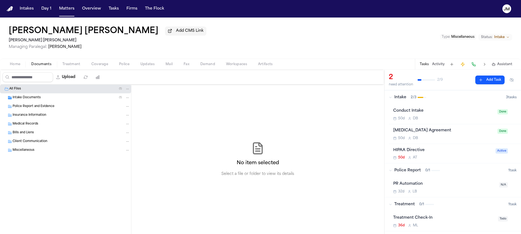
click at [35, 96] on div "Intake Documents ( 1 )" at bounding box center [71, 97] width 117 height 5
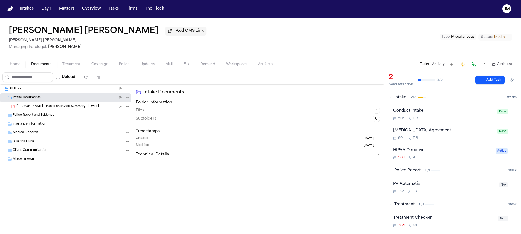
click at [16, 67] on span "Home" at bounding box center [15, 64] width 10 height 4
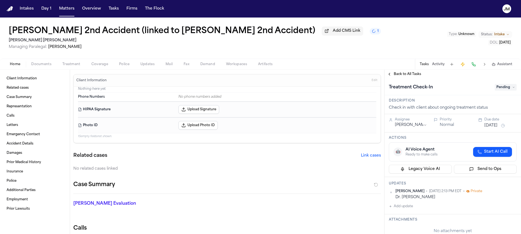
click at [80, 66] on button "Treatment" at bounding box center [71, 64] width 29 height 7
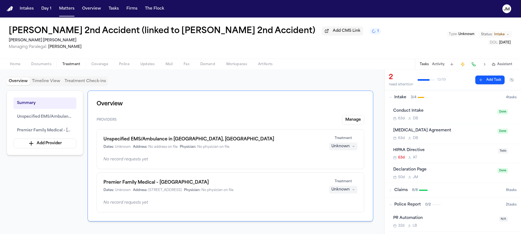
click at [74, 83] on button "Treatment Check-ins" at bounding box center [85, 82] width 46 height 8
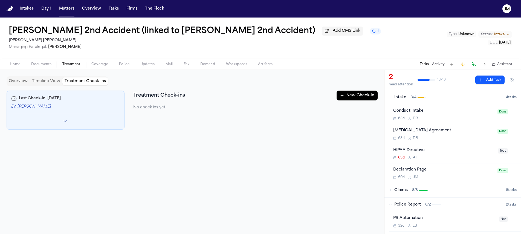
click at [350, 98] on button "New Check-in" at bounding box center [357, 96] width 41 height 10
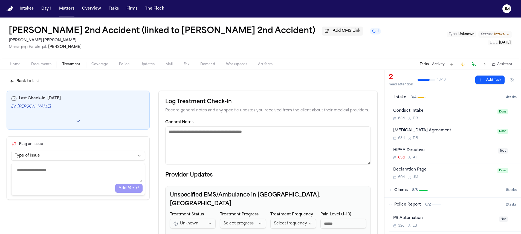
click at [198, 134] on textarea "General Notes" at bounding box center [268, 146] width 206 height 38
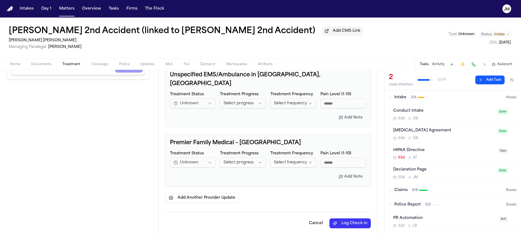
type textarea "**********"
click at [339, 219] on button "Log Check-in" at bounding box center [350, 224] width 41 height 10
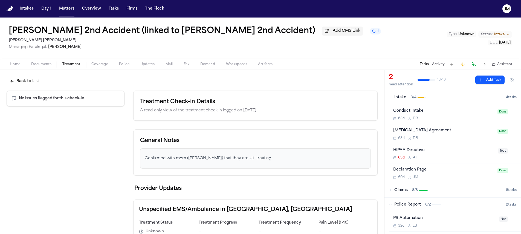
click at [42, 85] on div "Back to List No issues flagged for this check-in. Treatment Check-in Details A …" at bounding box center [192, 181] width 384 height 223
click at [35, 83] on button "Back to List" at bounding box center [25, 81] width 36 height 10
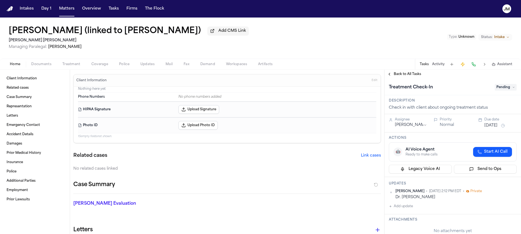
click at [72, 64] on span "Treatment" at bounding box center [71, 64] width 18 height 4
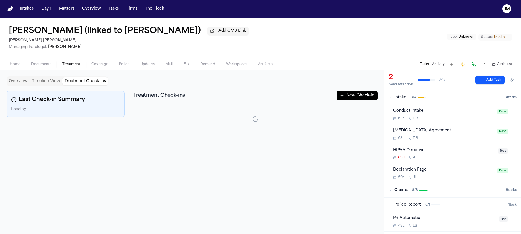
click at [71, 85] on button "Treatment Check-ins" at bounding box center [85, 82] width 46 height 8
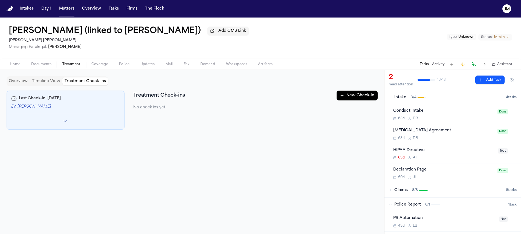
click at [348, 101] on button "New Check-in" at bounding box center [357, 96] width 41 height 10
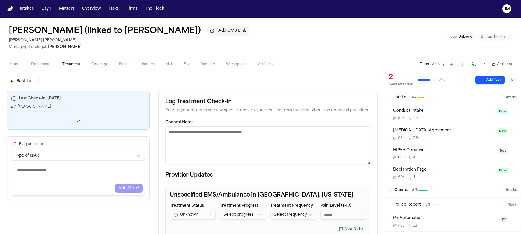
click at [196, 134] on textarea "General Notes" at bounding box center [268, 146] width 206 height 38
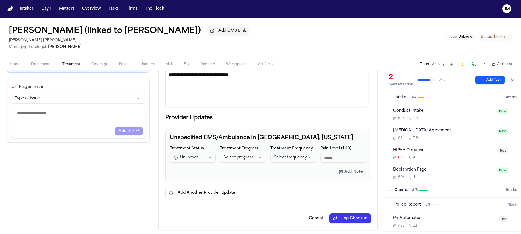
scroll to position [61, 0]
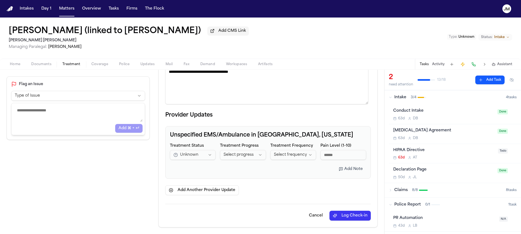
type textarea "**********"
click at [356, 217] on button "Log Check-in" at bounding box center [350, 216] width 41 height 10
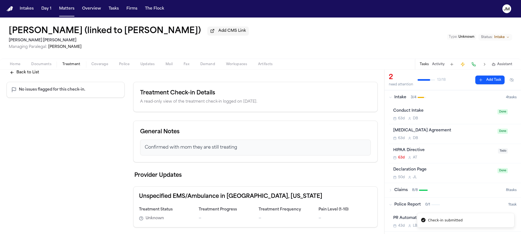
click at [24, 74] on button "Back to List" at bounding box center [25, 73] width 36 height 10
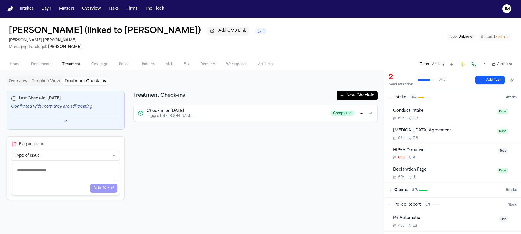
click at [11, 84] on button "Overview" at bounding box center [18, 82] width 23 height 8
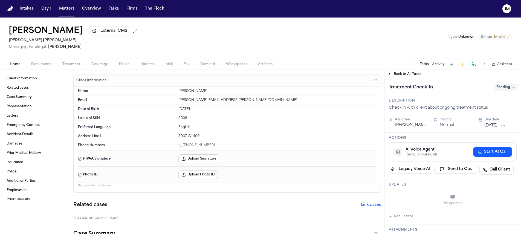
click at [49, 66] on span "Documents" at bounding box center [41, 64] width 20 height 4
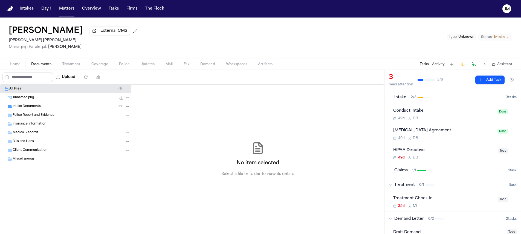
click at [41, 106] on div "Intake Documents ( 2 )" at bounding box center [71, 106] width 117 height 5
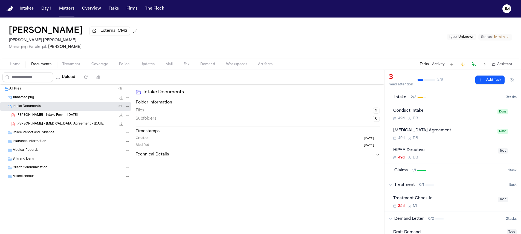
click at [94, 64] on span "Coverage" at bounding box center [99, 64] width 17 height 4
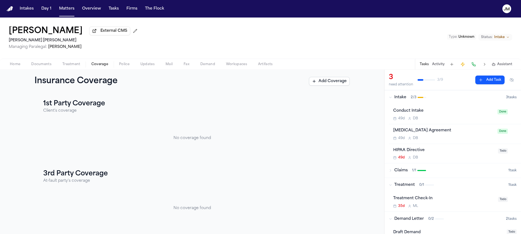
click at [73, 66] on span "Treatment" at bounding box center [71, 64] width 18 height 4
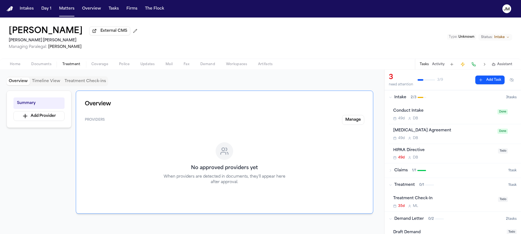
click at [39, 66] on span "Documents" at bounding box center [41, 64] width 20 height 4
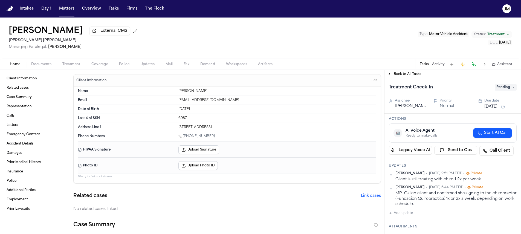
click at [67, 67] on span "Treatment" at bounding box center [71, 64] width 18 height 4
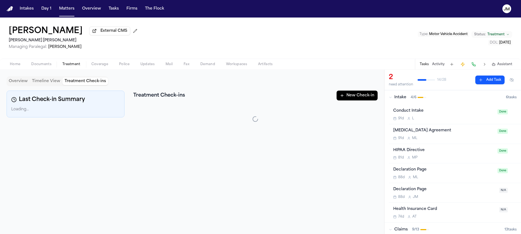
click at [73, 85] on button "Treatment Check-ins" at bounding box center [85, 82] width 46 height 8
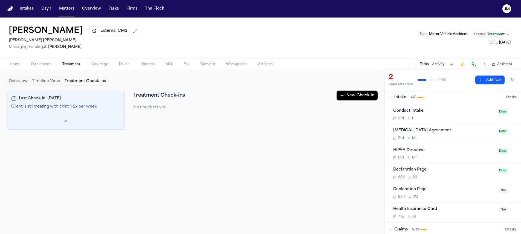
click at [351, 98] on button "New Check-in" at bounding box center [357, 96] width 41 height 10
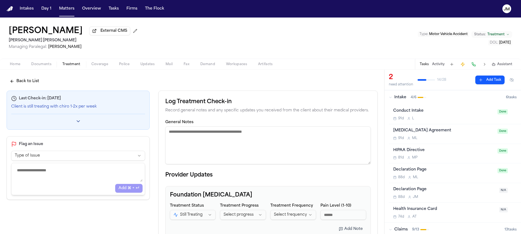
click at [205, 130] on textarea "General Notes" at bounding box center [268, 146] width 206 height 38
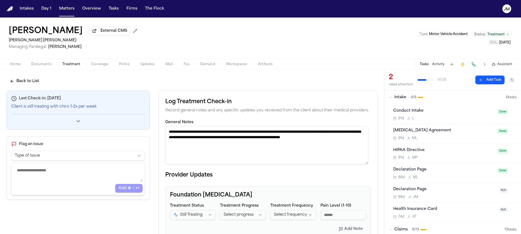
click at [214, 132] on textarea "**********" at bounding box center [266, 146] width 203 height 38
click at [280, 147] on textarea "**********" at bounding box center [266, 146] width 203 height 38
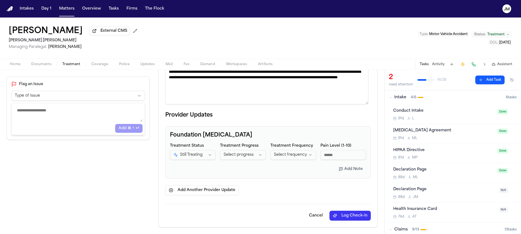
type textarea "**********"
click at [340, 214] on button "Log Check-in" at bounding box center [350, 216] width 41 height 10
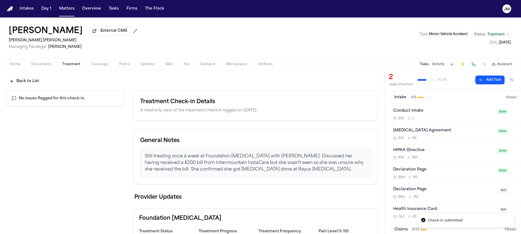
click at [35, 81] on button "Back to List" at bounding box center [25, 81] width 36 height 10
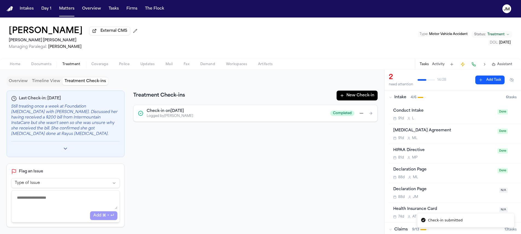
click at [21, 83] on button "Overview" at bounding box center [18, 82] width 23 height 8
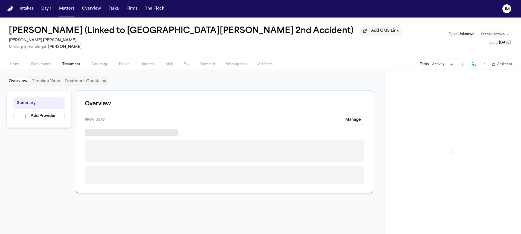
click at [64, 64] on span "Treatment" at bounding box center [71, 64] width 18 height 4
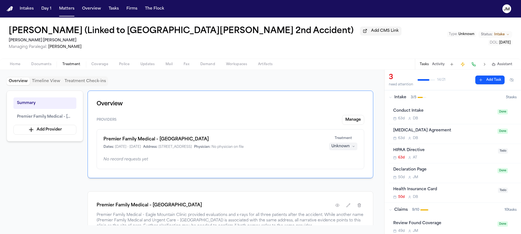
click at [82, 85] on button "Treatment Check-ins" at bounding box center [85, 82] width 46 height 8
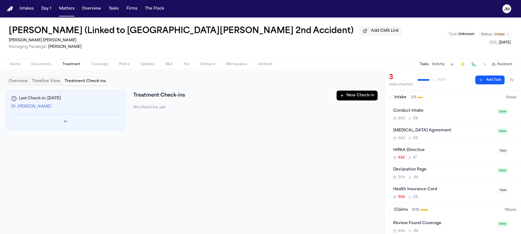
click at [363, 99] on button "New Check-in" at bounding box center [357, 96] width 41 height 10
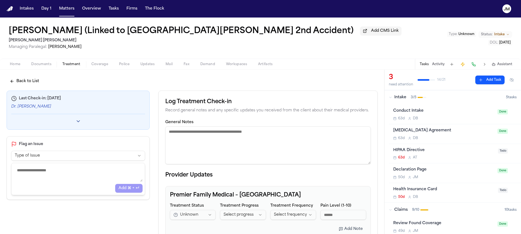
click at [209, 136] on textarea "General Notes" at bounding box center [268, 146] width 206 height 38
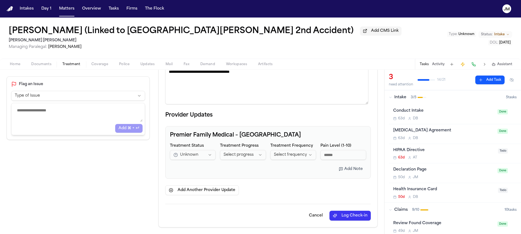
scroll to position [61, 0]
type textarea "**********"
click at [335, 215] on button "Log Check-in" at bounding box center [350, 216] width 41 height 10
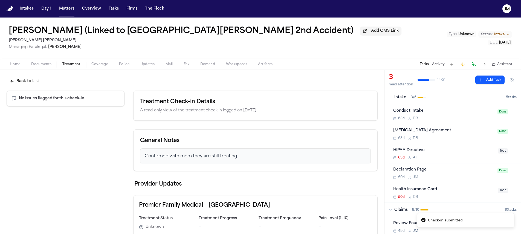
click at [36, 86] on button "Back to List" at bounding box center [25, 81] width 36 height 10
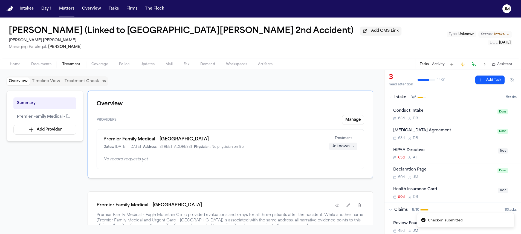
click at [24, 84] on button "Overview" at bounding box center [18, 82] width 23 height 8
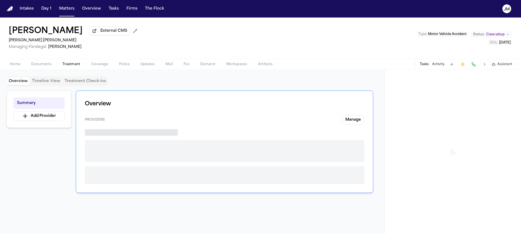
click at [76, 65] on span "Treatment" at bounding box center [71, 64] width 18 height 4
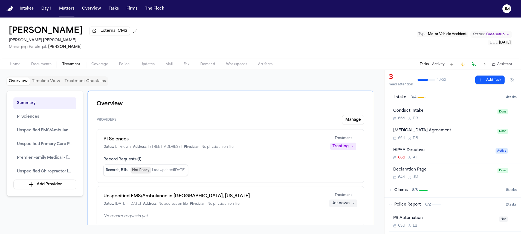
click at [76, 84] on button "Treatment Check-ins" at bounding box center [85, 82] width 46 height 8
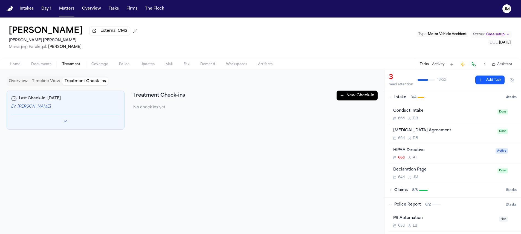
click at [345, 100] on button "New Check-in" at bounding box center [357, 96] width 41 height 10
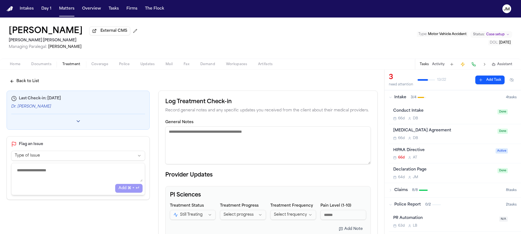
click at [203, 134] on textarea "General Notes" at bounding box center [268, 146] width 206 height 38
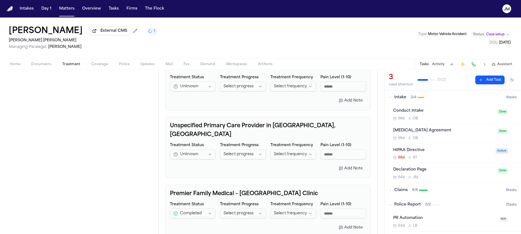
scroll to position [298, 0]
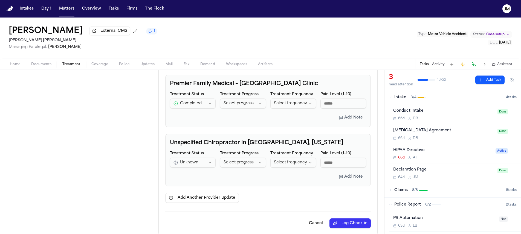
type textarea "**********"
click at [337, 219] on button "Log Check-in" at bounding box center [350, 224] width 41 height 10
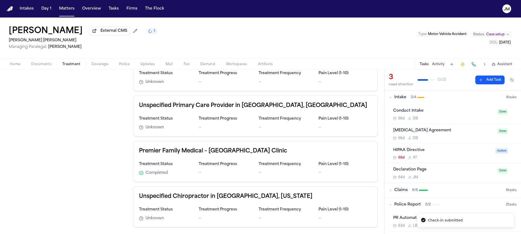
scroll to position [192, 0]
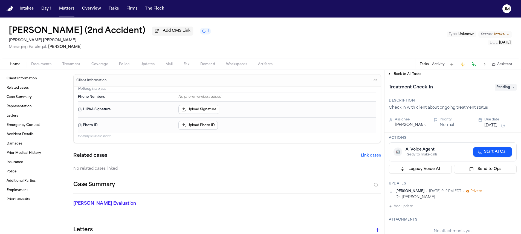
click at [70, 66] on span "Treatment" at bounding box center [71, 64] width 18 height 4
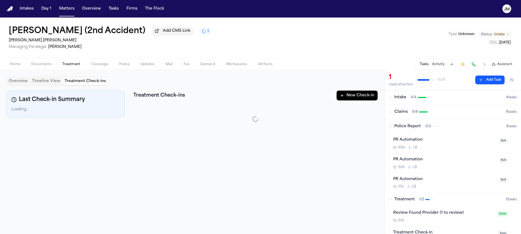
click at [82, 83] on button "Treatment Check-ins" at bounding box center [85, 82] width 46 height 8
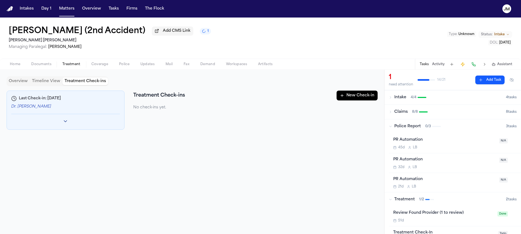
click at [358, 100] on button "New Check-in" at bounding box center [357, 96] width 41 height 10
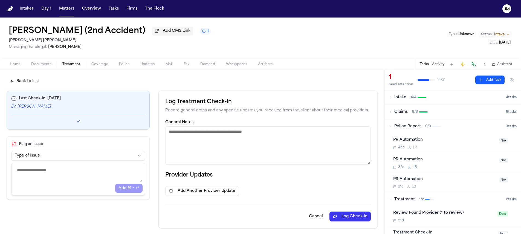
click at [196, 134] on textarea "General Notes" at bounding box center [268, 146] width 206 height 38
type textarea "**********"
click at [347, 216] on button "Log Check-in" at bounding box center [350, 217] width 41 height 10
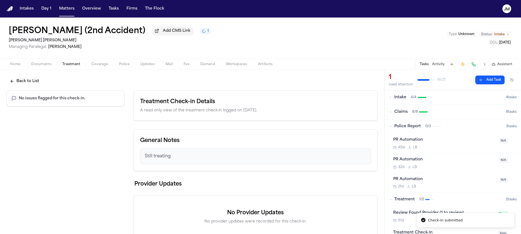
click at [34, 80] on button "Back to List" at bounding box center [25, 81] width 36 height 10
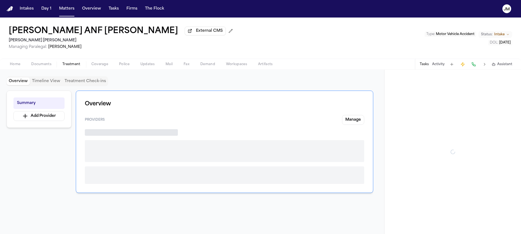
click at [71, 67] on span "Treatment" at bounding box center [71, 64] width 18 height 4
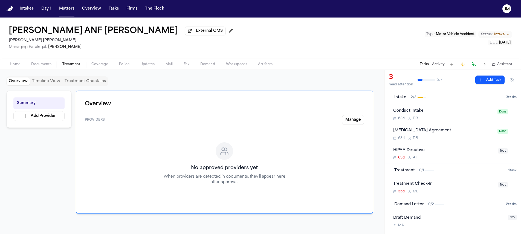
click at [74, 84] on button "Treatment Check-ins" at bounding box center [85, 82] width 46 height 8
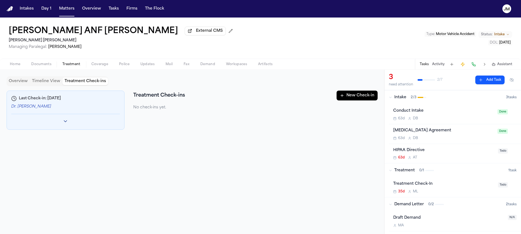
click at [341, 98] on icon "button" at bounding box center [342, 95] width 4 height 4
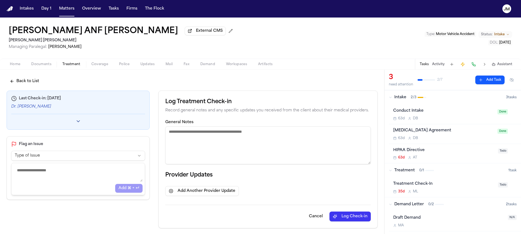
click at [198, 139] on textarea "General Notes" at bounding box center [268, 146] width 206 height 38
type textarea "**********"
click at [350, 217] on button "Log Check-in" at bounding box center [350, 217] width 41 height 10
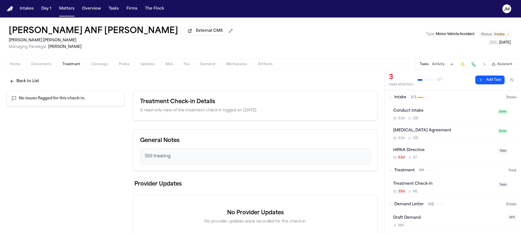
click at [31, 78] on button "Back to List" at bounding box center [25, 81] width 36 height 10
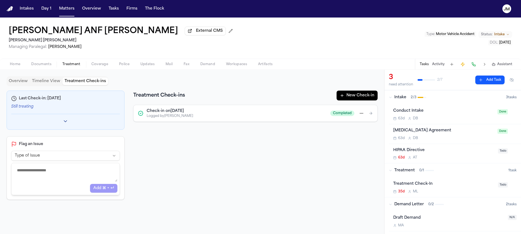
click at [20, 79] on button "Overview" at bounding box center [18, 82] width 23 height 8
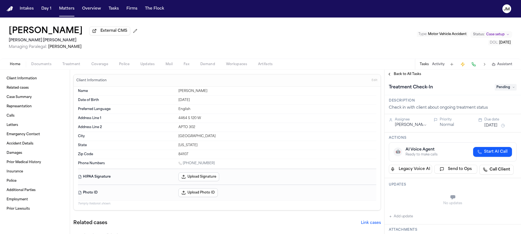
click at [69, 66] on span "Treatment" at bounding box center [71, 64] width 18 height 4
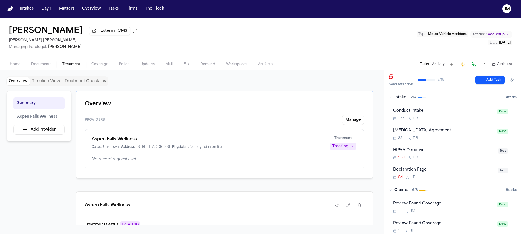
click at [76, 84] on button "Treatment Check-ins" at bounding box center [85, 82] width 46 height 8
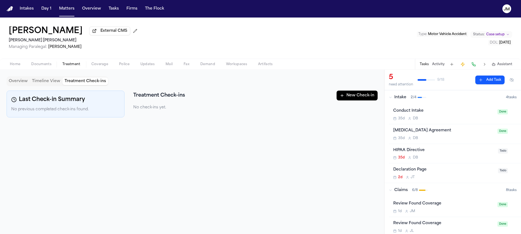
click at [348, 95] on button "New Check-in" at bounding box center [357, 96] width 41 height 10
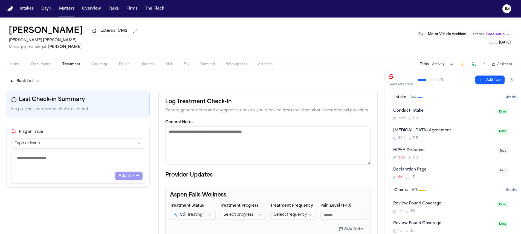
click at [202, 129] on textarea "General Notes" at bounding box center [268, 146] width 206 height 38
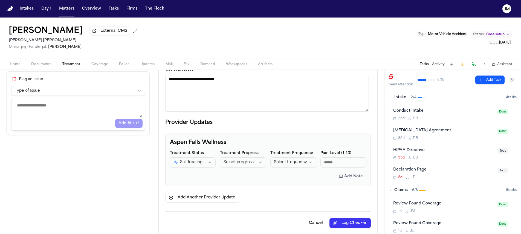
scroll to position [61, 0]
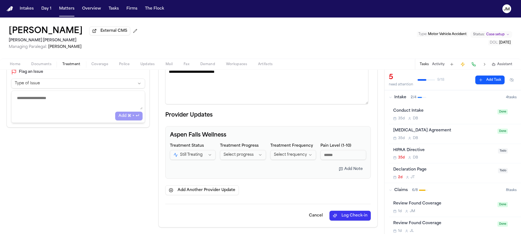
type textarea "**********"
click at [346, 212] on button "Log Check-in" at bounding box center [350, 216] width 41 height 10
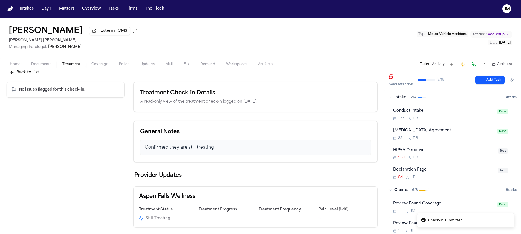
click at [27, 73] on button "Back to List" at bounding box center [25, 73] width 36 height 10
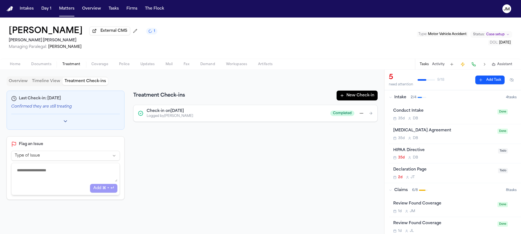
click at [16, 88] on div "Overview Timeline View Treatment Check-ins Last Check-in: 10/10/2025 Confirmed …" at bounding box center [192, 151] width 371 height 151
click at [16, 85] on button "Overview" at bounding box center [18, 82] width 23 height 8
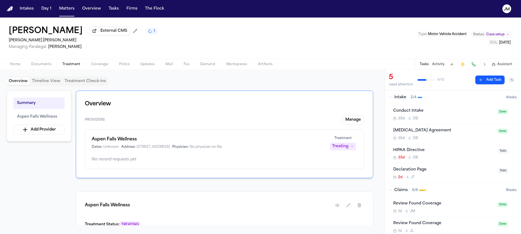
click at [12, 65] on span "Home" at bounding box center [15, 64] width 10 height 4
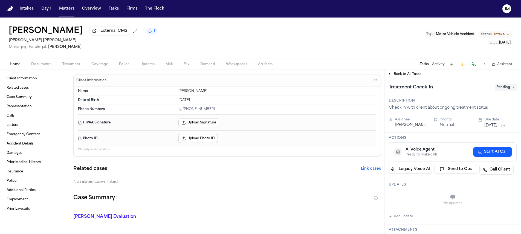
click at [73, 67] on span "Treatment" at bounding box center [71, 64] width 18 height 4
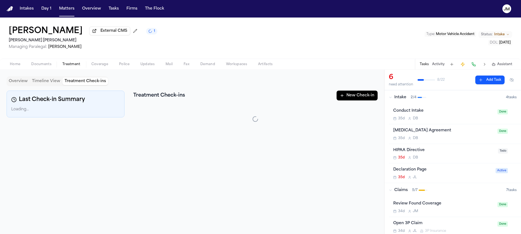
click at [75, 84] on button "Treatment Check-ins" at bounding box center [85, 82] width 46 height 8
click at [349, 98] on button "New Check-in" at bounding box center [357, 96] width 41 height 10
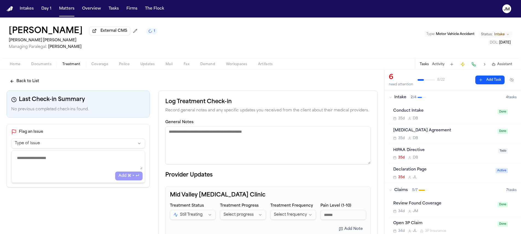
click at [211, 133] on textarea "General Notes" at bounding box center [268, 146] width 206 height 38
type textarea "*"
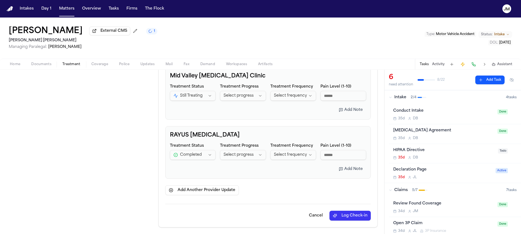
type textarea "**********"
click at [339, 216] on button "Log Check-in" at bounding box center [350, 216] width 41 height 10
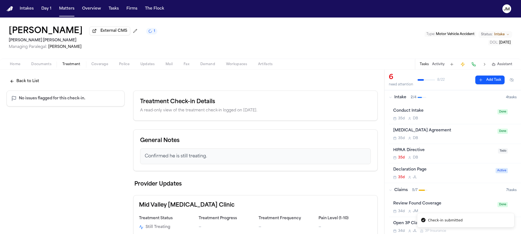
click at [31, 82] on button "Back to List" at bounding box center [25, 81] width 36 height 10
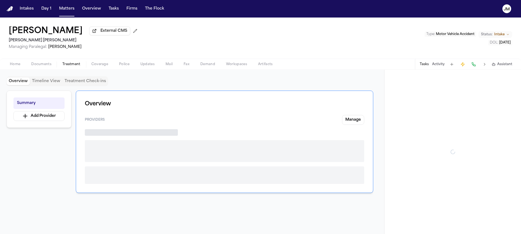
click at [64, 67] on span "Treatment" at bounding box center [71, 64] width 18 height 4
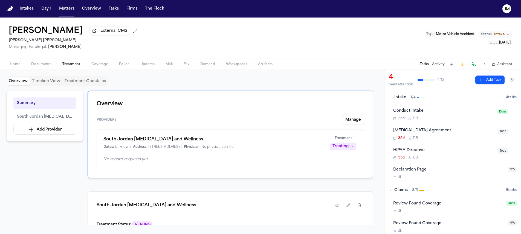
click at [72, 86] on div "Overview Timeline View Treatment Check-ins" at bounding box center [58, 81] width 102 height 10
click at [72, 85] on button "Treatment Check-ins" at bounding box center [85, 82] width 46 height 8
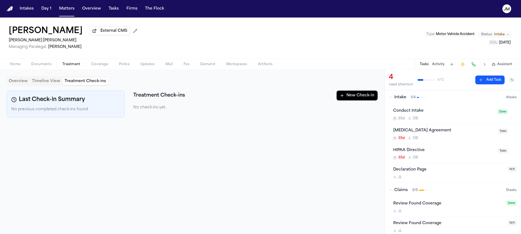
click at [347, 98] on button "New Check-in" at bounding box center [357, 96] width 41 height 10
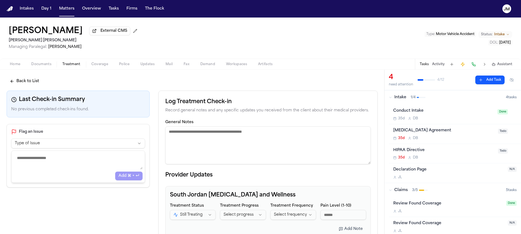
click at [212, 136] on textarea "General Notes" at bounding box center [268, 146] width 206 height 38
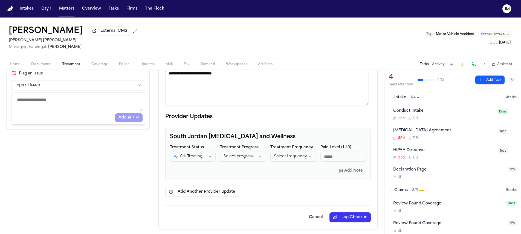
scroll to position [61, 0]
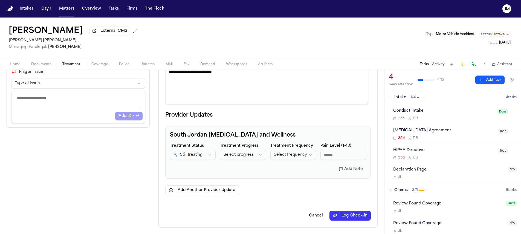
type textarea "**********"
click at [343, 217] on button "Log Check-in" at bounding box center [350, 216] width 41 height 10
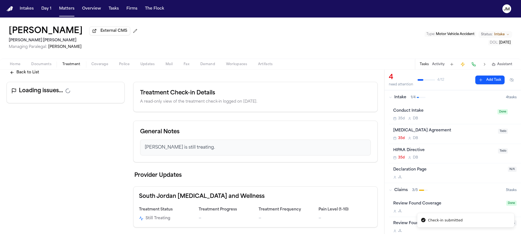
scroll to position [10, 0]
click at [36, 73] on button "Back to List" at bounding box center [25, 73] width 36 height 10
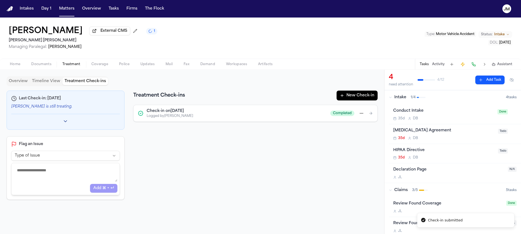
click at [26, 81] on button "Overview" at bounding box center [18, 82] width 23 height 8
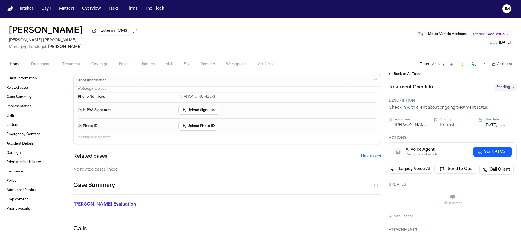
click at [70, 63] on span "Treatment" at bounding box center [71, 64] width 18 height 4
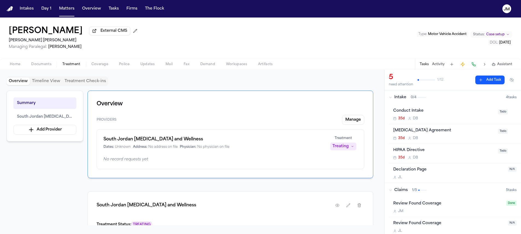
click at [70, 83] on button "Treatment Check-ins" at bounding box center [85, 82] width 46 height 8
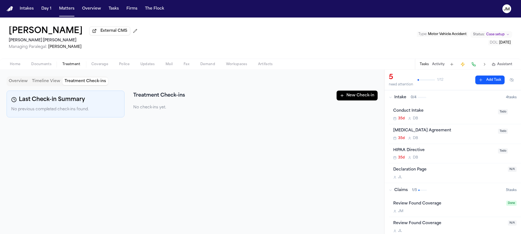
click at [342, 95] on icon "button" at bounding box center [342, 95] width 4 height 4
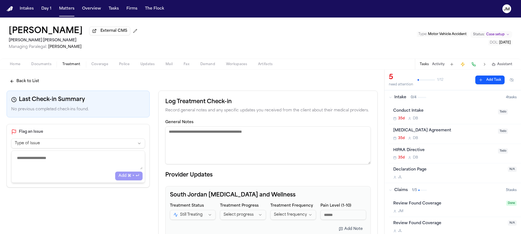
click at [253, 134] on textarea "General Notes" at bounding box center [268, 146] width 206 height 38
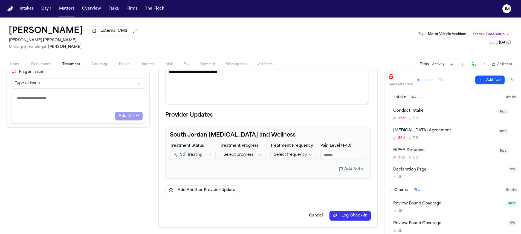
type textarea "**********"
click at [342, 219] on button "Log Check-in" at bounding box center [350, 216] width 41 height 10
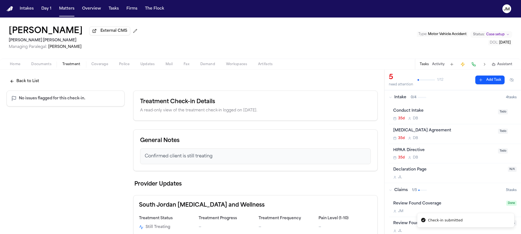
click at [19, 77] on div "Back to List No issues flagged for this check-in. Treatment Check-in Details A …" at bounding box center [192, 156] width 384 height 173
click at [21, 81] on button "Back to List" at bounding box center [25, 81] width 36 height 10
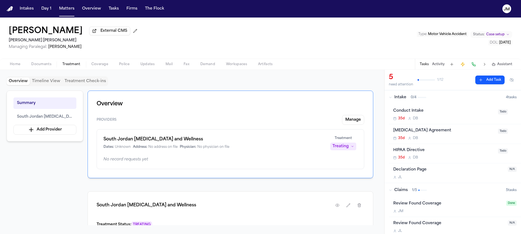
click at [17, 79] on button "Overview" at bounding box center [18, 82] width 23 height 8
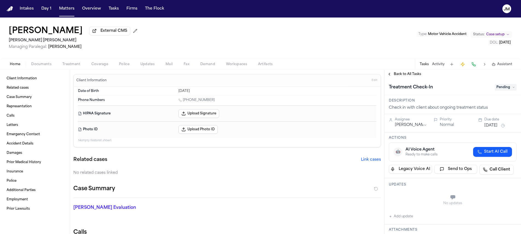
click at [103, 67] on span "Coverage" at bounding box center [99, 64] width 17 height 4
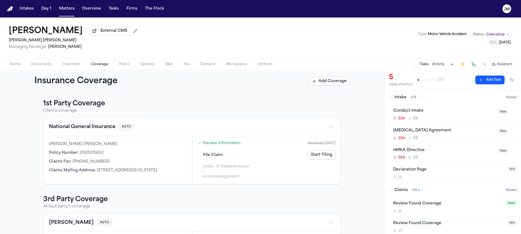
click at [67, 69] on div "Home Documents Treatment Coverage Police Updates Mail Fax Demand Workspaces Art…" at bounding box center [260, 64] width 521 height 11
click at [69, 67] on span "Treatment" at bounding box center [71, 64] width 18 height 4
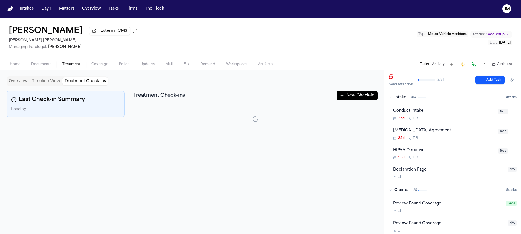
click at [76, 81] on button "Treatment Check-ins" at bounding box center [85, 82] width 46 height 8
click at [347, 96] on button "New Check-in" at bounding box center [357, 96] width 41 height 10
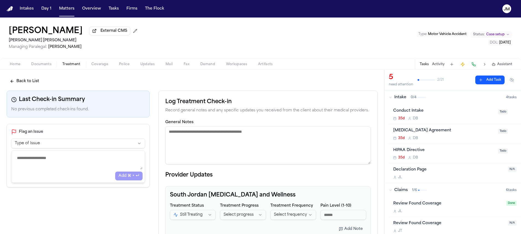
click at [223, 157] on textarea "General Notes" at bounding box center [268, 146] width 206 height 38
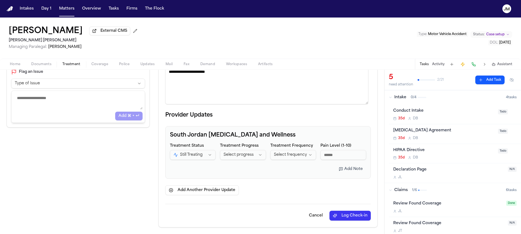
scroll to position [61, 0]
type textarea "**********"
click at [332, 216] on button "Log Check-in" at bounding box center [350, 216] width 41 height 10
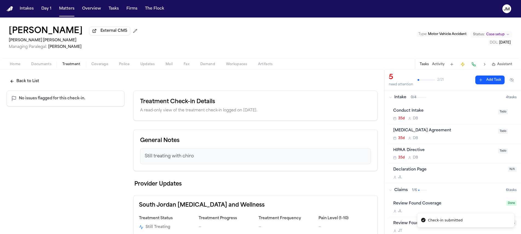
click at [23, 81] on button "Back to List" at bounding box center [25, 81] width 36 height 10
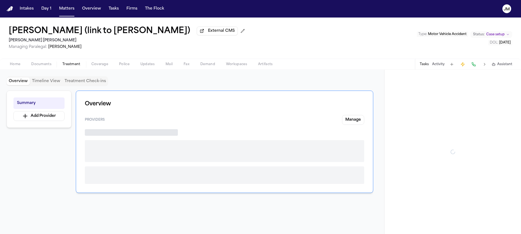
click at [70, 66] on span "Treatment" at bounding box center [71, 64] width 18 height 4
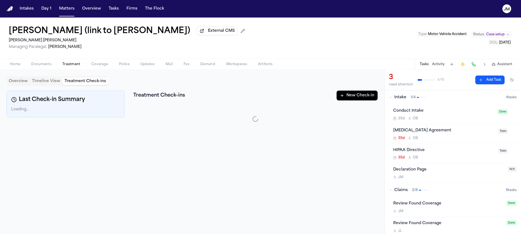
click at [85, 85] on button "Treatment Check-ins" at bounding box center [85, 82] width 46 height 8
click at [358, 96] on button "New Check-in" at bounding box center [357, 96] width 41 height 10
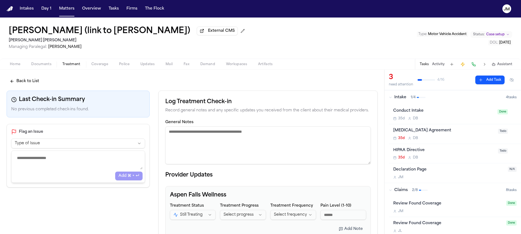
click at [247, 133] on textarea "General Notes" at bounding box center [268, 146] width 206 height 38
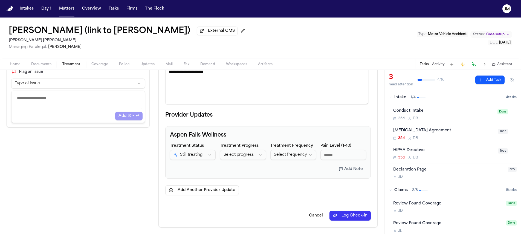
type textarea "**********"
click at [355, 214] on button "Log Check-in" at bounding box center [350, 216] width 41 height 10
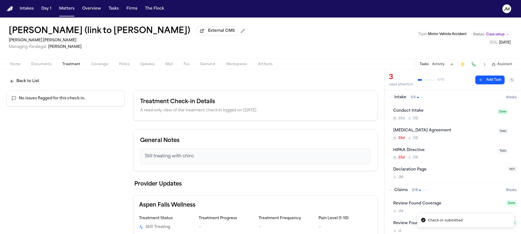
click at [36, 81] on button "Back to List" at bounding box center [25, 81] width 36 height 10
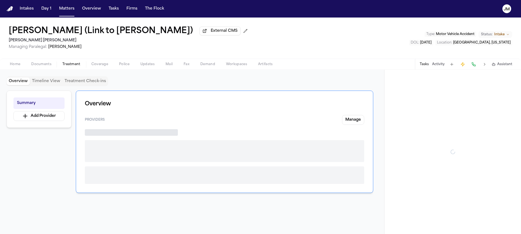
click at [69, 67] on span "Treatment" at bounding box center [71, 64] width 18 height 4
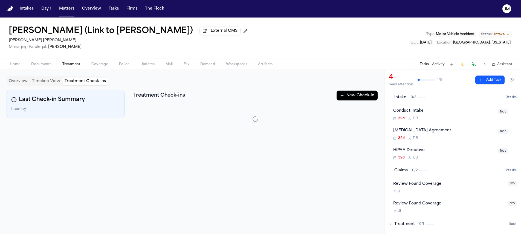
click at [88, 81] on button "Treatment Check-ins" at bounding box center [85, 82] width 46 height 8
click at [349, 100] on button "New Check-in" at bounding box center [357, 96] width 41 height 10
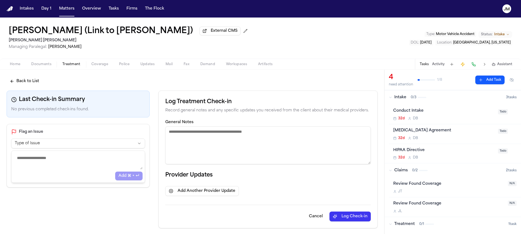
click at [228, 134] on textarea "General Notes" at bounding box center [268, 146] width 206 height 38
click at [229, 131] on textarea "**********" at bounding box center [266, 146] width 203 height 38
type textarea "**********"
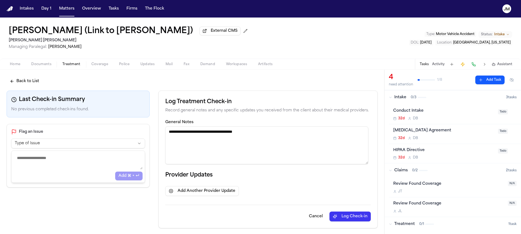
click at [333, 215] on button "Log Check-in" at bounding box center [350, 217] width 41 height 10
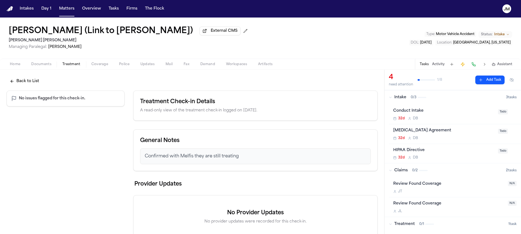
click at [32, 89] on div "Back to List No issues flagged for this check-in. Treatment Check-in Details A …" at bounding box center [192, 157] width 384 height 175
click at [31, 85] on button "Back to List" at bounding box center [25, 81] width 36 height 10
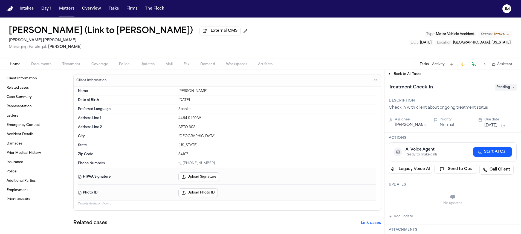
click at [77, 66] on span "Treatment" at bounding box center [71, 64] width 18 height 4
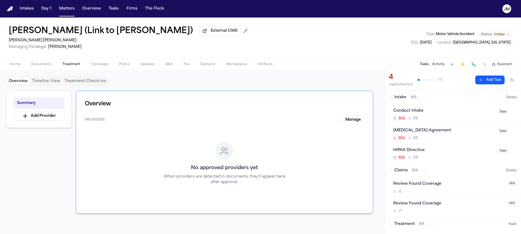
click at [82, 84] on button "Treatment Check-ins" at bounding box center [85, 82] width 46 height 8
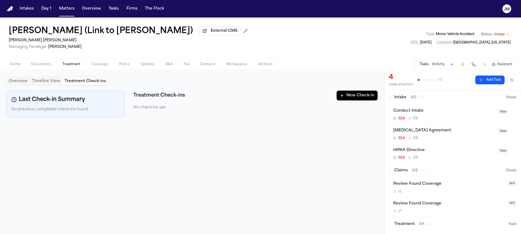
click at [349, 98] on button "New Check-in" at bounding box center [357, 96] width 41 height 10
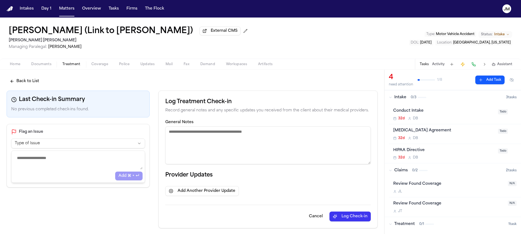
click at [207, 134] on textarea "General Notes" at bounding box center [268, 146] width 206 height 38
paste textarea "**********"
type textarea "**********"
click at [357, 219] on button "Log Check-in" at bounding box center [350, 217] width 41 height 10
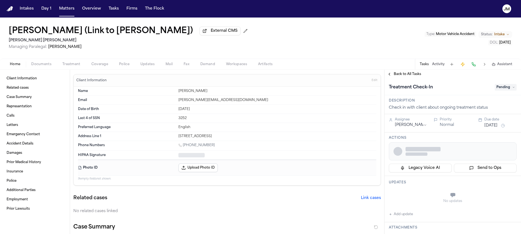
click at [73, 66] on span "Treatment" at bounding box center [71, 64] width 18 height 4
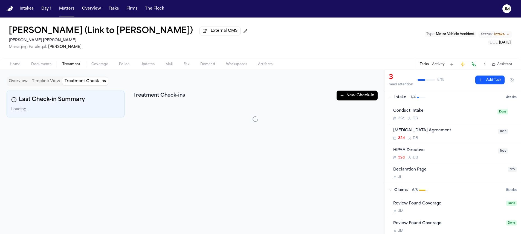
click at [80, 83] on button "Treatment Check-ins" at bounding box center [85, 82] width 46 height 8
click at [347, 97] on button "New Check-in" at bounding box center [357, 96] width 41 height 10
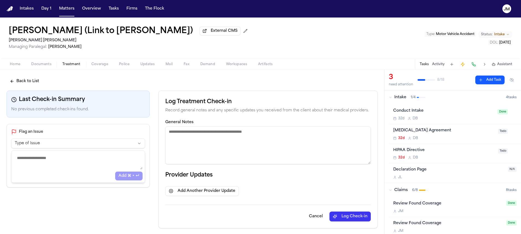
click at [232, 137] on textarea "General Notes" at bounding box center [268, 146] width 206 height 38
paste textarea "**********"
type textarea "**********"
click at [334, 214] on button "Log Check-in" at bounding box center [350, 217] width 41 height 10
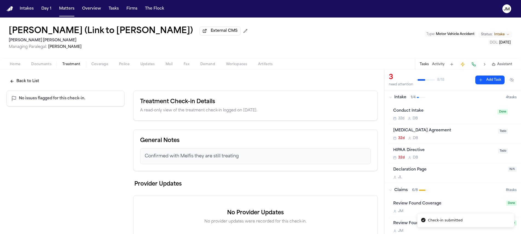
click at [31, 79] on button "Back to List" at bounding box center [25, 81] width 36 height 10
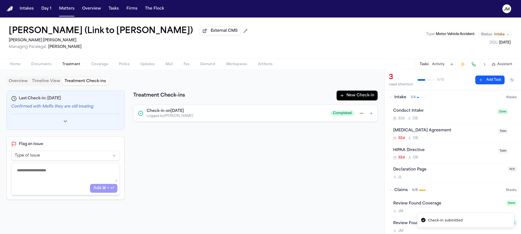
click at [14, 82] on button "Overview" at bounding box center [18, 82] width 23 height 8
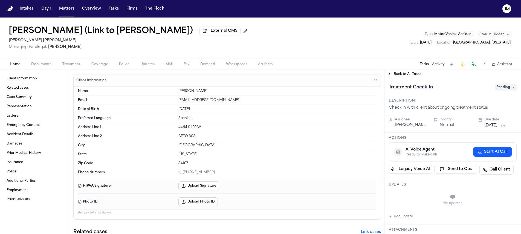
click at [79, 68] on button "Treatment" at bounding box center [71, 64] width 29 height 7
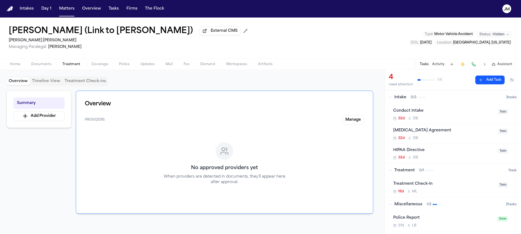
click at [75, 83] on button "Treatment Check-ins" at bounding box center [85, 82] width 46 height 8
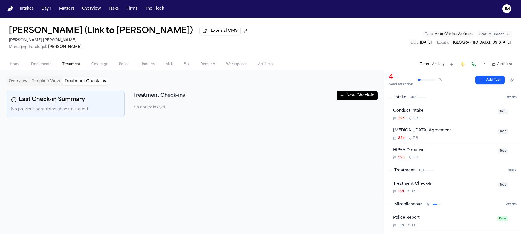
click at [360, 95] on button "New Check-in" at bounding box center [357, 96] width 41 height 10
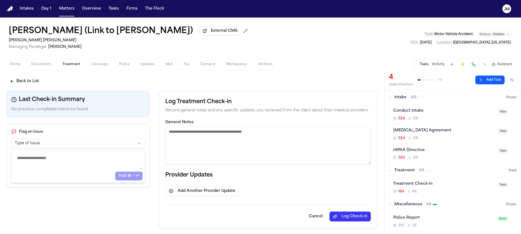
click at [211, 131] on textarea "General Notes" at bounding box center [268, 146] width 206 height 38
paste textarea "**********"
type textarea "**********"
click at [349, 222] on button "Log Check-in" at bounding box center [350, 217] width 41 height 10
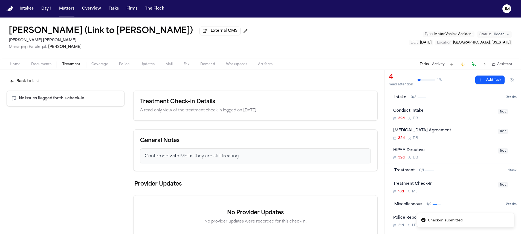
click at [24, 84] on button "Back to List" at bounding box center [25, 81] width 36 height 10
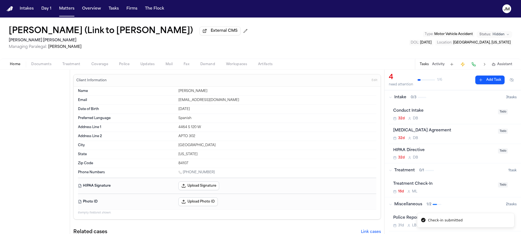
click at [19, 66] on span "Home" at bounding box center [15, 64] width 10 height 4
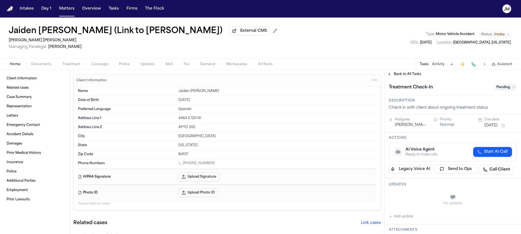
click at [78, 69] on div "Home Documents Treatment Coverage Police Updates Mail Fax Demand Workspaces Art…" at bounding box center [260, 64] width 521 height 11
click at [76, 69] on div "Home Documents Treatment Coverage Police Updates Mail Fax Demand Workspaces Art…" at bounding box center [260, 64] width 521 height 11
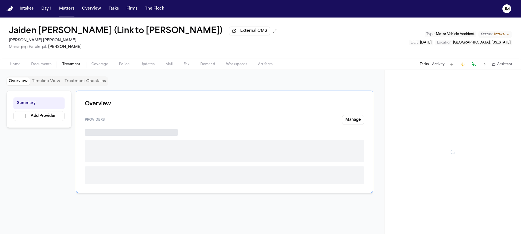
click at [76, 67] on span "Treatment" at bounding box center [71, 64] width 18 height 4
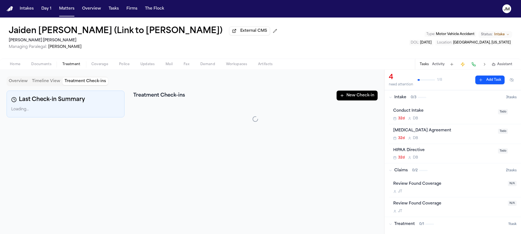
click at [84, 84] on button "Treatment Check-ins" at bounding box center [85, 82] width 46 height 8
click at [365, 97] on button "New Check-in" at bounding box center [357, 96] width 41 height 10
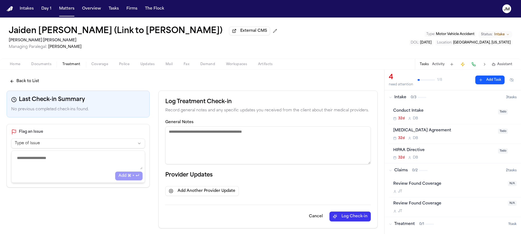
click at [274, 143] on textarea "General Notes" at bounding box center [268, 146] width 206 height 38
paste textarea "**********"
type textarea "**********"
click at [347, 217] on button "Log Check-in" at bounding box center [350, 217] width 41 height 10
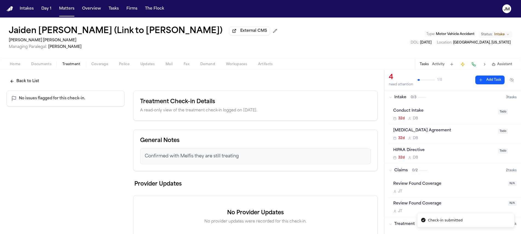
click at [34, 85] on button "Back to List" at bounding box center [25, 81] width 36 height 10
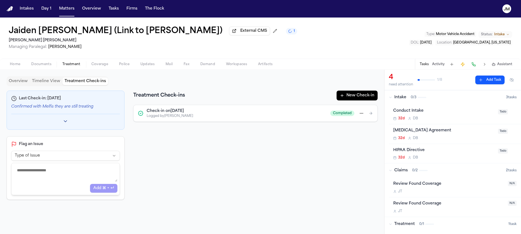
click at [16, 67] on span "Home" at bounding box center [15, 64] width 10 height 4
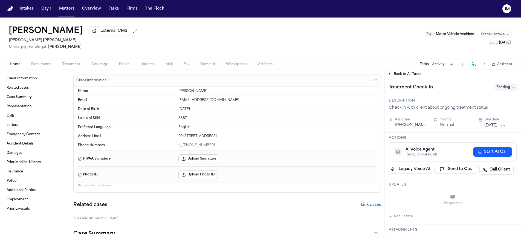
click at [73, 69] on div "Home Documents Treatment Coverage Police Updates Mail Fax Demand Workspaces Art…" at bounding box center [260, 64] width 521 height 11
click at [73, 67] on span "Treatment" at bounding box center [71, 64] width 18 height 4
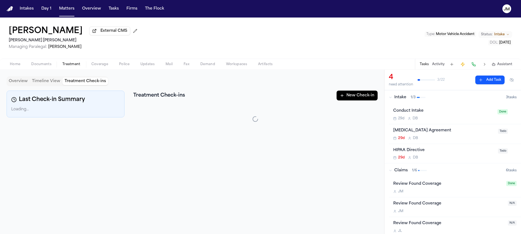
click at [96, 85] on button "Treatment Check-ins" at bounding box center [85, 82] width 46 height 8
click at [337, 95] on div "Treatment Check-ins New Check-in" at bounding box center [255, 96] width 245 height 10
click at [345, 96] on icon "button" at bounding box center [342, 95] width 4 height 4
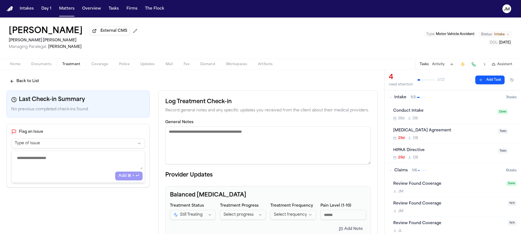
click at [200, 146] on textarea "General Notes" at bounding box center [268, 146] width 206 height 38
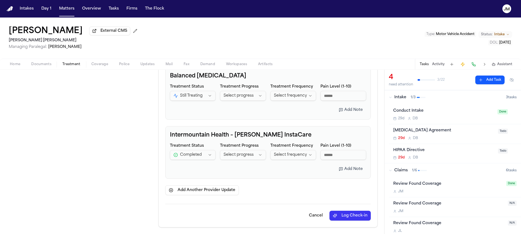
type textarea "**********"
click at [354, 219] on button "Log Check-in" at bounding box center [350, 216] width 41 height 10
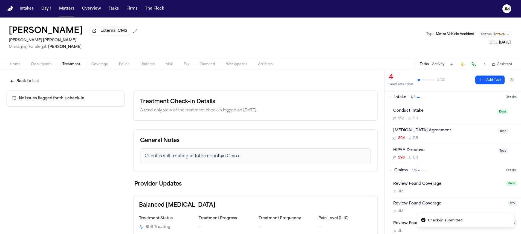
click at [31, 85] on button "Back to List" at bounding box center [25, 81] width 36 height 10
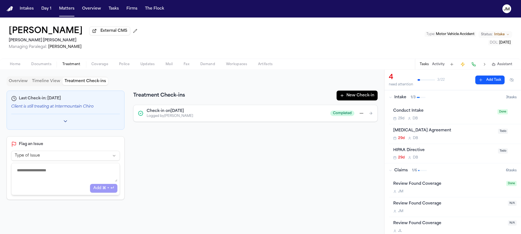
click at [20, 64] on span "Home" at bounding box center [15, 64] width 10 height 4
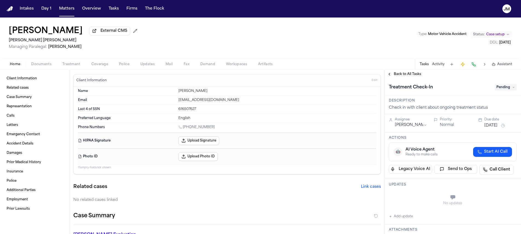
click at [81, 67] on button "Treatment" at bounding box center [71, 64] width 29 height 7
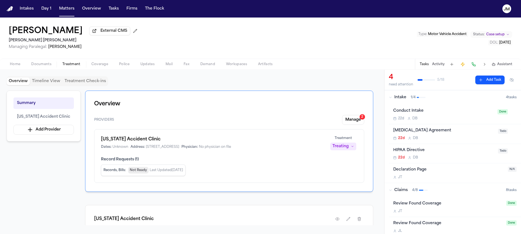
click at [97, 84] on button "Treatment Check-ins" at bounding box center [85, 82] width 46 height 8
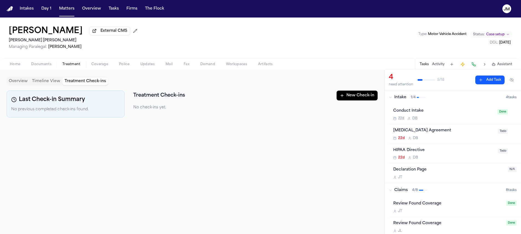
click at [348, 95] on button "New Check-in" at bounding box center [357, 96] width 41 height 10
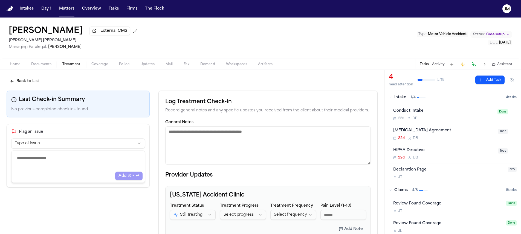
click at [203, 136] on textarea "General Notes" at bounding box center [268, 146] width 206 height 38
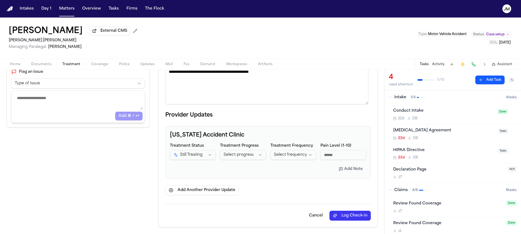
scroll to position [61, 0]
type textarea "**********"
click at [340, 222] on div "**********" at bounding box center [268, 129] width 219 height 197
click at [340, 217] on button "Log Check-in" at bounding box center [350, 216] width 41 height 10
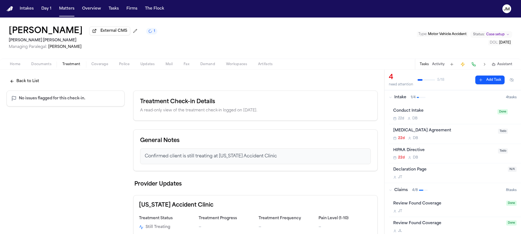
click at [30, 77] on div "Back to List No issues flagged for this check-in. Treatment Check-in Details A …" at bounding box center [192, 156] width 384 height 173
click at [29, 81] on button "Back to List" at bounding box center [25, 81] width 36 height 10
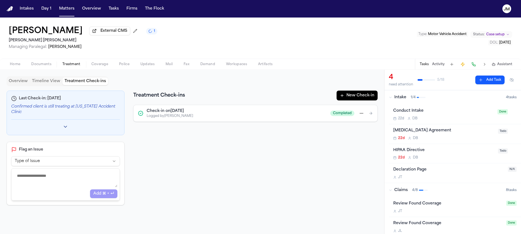
click at [14, 67] on span "Home" at bounding box center [15, 64] width 10 height 4
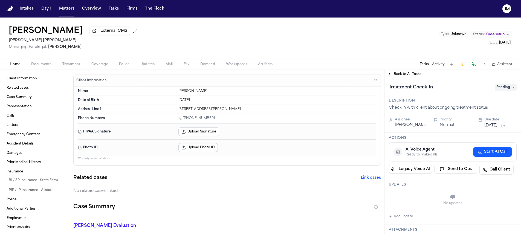
click at [73, 66] on span "Treatment" at bounding box center [71, 64] width 18 height 4
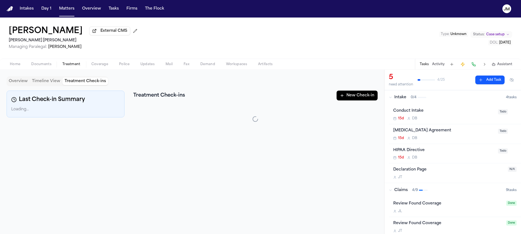
click at [94, 85] on button "Treatment Check-ins" at bounding box center [85, 82] width 46 height 8
click at [343, 100] on button "New Check-in" at bounding box center [357, 96] width 41 height 10
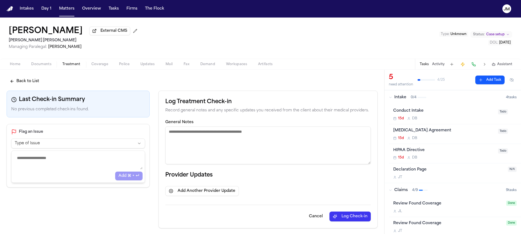
click at [223, 127] on div "General Notes" at bounding box center [268, 142] width 206 height 44
click at [225, 130] on textarea "General Notes" at bounding box center [268, 146] width 206 height 38
type textarea "**********"
click at [352, 219] on button "Log Check-in" at bounding box center [350, 217] width 41 height 10
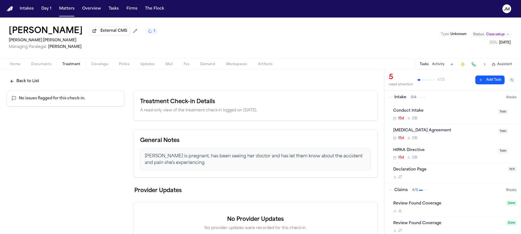
click at [34, 82] on button "Back to List" at bounding box center [25, 81] width 36 height 10
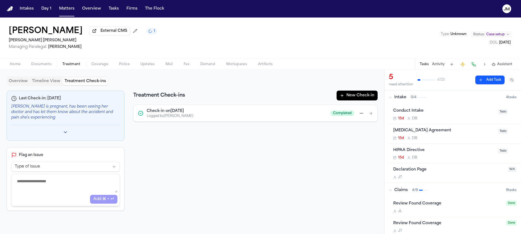
click at [22, 66] on button "Home" at bounding box center [14, 64] width 21 height 7
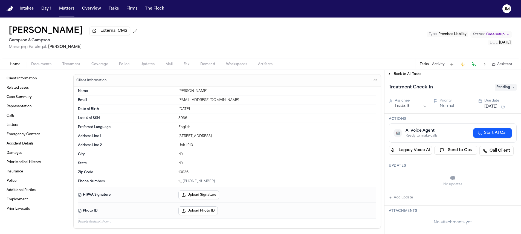
click at [73, 65] on span "Treatment" at bounding box center [71, 64] width 18 height 4
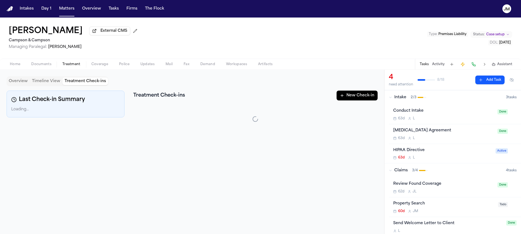
click at [76, 84] on button "Treatment Check-ins" at bounding box center [85, 82] width 46 height 8
click at [359, 99] on button "New Check-in" at bounding box center [357, 96] width 41 height 10
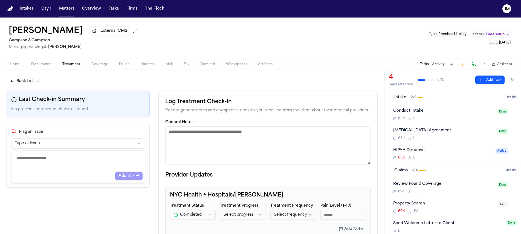
click at [236, 139] on textarea "General Notes" at bounding box center [268, 146] width 206 height 38
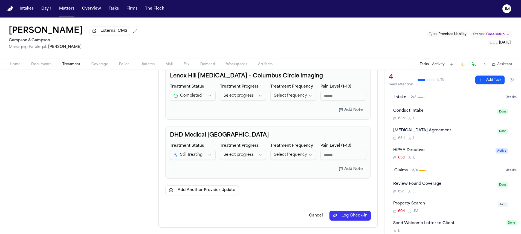
type textarea "**********"
click at [349, 218] on button "Log Check-in" at bounding box center [350, 216] width 41 height 10
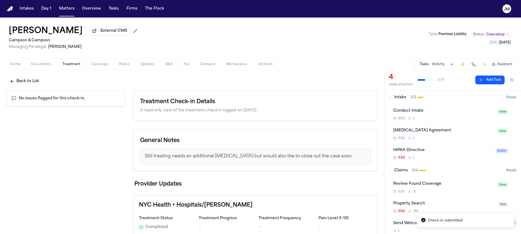
click at [38, 86] on button "Back to List" at bounding box center [25, 81] width 36 height 10
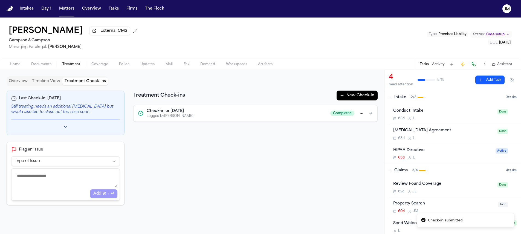
click at [17, 67] on span "Home" at bounding box center [15, 64] width 10 height 4
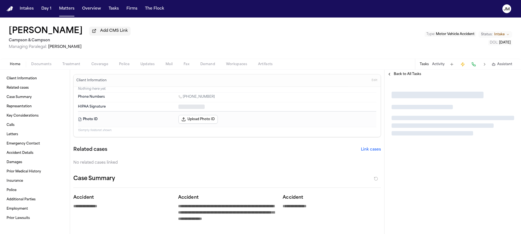
type textarea "*"
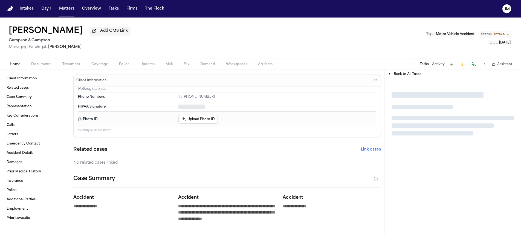
type textarea "*"
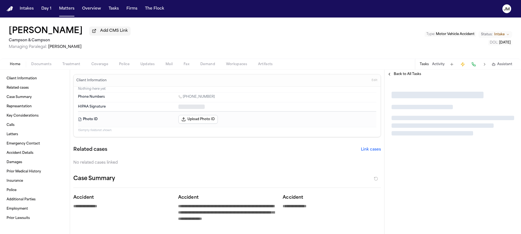
type textarea "*"
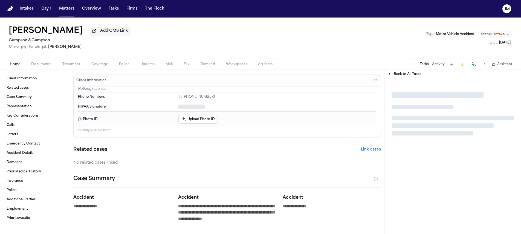
type textarea "*"
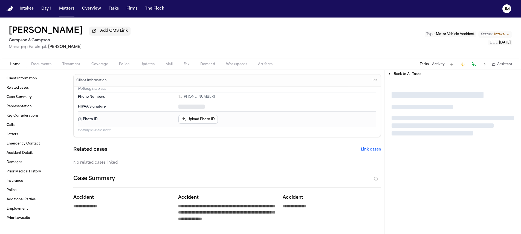
type textarea "*"
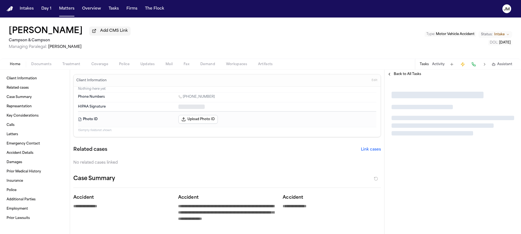
type textarea "*"
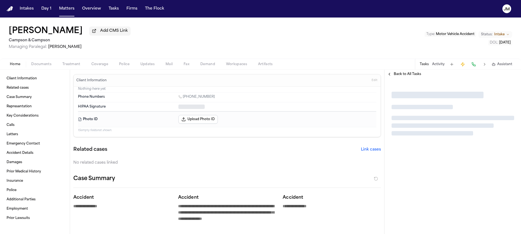
type textarea "*"
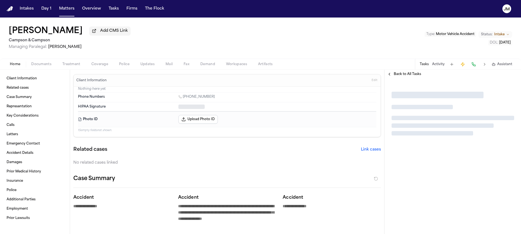
type textarea "*"
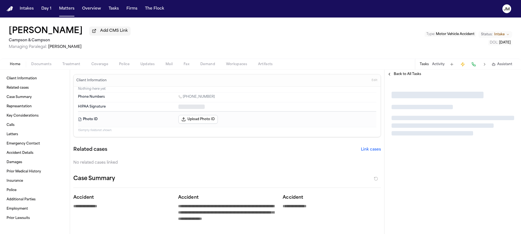
type textarea "*"
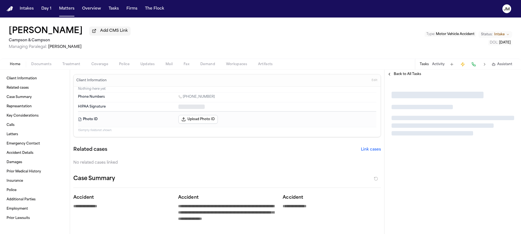
type textarea "*"
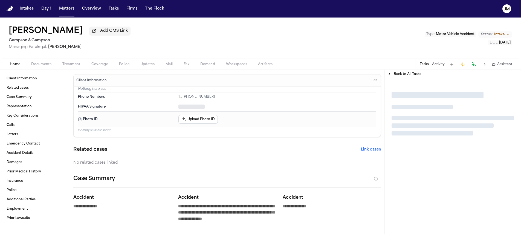
type textarea "*"
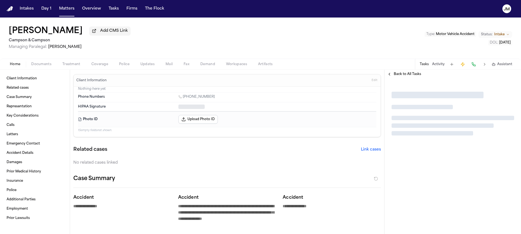
type textarea "*"
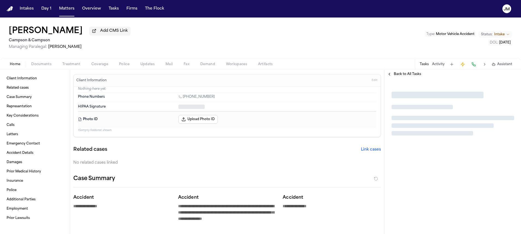
type textarea "*"
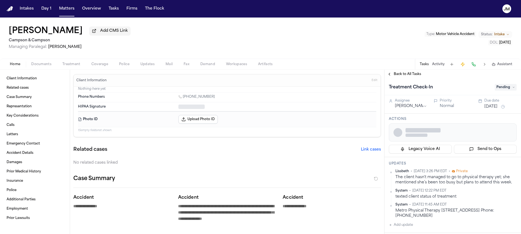
type textarea "*"
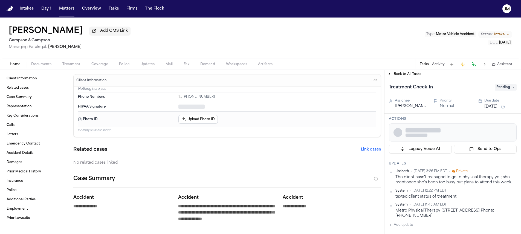
type textarea "*"
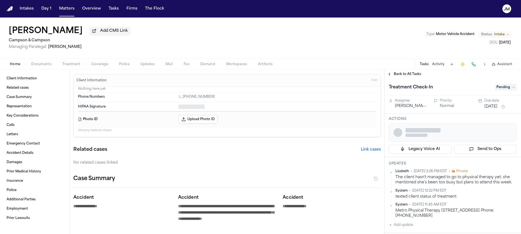
type textarea "*"
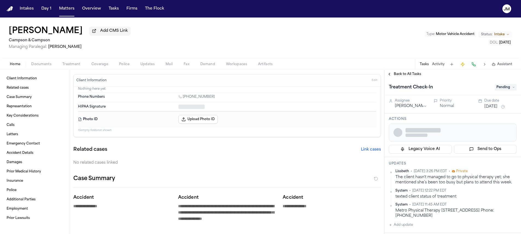
type textarea "*"
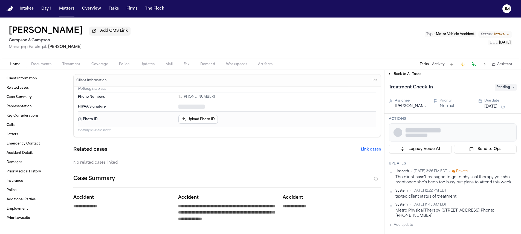
type textarea "*"
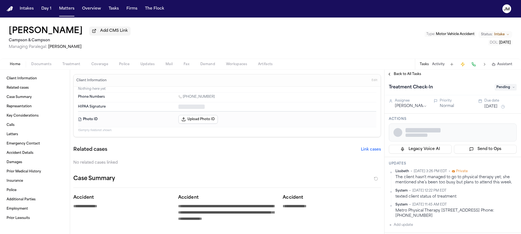
type textarea "*"
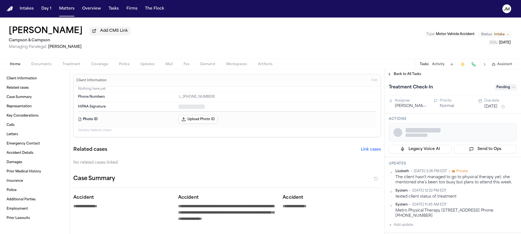
type textarea "*"
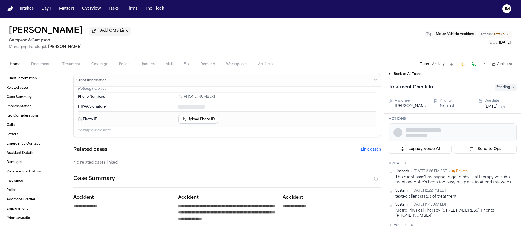
type textarea "*"
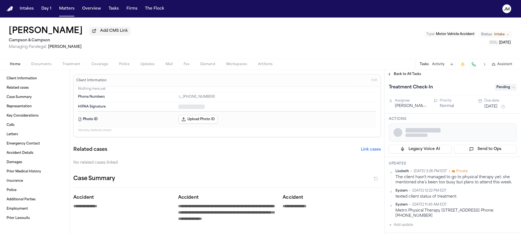
type textarea "*"
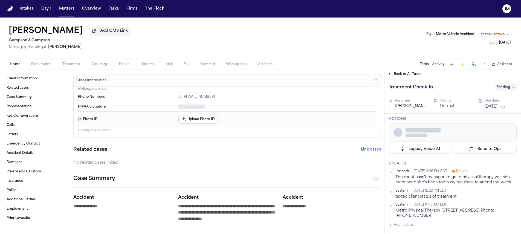
type textarea "*"
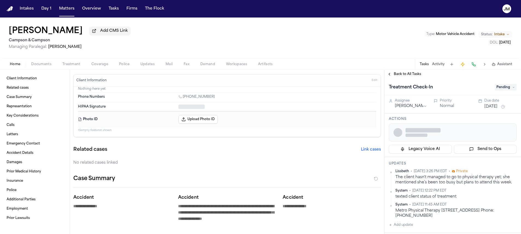
type textarea "*"
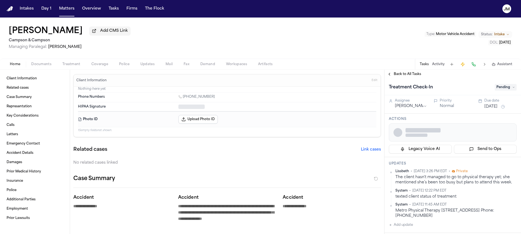
type textarea "*"
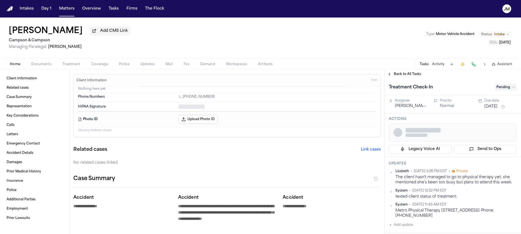
type textarea "*"
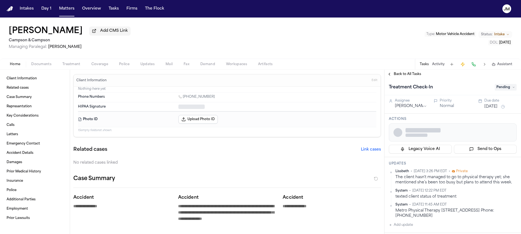
type textarea "*"
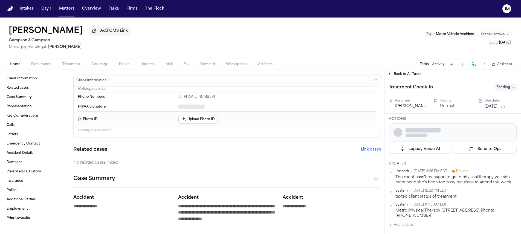
type textarea "*"
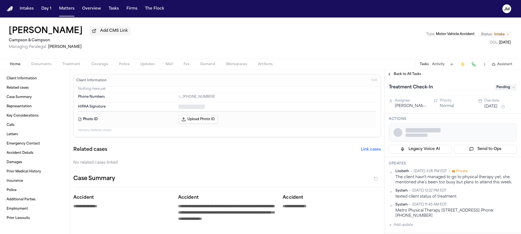
type textarea "*"
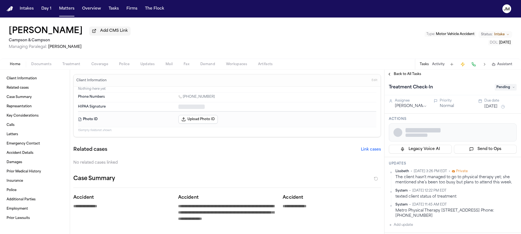
type textarea "*"
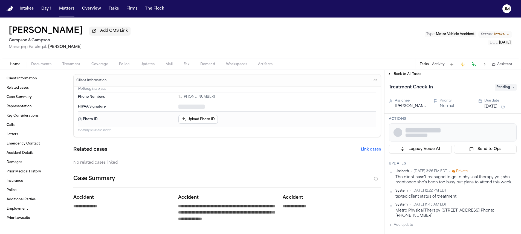
type textarea "*"
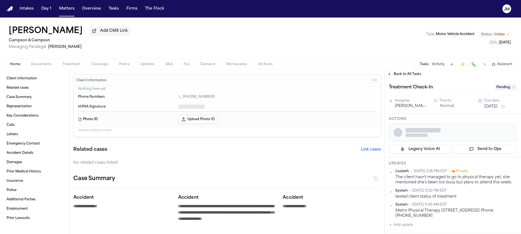
type textarea "*"
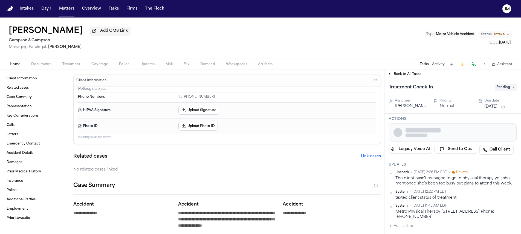
type textarea "*"
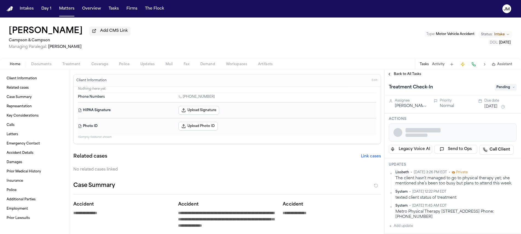
type textarea "*"
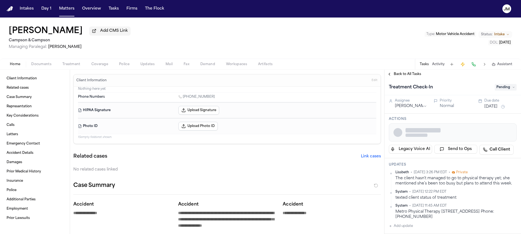
type textarea "*"
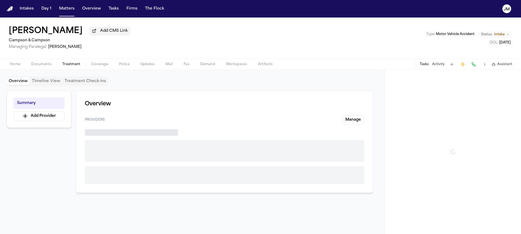
click at [73, 67] on span "Treatment" at bounding box center [71, 64] width 18 height 4
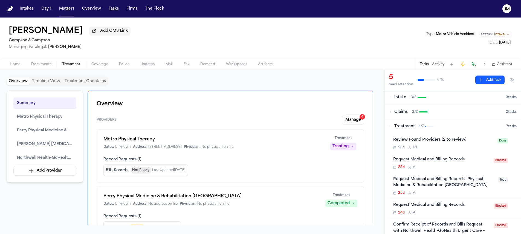
click at [81, 84] on button "Treatment Check-ins" at bounding box center [85, 82] width 46 height 8
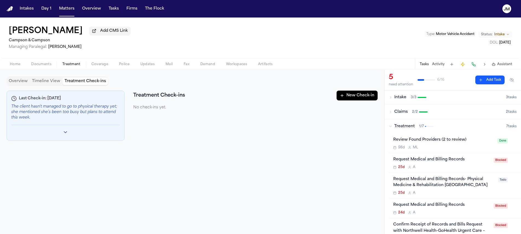
click at [344, 92] on button "New Check-in" at bounding box center [357, 96] width 41 height 10
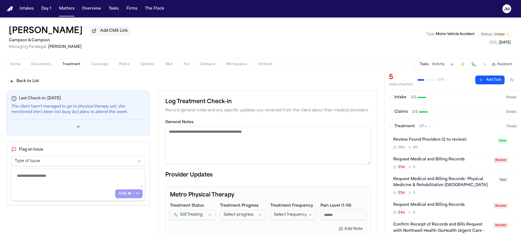
click at [198, 142] on textarea "General Notes" at bounding box center [268, 146] width 206 height 38
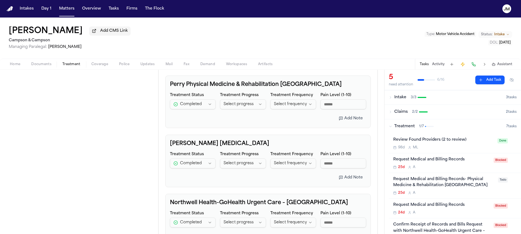
scroll to position [239, 0]
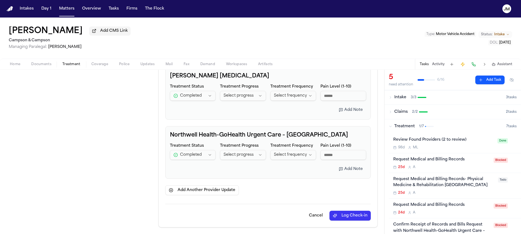
type textarea "**********"
click at [337, 216] on button "Log Check-in" at bounding box center [350, 216] width 41 height 10
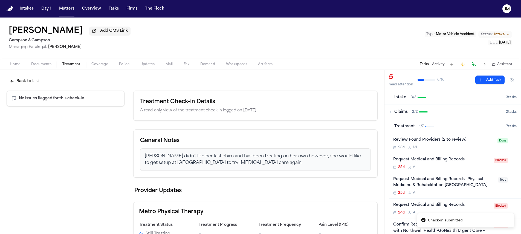
click at [32, 85] on button "Back to List" at bounding box center [25, 81] width 36 height 10
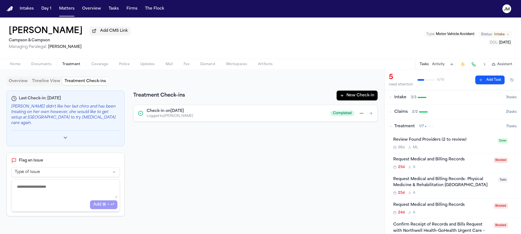
click at [17, 80] on button "Overview" at bounding box center [18, 82] width 23 height 8
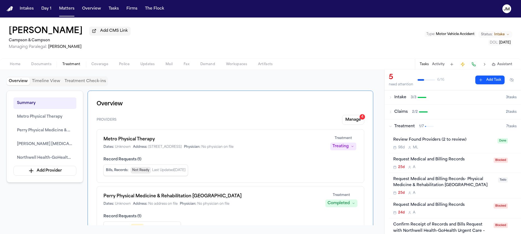
click at [16, 65] on span "Home" at bounding box center [15, 64] width 10 height 4
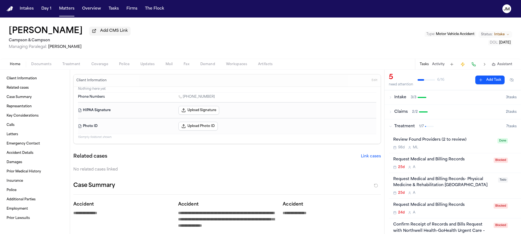
type textarea "*"
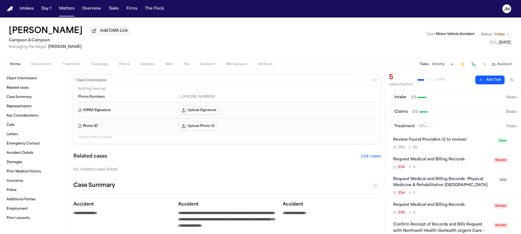
type textarea "*"
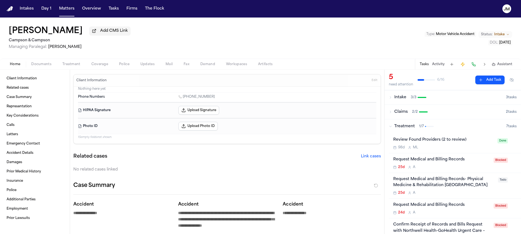
type textarea "*"
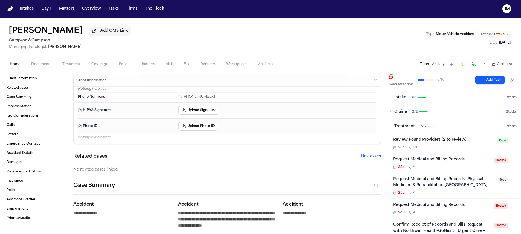
type textarea "*"
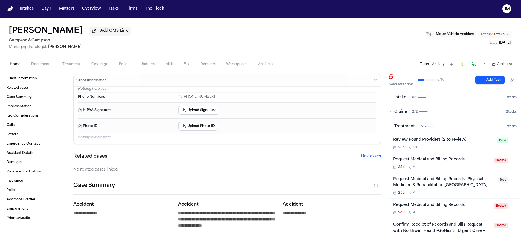
type textarea "*"
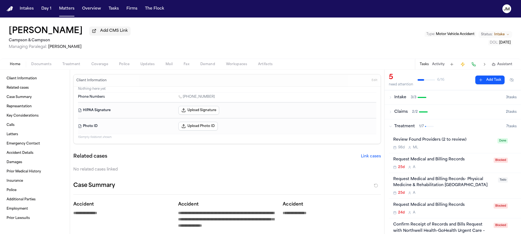
type textarea "*"
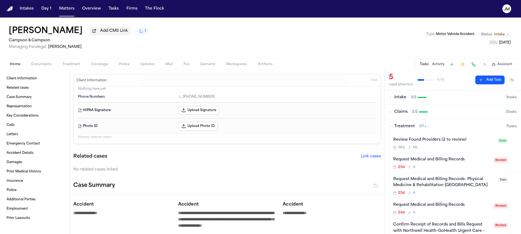
click at [74, 62] on div "Home Documents Treatment Coverage Police Updates Mail Fax Demand Workspaces Art…" at bounding box center [260, 64] width 521 height 11
click at [74, 62] on span "Treatment" at bounding box center [71, 64] width 18 height 4
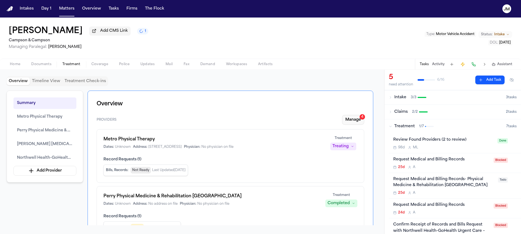
click at [363, 119] on div "4" at bounding box center [362, 116] width 5 height 5
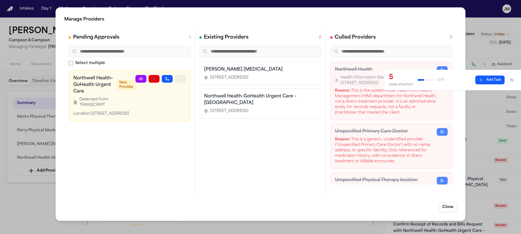
click at [176, 79] on button "button" at bounding box center [180, 79] width 11 height 8
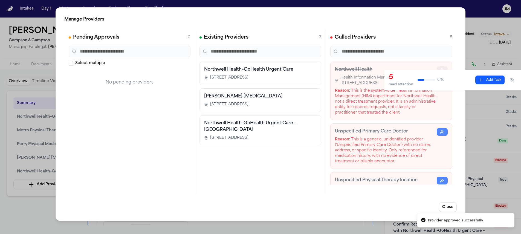
click at [437, 69] on button "button" at bounding box center [442, 70] width 11 height 8
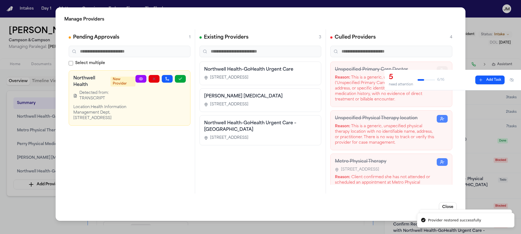
click at [440, 68] on icon "button" at bounding box center [442, 70] width 4 height 4
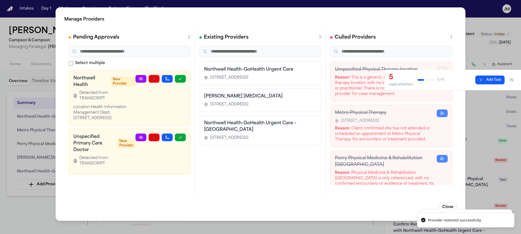
click at [440, 68] on icon "button" at bounding box center [442, 70] width 4 height 4
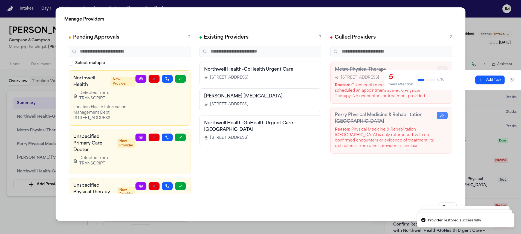
click at [438, 68] on button "button" at bounding box center [442, 70] width 11 height 8
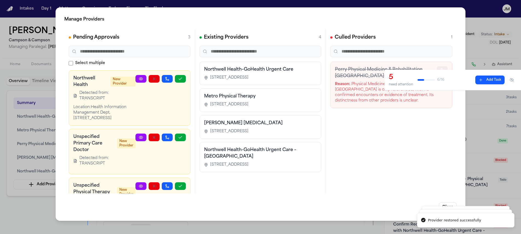
click at [438, 68] on button "button" at bounding box center [442, 70] width 11 height 8
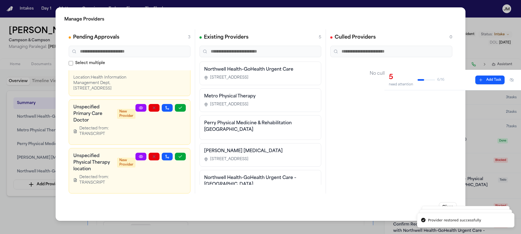
scroll to position [42, 0]
click at [153, 156] on icon "button" at bounding box center [154, 157] width 2 height 2
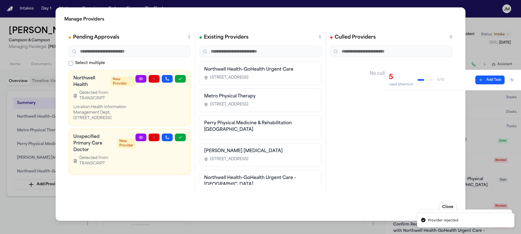
scroll to position [0, 0]
click at [156, 137] on icon "button" at bounding box center [154, 137] width 4 height 4
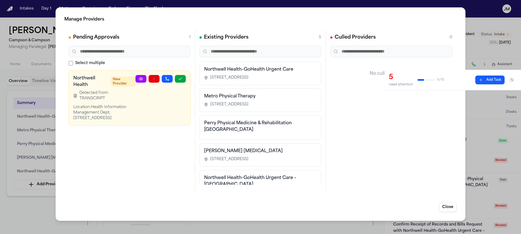
scroll to position [15, 0]
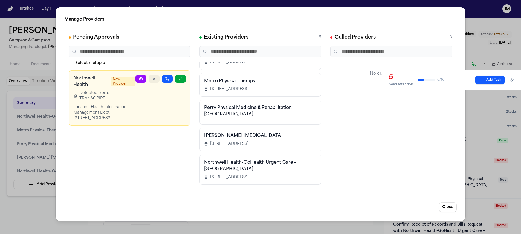
click at [154, 80] on icon "button" at bounding box center [154, 79] width 4 height 4
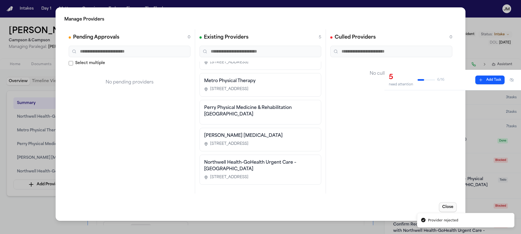
click at [447, 206] on button "Close" at bounding box center [448, 207] width 18 height 10
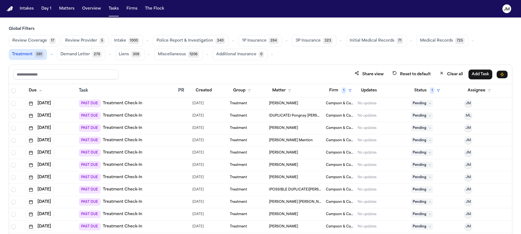
click at [411, 105] on span "Pending" at bounding box center [422, 103] width 22 height 7
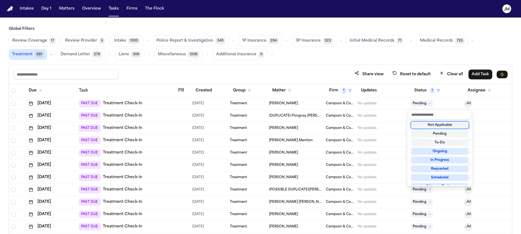
click at [435, 125] on div "Not Applicable" at bounding box center [440, 125] width 57 height 7
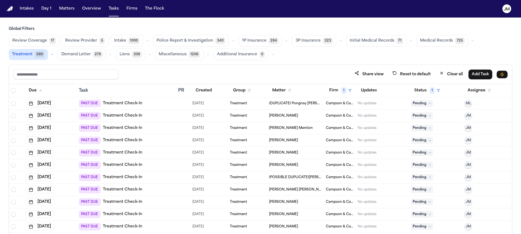
click at [429, 103] on icon at bounding box center [430, 103] width 3 height 3
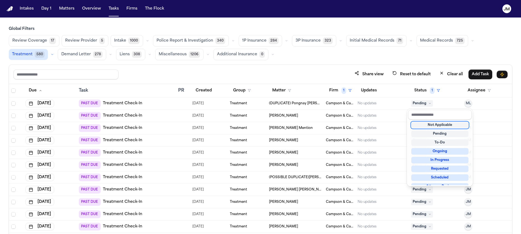
click at [431, 123] on div "Not Applicable" at bounding box center [440, 125] width 57 height 7
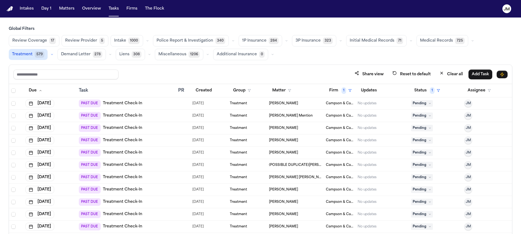
click at [152, 101] on div "PAST DUE Treatment Check-In" at bounding box center [126, 104] width 95 height 8
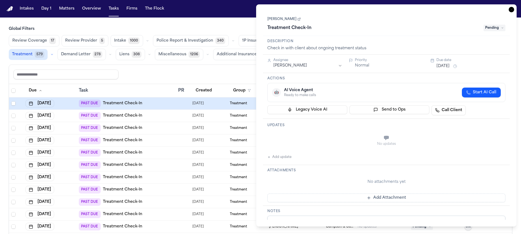
click at [269, 16] on div "Jameela Mills Treatment Check-In Pending" at bounding box center [387, 24] width 238 height 17
click at [270, 19] on link "Jameela Mills" at bounding box center [284, 19] width 33 height 4
click at [499, 27] on span "Pending" at bounding box center [495, 28] width 22 height 7
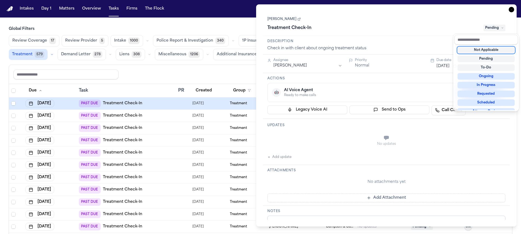
click at [478, 53] on div "Not Applicable" at bounding box center [486, 50] width 57 height 7
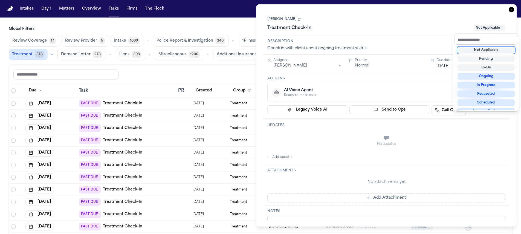
click at [511, 10] on div "**********" at bounding box center [386, 115] width 261 height 222
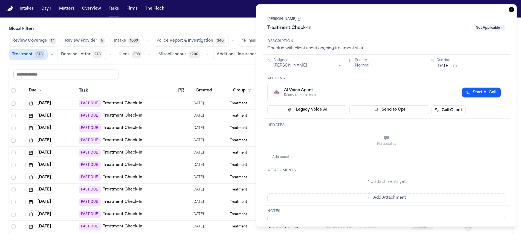
click at [511, 10] on icon "button" at bounding box center [511, 9] width 5 height 5
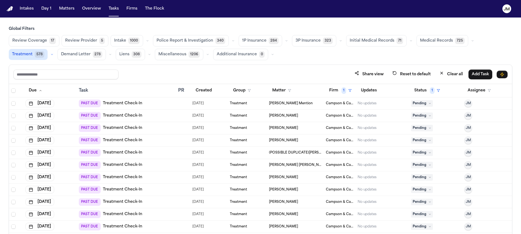
click at [54, 104] on button "Sep 30, 2025" at bounding box center [39, 104] width 29 height 8
click at [54, 103] on button "Sep 30, 2025" at bounding box center [39, 104] width 29 height 8
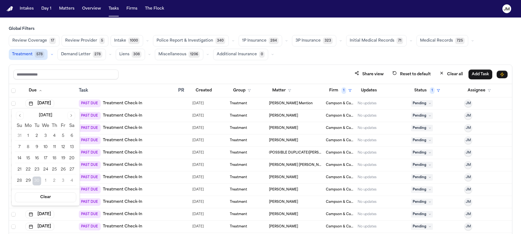
click at [71, 115] on button "Go to next month" at bounding box center [72, 116] width 8 height 8
click at [38, 158] on button "14" at bounding box center [37, 158] width 9 height 9
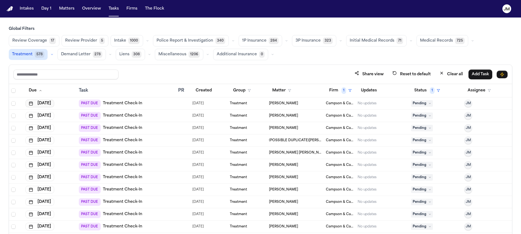
click at [51, 104] on button "Sep 30, 2025" at bounding box center [39, 104] width 29 height 8
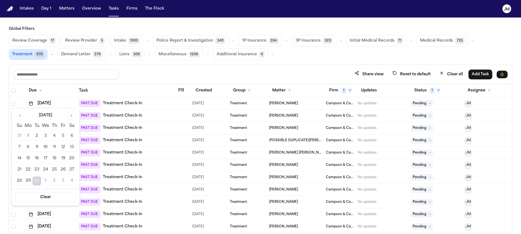
click at [71, 115] on button "Go to next month" at bounding box center [72, 116] width 8 height 8
click at [36, 160] on button "14" at bounding box center [37, 158] width 9 height 9
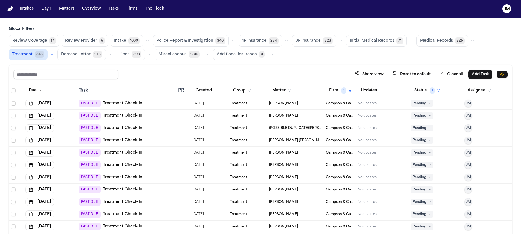
click at [412, 103] on span "Pending" at bounding box center [422, 103] width 22 height 7
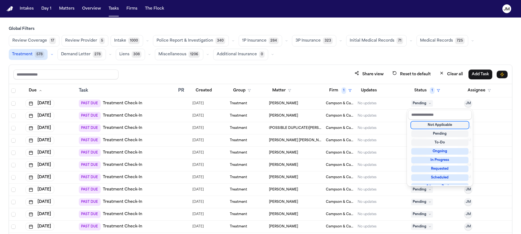
click at [440, 127] on div "Not Applicable" at bounding box center [440, 125] width 57 height 7
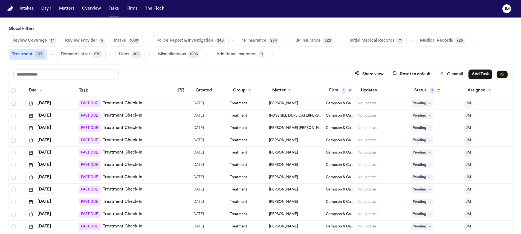
click at [147, 105] on div "PAST DUE Treatment Check-In" at bounding box center [126, 104] width 95 height 8
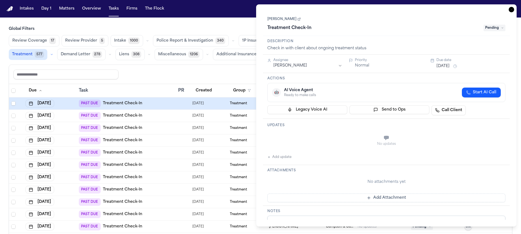
click at [293, 21] on link "[PERSON_NAME]" at bounding box center [284, 19] width 33 height 4
click at [489, 32] on div "Treatment Check-In Pending" at bounding box center [387, 28] width 238 height 9
click at [490, 30] on span "Pending" at bounding box center [495, 28] width 22 height 7
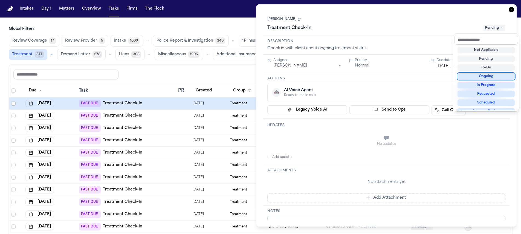
scroll to position [85, 0]
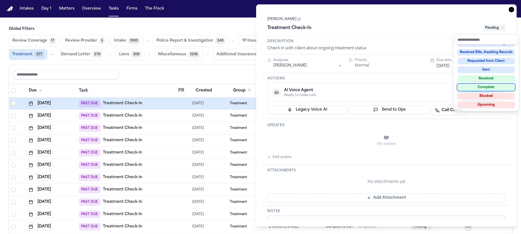
click at [478, 88] on div "Complete" at bounding box center [486, 87] width 57 height 7
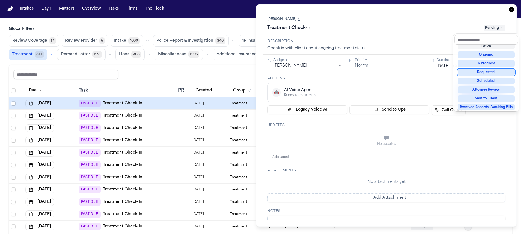
scroll to position [10, 0]
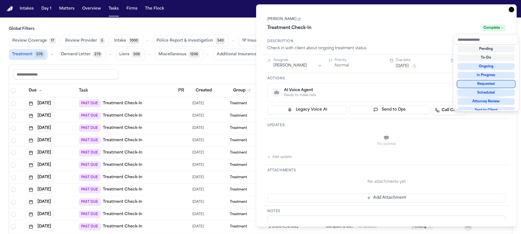
click at [514, 11] on div "**********" at bounding box center [386, 115] width 261 height 222
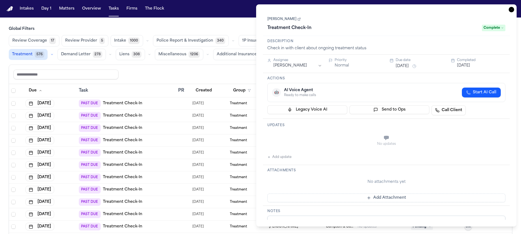
click at [512, 10] on icon "button" at bounding box center [511, 9] width 5 height 5
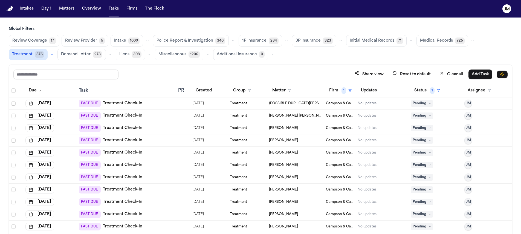
click at [415, 106] on span "Pending" at bounding box center [422, 103] width 22 height 7
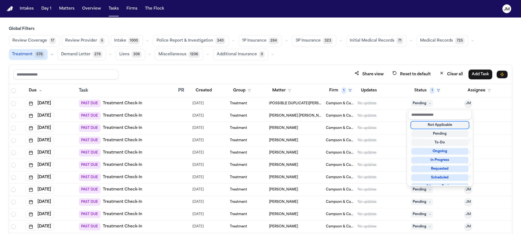
click at [426, 123] on div "Not Applicable" at bounding box center [440, 125] width 57 height 7
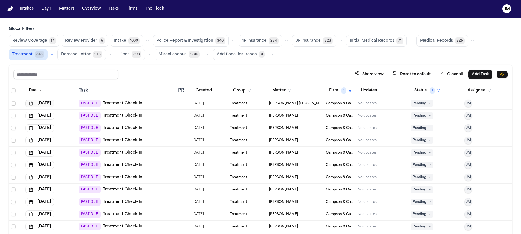
click at [53, 104] on button "Oct 6, 2025" at bounding box center [39, 104] width 29 height 8
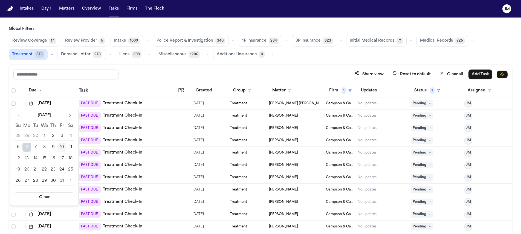
click at [37, 159] on button "14" at bounding box center [35, 158] width 9 height 9
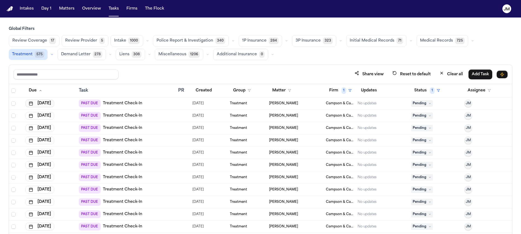
click at [38, 103] on button "Oct 6, 2025" at bounding box center [39, 104] width 29 height 8
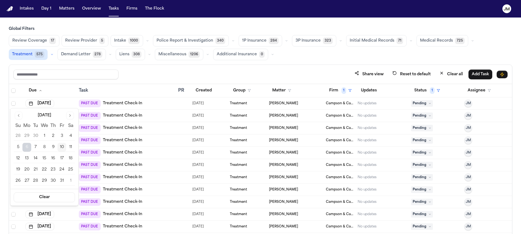
click at [31, 160] on button "14" at bounding box center [35, 158] width 9 height 9
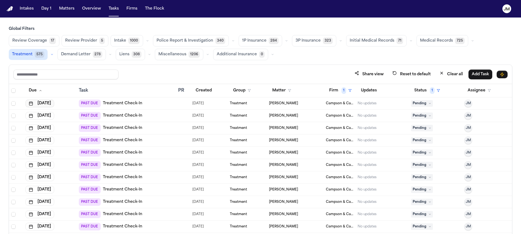
click at [54, 105] on button "Oct 6, 2025" at bounding box center [39, 104] width 29 height 8
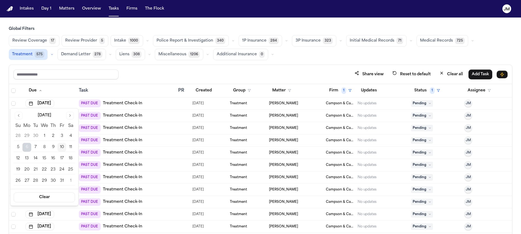
click at [27, 158] on button "13" at bounding box center [26, 158] width 9 height 9
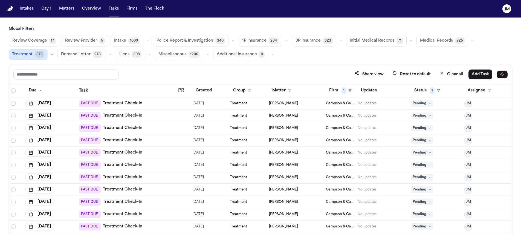
click at [44, 101] on button "Oct 6, 2025" at bounding box center [39, 104] width 29 height 8
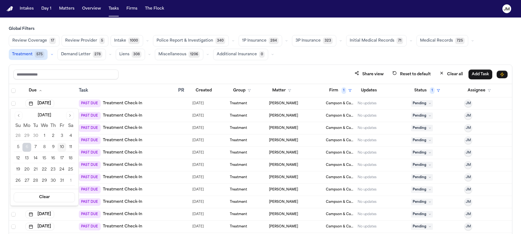
click at [33, 159] on button "14" at bounding box center [35, 158] width 9 height 9
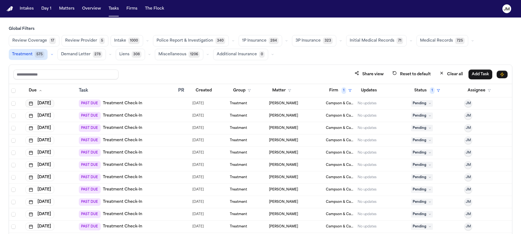
click at [48, 104] on button "Oct 6, 2025" at bounding box center [39, 104] width 29 height 8
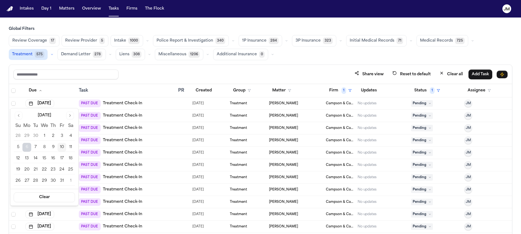
click at [25, 160] on button "13" at bounding box center [26, 158] width 9 height 9
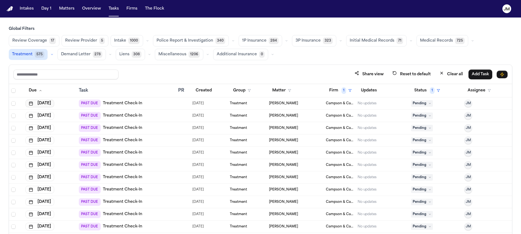
click at [42, 105] on button "Oct 6, 2025" at bounding box center [39, 104] width 29 height 8
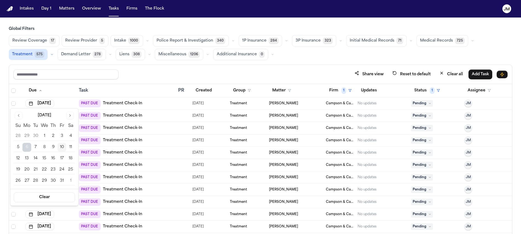
click at [29, 159] on button "13" at bounding box center [26, 158] width 9 height 9
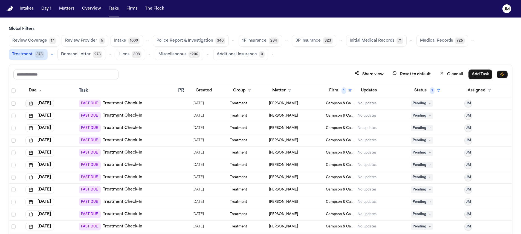
click at [47, 104] on button "Oct 6, 2025" at bounding box center [39, 104] width 29 height 8
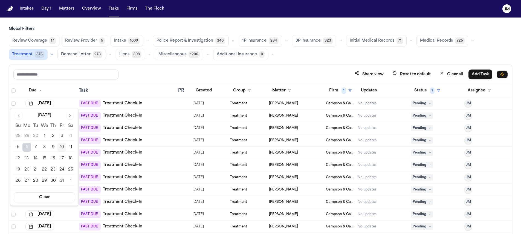
click at [24, 159] on button "13" at bounding box center [26, 158] width 9 height 9
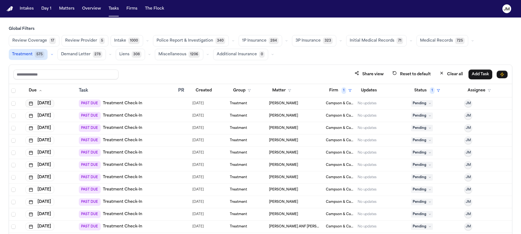
click at [48, 103] on button "Oct 6, 2025" at bounding box center [39, 104] width 29 height 8
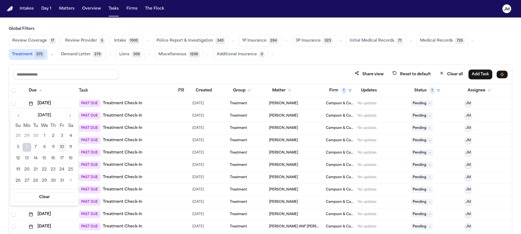
click at [26, 160] on button "13" at bounding box center [26, 158] width 9 height 9
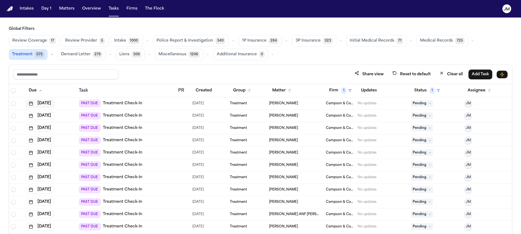
click at [54, 103] on button "Oct 6, 2025" at bounding box center [39, 104] width 29 height 8
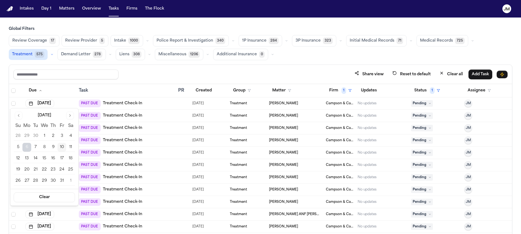
click at [33, 160] on button "14" at bounding box center [35, 158] width 9 height 9
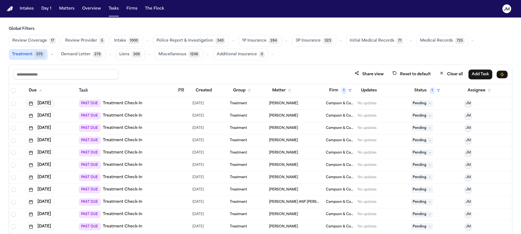
click at [42, 102] on button "Oct 6, 2025" at bounding box center [39, 104] width 29 height 8
click at [43, 107] on button "Oct 6, 2025" at bounding box center [39, 104] width 29 height 8
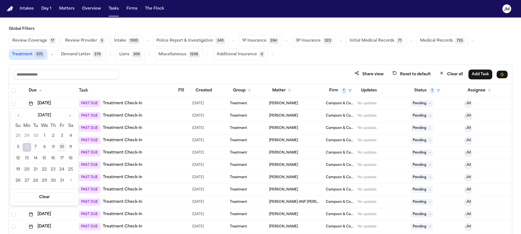
click at [34, 161] on button "14" at bounding box center [35, 158] width 9 height 9
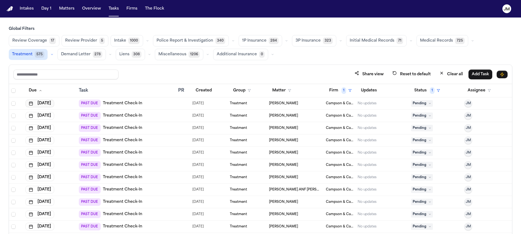
click at [51, 104] on button "Oct 6, 2025" at bounding box center [39, 104] width 29 height 8
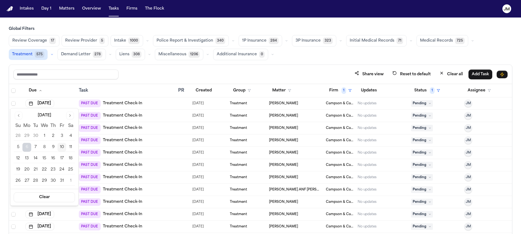
click at [34, 159] on button "14" at bounding box center [35, 158] width 9 height 9
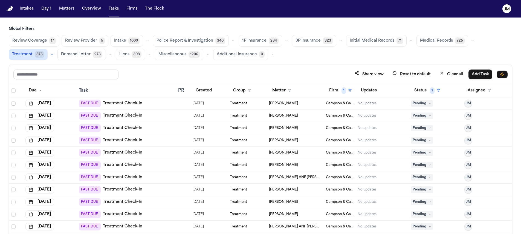
click at [420, 104] on span "Pending" at bounding box center [422, 103] width 22 height 7
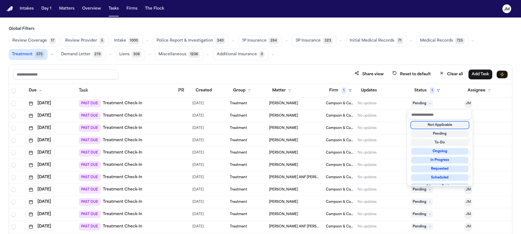
click at [421, 121] on div "Not Applicable Pending To-Do Ongoing In Progress Requested Scheduled Attorney R…" at bounding box center [440, 153] width 64 height 66
click at [421, 122] on div "Not Applicable" at bounding box center [440, 125] width 57 height 7
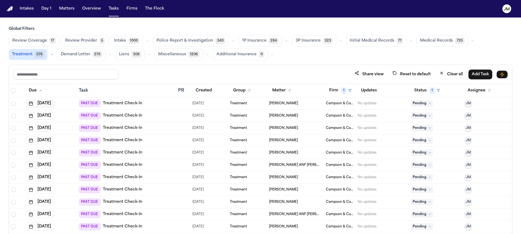
click at [54, 104] on button "Oct 6, 2025" at bounding box center [39, 104] width 29 height 8
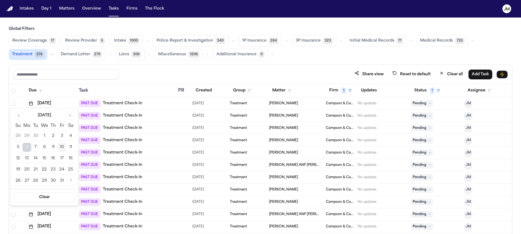
click at [36, 160] on button "14" at bounding box center [35, 158] width 9 height 9
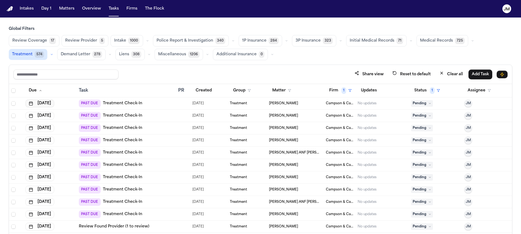
click at [40, 102] on button "Oct 6, 2025" at bounding box center [39, 104] width 29 height 8
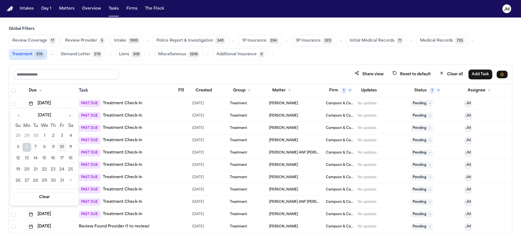
click at [31, 159] on button "14" at bounding box center [35, 158] width 9 height 9
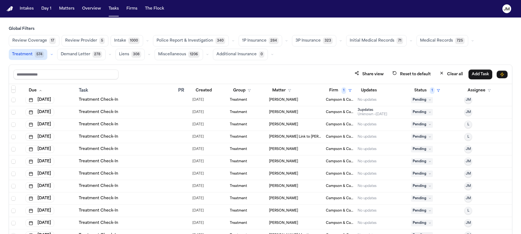
scroll to position [239, 0]
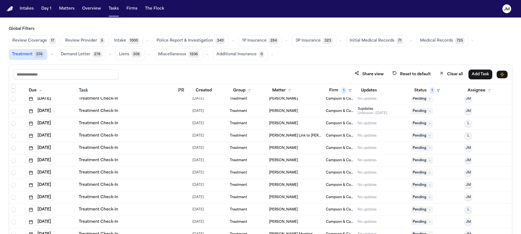
click at [164, 197] on div "Treatment Check-In" at bounding box center [126, 197] width 95 height 5
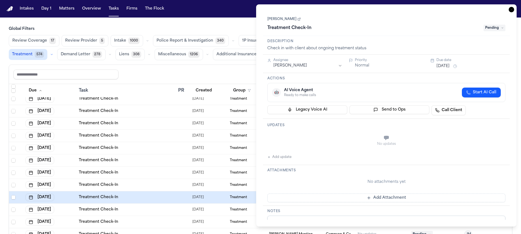
click at [286, 21] on link "[PERSON_NAME]" at bounding box center [284, 19] width 33 height 4
click at [514, 8] on icon "button" at bounding box center [511, 9] width 5 height 5
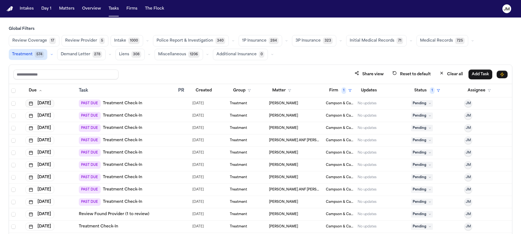
click at [44, 102] on button "Oct 6, 2025" at bounding box center [39, 104] width 29 height 8
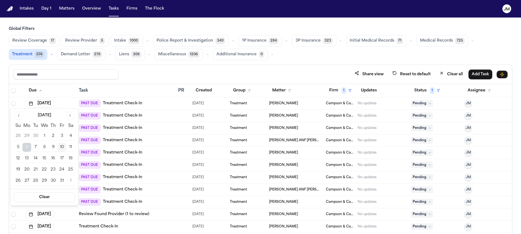
click at [35, 159] on button "14" at bounding box center [35, 158] width 9 height 9
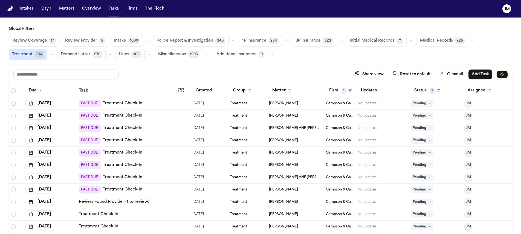
click at [41, 104] on button "Oct 6, 2025" at bounding box center [39, 104] width 29 height 8
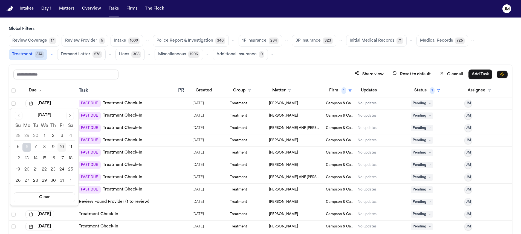
click at [36, 162] on button "14" at bounding box center [35, 158] width 9 height 9
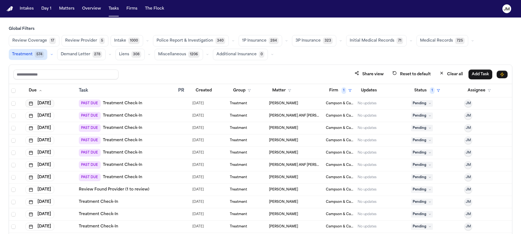
click at [47, 104] on button "Oct 6, 2025" at bounding box center [39, 104] width 29 height 8
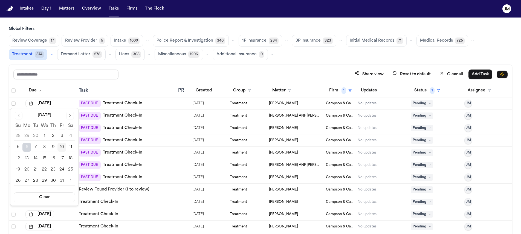
click at [34, 159] on button "14" at bounding box center [35, 158] width 9 height 9
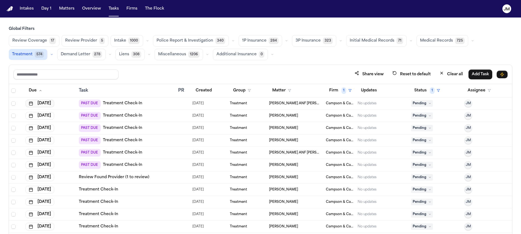
click at [50, 102] on button "Oct 6, 2025" at bounding box center [39, 104] width 29 height 8
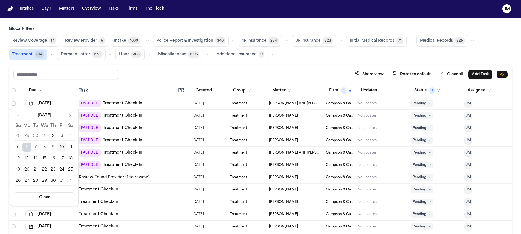
click at [36, 157] on button "14" at bounding box center [35, 158] width 9 height 9
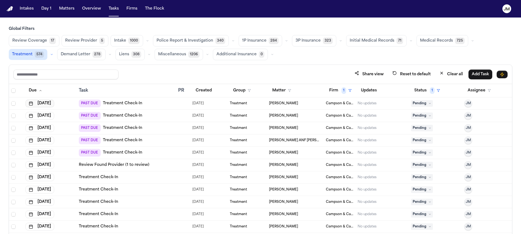
click at [45, 105] on button "Oct 6, 2025" at bounding box center [39, 104] width 29 height 8
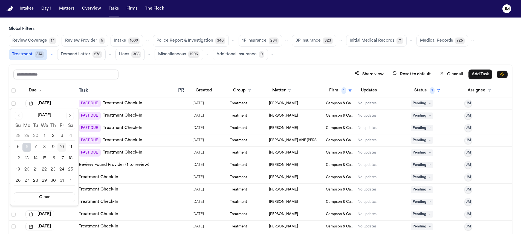
click at [36, 157] on button "14" at bounding box center [35, 158] width 9 height 9
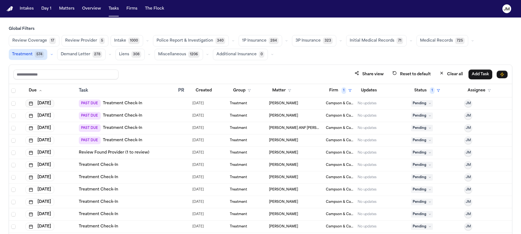
click at [51, 105] on button "Oct 6, 2025" at bounding box center [39, 104] width 29 height 8
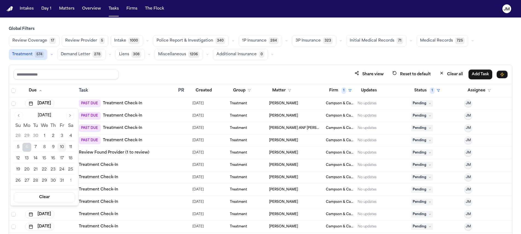
click at [37, 160] on button "14" at bounding box center [35, 158] width 9 height 9
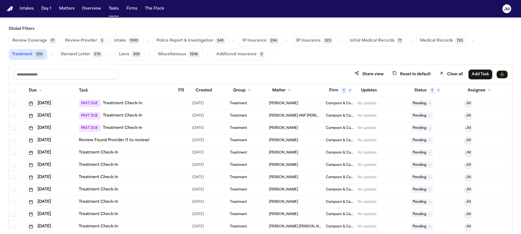
click at [44, 105] on button "Oct 6, 2025" at bounding box center [39, 104] width 29 height 8
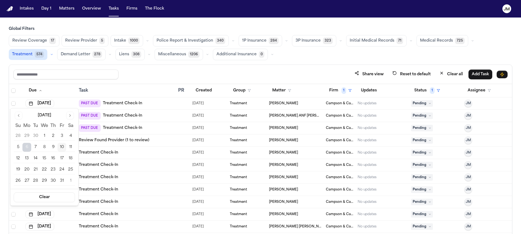
click at [38, 158] on button "14" at bounding box center [35, 158] width 9 height 9
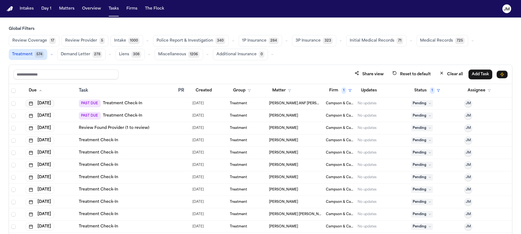
click at [42, 102] on button "Oct 6, 2025" at bounding box center [39, 104] width 29 height 8
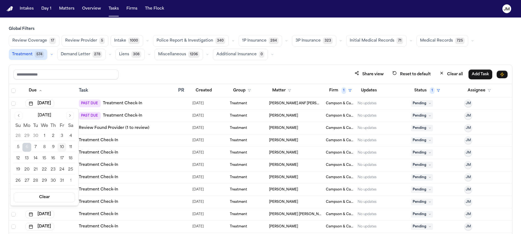
click at [33, 161] on button "14" at bounding box center [35, 158] width 9 height 9
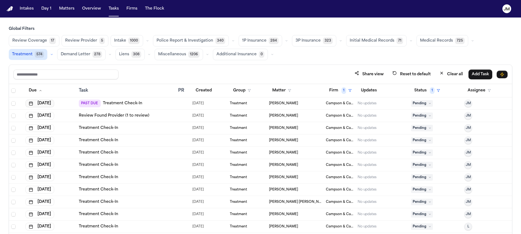
click at [44, 102] on button "Oct 7, 2025" at bounding box center [39, 104] width 29 height 8
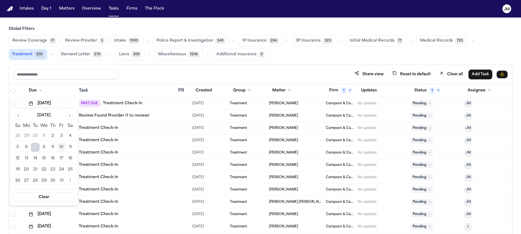
click at [37, 160] on button "14" at bounding box center [35, 158] width 9 height 9
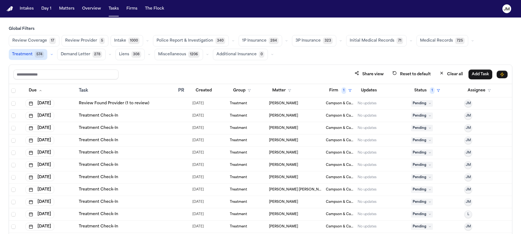
click at [113, 102] on link "Review Found Provider (1 to review)" at bounding box center [114, 103] width 71 height 5
click at [160, 105] on div "Review Found Provider (1 to review)" at bounding box center [126, 103] width 95 height 5
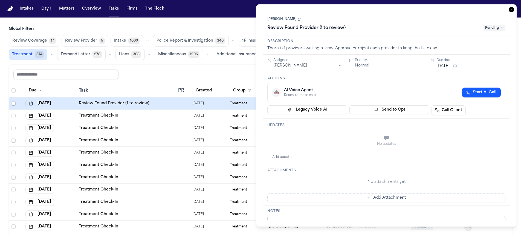
click at [493, 27] on span "Pending" at bounding box center [495, 28] width 22 height 7
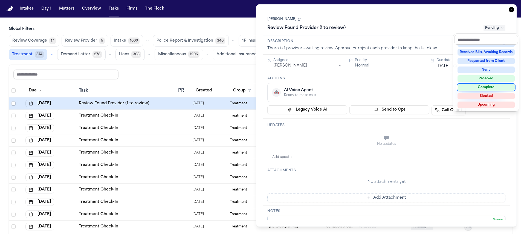
click at [491, 89] on div "Complete" at bounding box center [486, 87] width 57 height 7
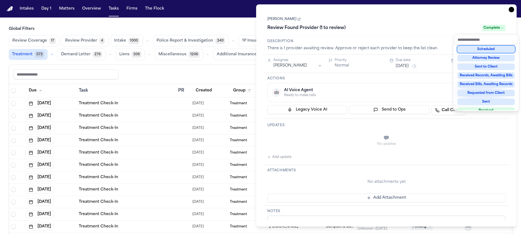
click at [515, 9] on div "**********" at bounding box center [386, 115] width 261 height 222
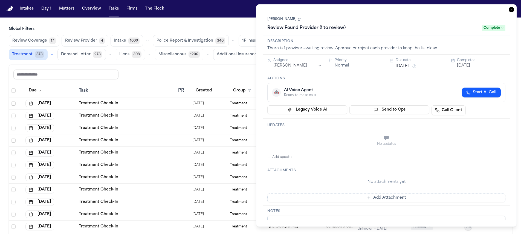
click at [512, 9] on icon "button" at bounding box center [511, 9] width 5 height 5
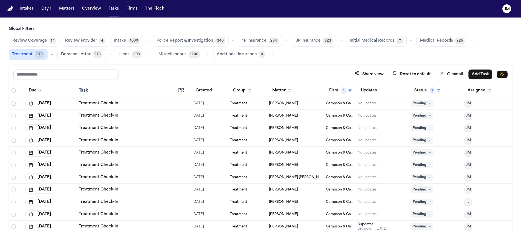
click at [70, 25] on main "Global Filters Review Coverage 17 Review Provider 4 Intake 1000 Police Report &…" at bounding box center [260, 126] width 521 height 217
click at [343, 88] on button "Firm 1" at bounding box center [340, 91] width 29 height 10
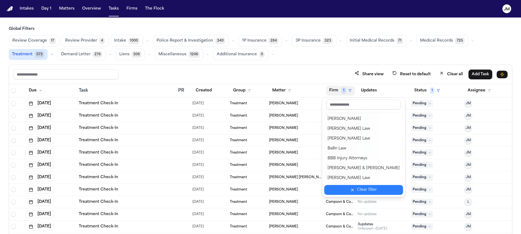
click at [357, 192] on div "Clear filter" at bounding box center [367, 190] width 20 height 7
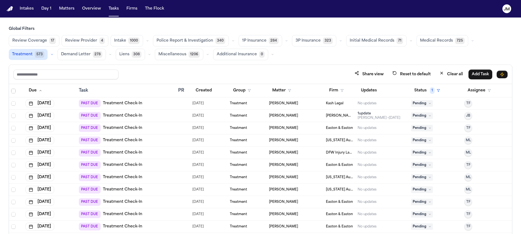
scroll to position [2215, 0]
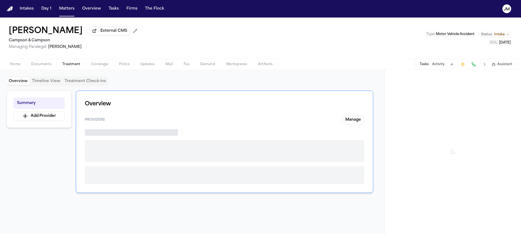
click at [58, 65] on button "Treatment" at bounding box center [71, 64] width 29 height 7
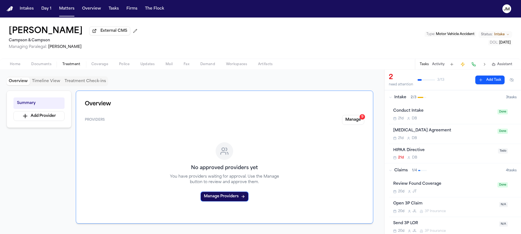
click at [82, 84] on button "Treatment Check-ins" at bounding box center [85, 82] width 46 height 8
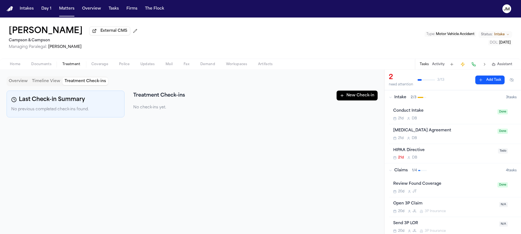
click at [348, 96] on button "New Check-in" at bounding box center [357, 96] width 41 height 10
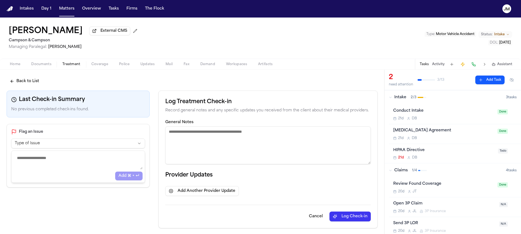
click at [211, 133] on textarea "General Notes" at bounding box center [268, 146] width 206 height 38
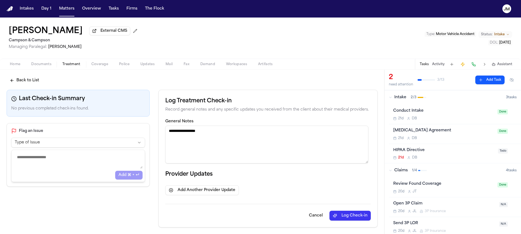
scroll to position [2, 0]
type textarea "**********"
click at [349, 216] on button "Log Check-in" at bounding box center [350, 216] width 41 height 10
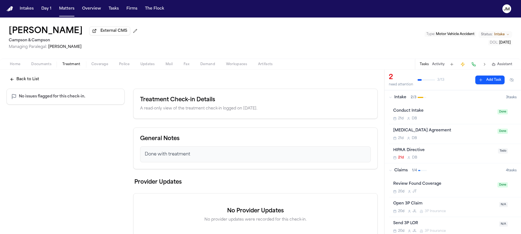
click at [30, 78] on button "Back to List" at bounding box center [25, 79] width 36 height 10
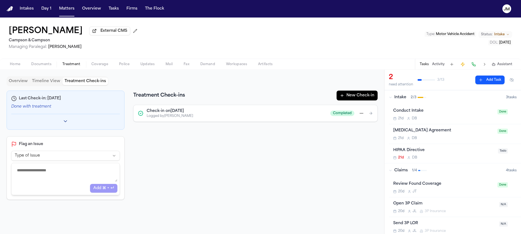
click at [26, 81] on button "Overview" at bounding box center [18, 82] width 23 height 8
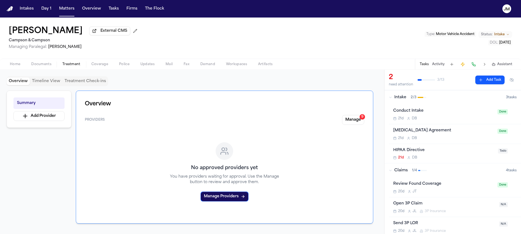
click at [17, 67] on span "Home" at bounding box center [15, 64] width 10 height 4
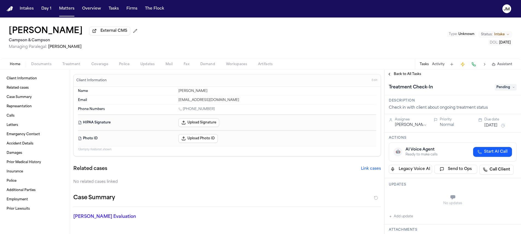
click at [74, 67] on span "Treatment" at bounding box center [71, 64] width 18 height 4
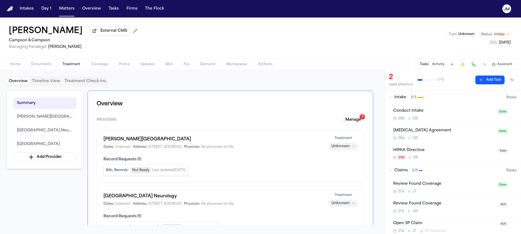
click at [92, 85] on button "Treatment Check-ins" at bounding box center [85, 82] width 46 height 8
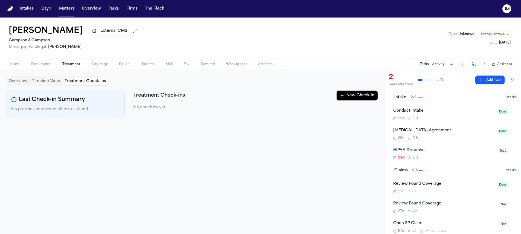
click at [349, 97] on button "New Check-in" at bounding box center [357, 96] width 41 height 10
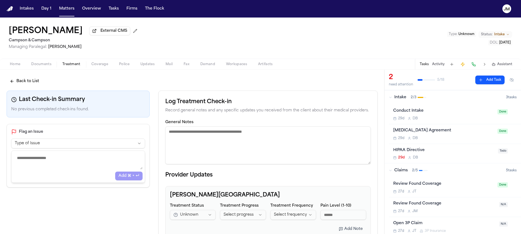
click at [207, 144] on textarea "General Notes" at bounding box center [268, 146] width 206 height 38
paste textarea "**********"
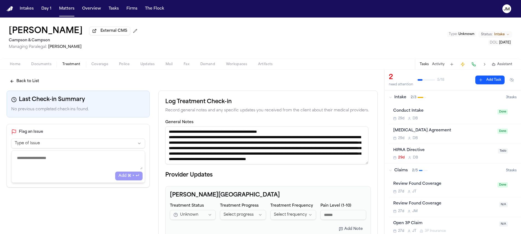
drag, startPoint x: 180, startPoint y: 133, endPoint x: 156, endPoint y: 135, distance: 24.7
drag, startPoint x: 234, startPoint y: 140, endPoint x: 167, endPoint y: 138, distance: 67.7
click at [167, 138] on textarea "**********" at bounding box center [266, 146] width 203 height 38
click at [309, 146] on textarea "**********" at bounding box center [266, 146] width 203 height 38
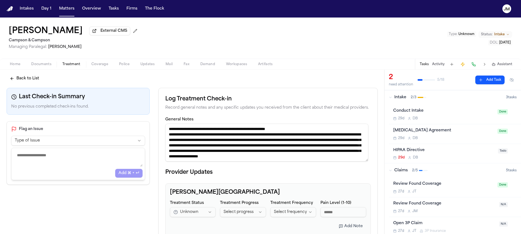
scroll to position [4, 0]
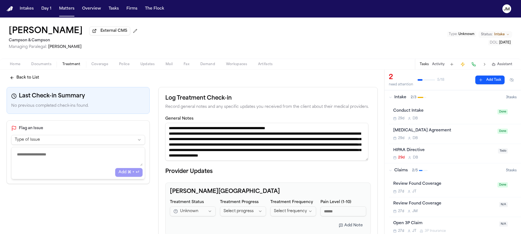
drag, startPoint x: 340, startPoint y: 156, endPoint x: 322, endPoint y: 147, distance: 19.7
click at [322, 147] on textarea "**********" at bounding box center [266, 142] width 203 height 38
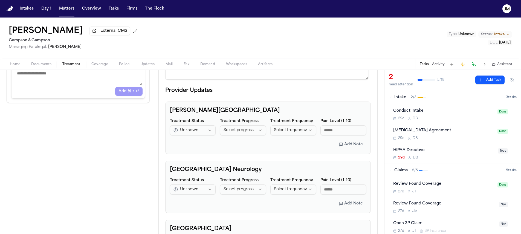
scroll to position [179, 0]
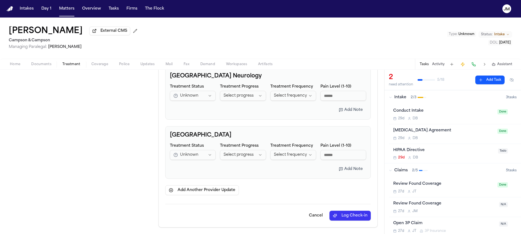
type textarea "**********"
click at [349, 214] on button "Log Check-in" at bounding box center [350, 216] width 41 height 10
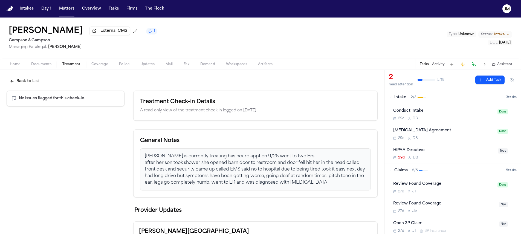
click at [28, 80] on button "Back to List" at bounding box center [25, 81] width 36 height 10
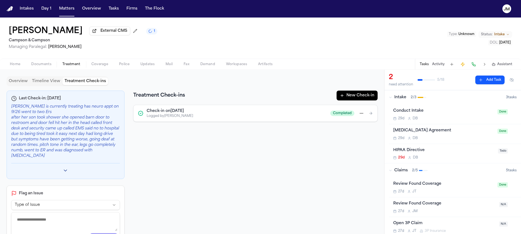
click at [20, 65] on span "Home" at bounding box center [15, 64] width 10 height 4
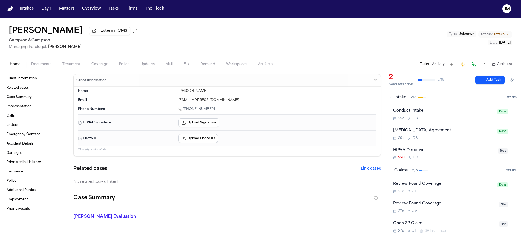
click at [71, 65] on span "Treatment" at bounding box center [71, 64] width 18 height 4
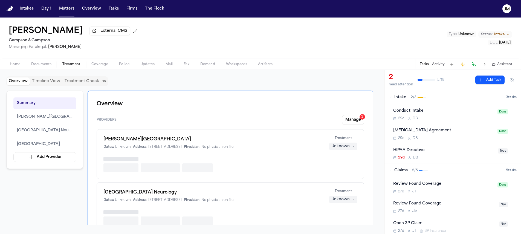
click at [71, 65] on span "Treatment" at bounding box center [71, 64] width 18 height 4
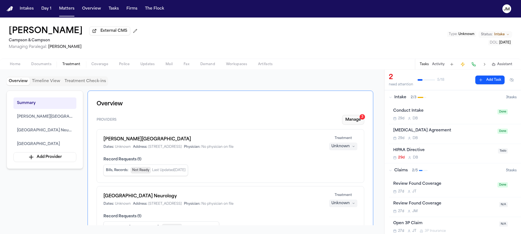
click at [353, 116] on button "Manage 3" at bounding box center [353, 120] width 22 height 10
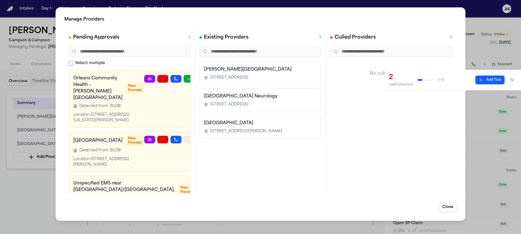
click at [188, 140] on icon "button" at bounding box center [189, 140] width 3 height 2
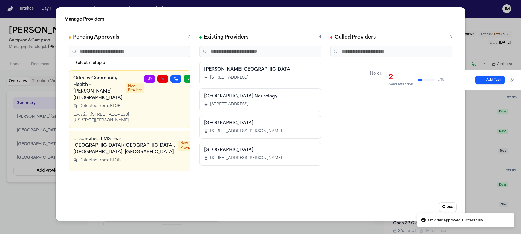
click at [213, 140] on icon "button" at bounding box center [215, 139] width 4 height 4
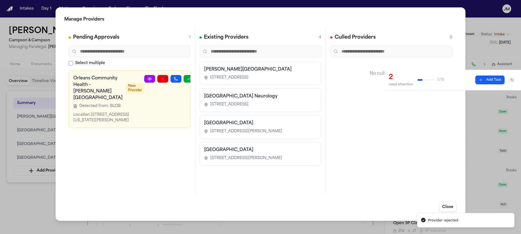
click at [148, 79] on icon at bounding box center [150, 79] width 4 height 4
click at [446, 208] on button "Close" at bounding box center [448, 207] width 18 height 10
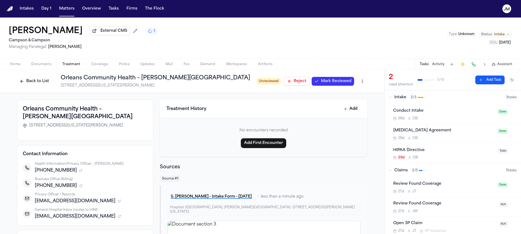
click at [42, 84] on button "Back to List" at bounding box center [34, 81] width 35 height 9
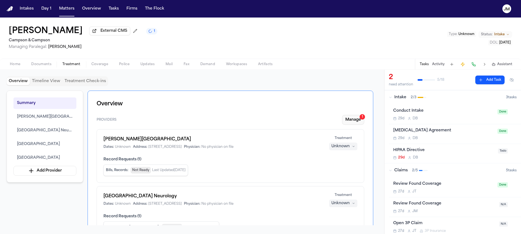
click at [351, 122] on button "Manage 1" at bounding box center [353, 120] width 22 height 10
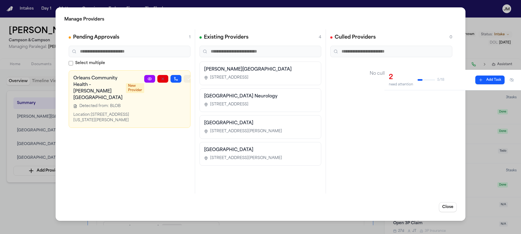
click at [184, 81] on button "button" at bounding box center [189, 79] width 11 height 8
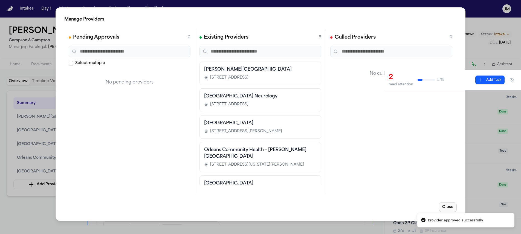
click at [447, 206] on button "Close" at bounding box center [448, 207] width 18 height 10
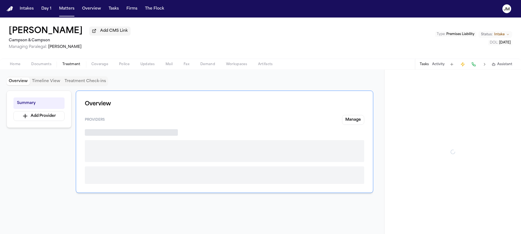
click at [67, 67] on span "Treatment" at bounding box center [71, 64] width 18 height 4
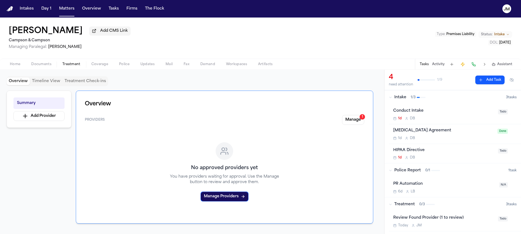
click at [356, 115] on div "Overview Providers Manage 1 No approved providers yet You have providers waitin…" at bounding box center [225, 157] width 298 height 133
click at [357, 120] on button "Manage 1" at bounding box center [353, 120] width 22 height 10
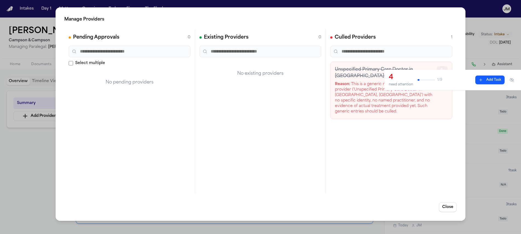
click at [445, 68] on button "button" at bounding box center [442, 70] width 11 height 8
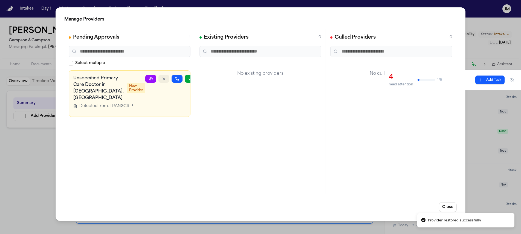
click at [162, 81] on icon "button" at bounding box center [164, 79] width 4 height 4
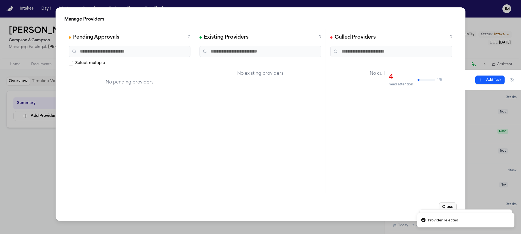
click at [450, 208] on button "Close" at bounding box center [448, 207] width 18 height 10
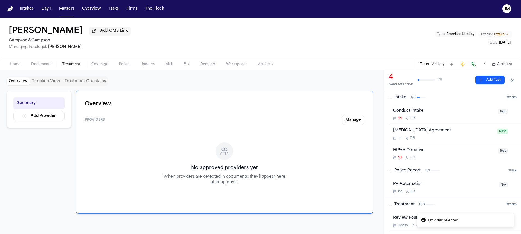
click at [18, 65] on span "Home" at bounding box center [15, 64] width 10 height 4
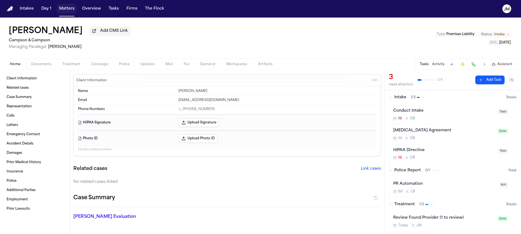
click at [65, 12] on button "Matters" at bounding box center [67, 9] width 20 height 10
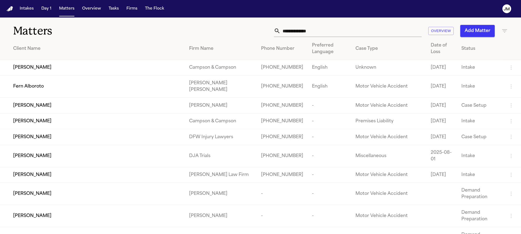
click at [299, 35] on input "text" at bounding box center [351, 31] width 141 height 12
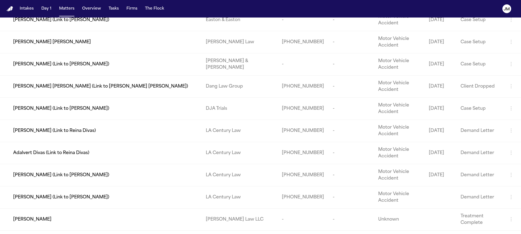
scroll to position [644, 0]
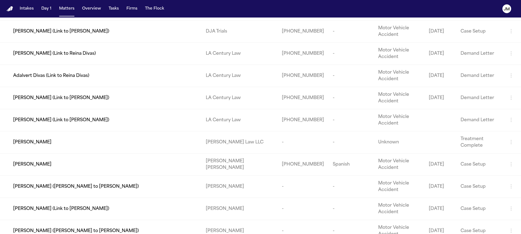
type input "******"
click at [119, 168] on div "[PERSON_NAME]" at bounding box center [105, 164] width 184 height 7
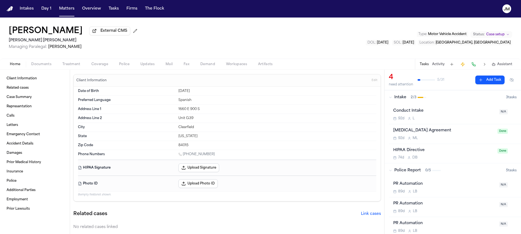
click at [487, 33] on span "Case setup" at bounding box center [496, 34] width 18 height 4
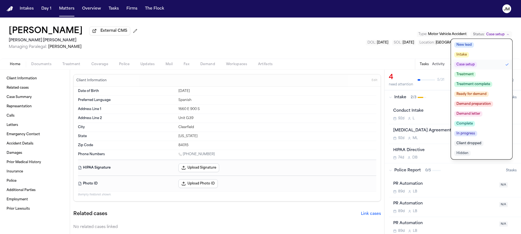
click at [200, 39] on div "Arianna Briceno External CMS Steele Adams Hosman Managing Paralegal: Jacqueline…" at bounding box center [260, 38] width 521 height 41
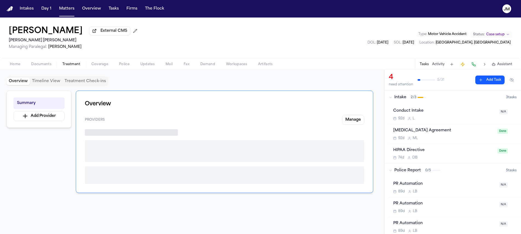
click at [79, 65] on span "Treatment" at bounding box center [71, 64] width 18 height 4
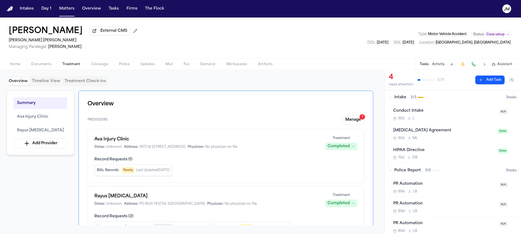
click at [16, 65] on span "Home" at bounding box center [15, 64] width 10 height 4
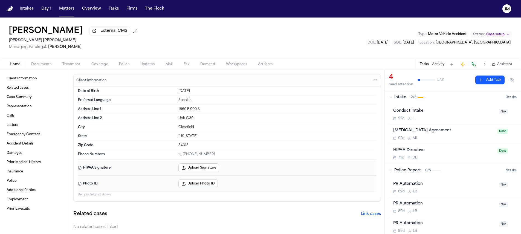
click at [489, 36] on span "Case setup" at bounding box center [496, 34] width 18 height 4
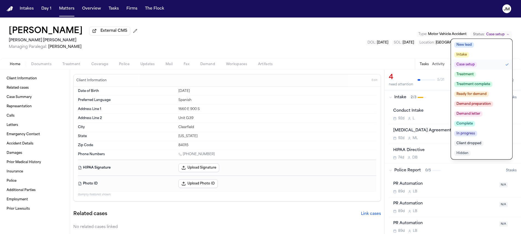
click at [473, 86] on span "Treatment complete" at bounding box center [474, 84] width 38 height 5
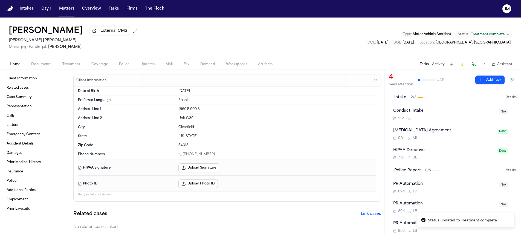
click at [287, 47] on div "Arianna Briceno External CMS Steele Adams Hosman Managing Paralegal: Jacqueline…" at bounding box center [260, 38] width 521 height 41
click at [93, 66] on span "Coverage" at bounding box center [99, 64] width 17 height 4
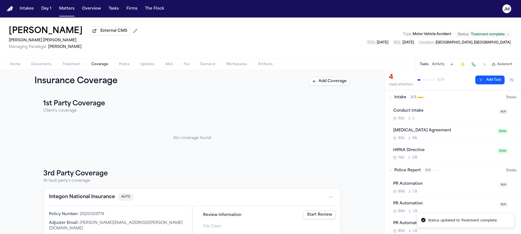
click at [66, 64] on span "Treatment" at bounding box center [71, 64] width 18 height 4
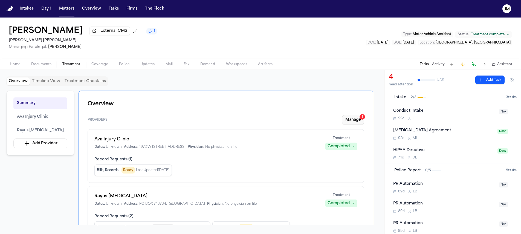
click at [348, 117] on button "Manage 1" at bounding box center [353, 120] width 22 height 10
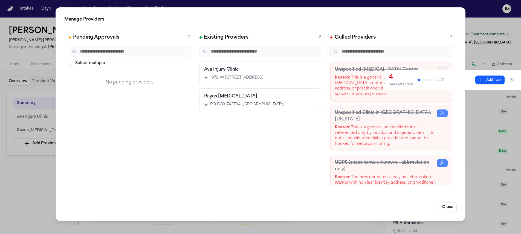
click at [440, 67] on button "button" at bounding box center [442, 70] width 11 height 8
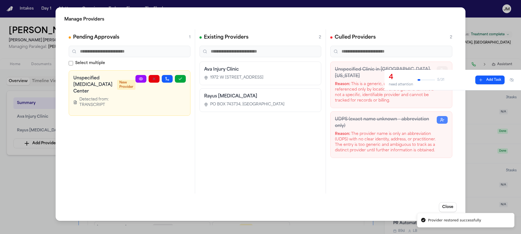
click at [440, 67] on button "button" at bounding box center [442, 70] width 11 height 8
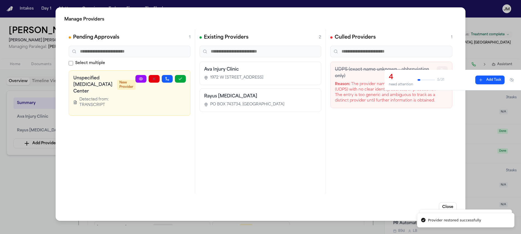
click at [440, 67] on button "button" at bounding box center [442, 70] width 11 height 8
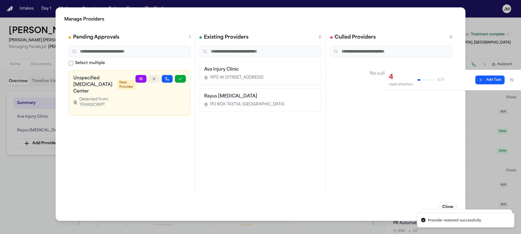
click at [151, 75] on button "button" at bounding box center [154, 79] width 11 height 8
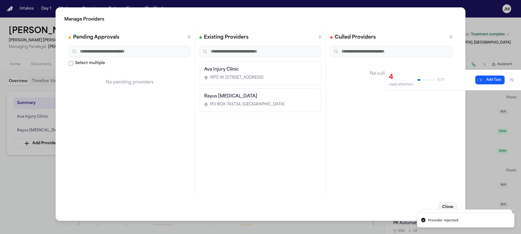
click at [455, 209] on button "Close" at bounding box center [448, 207] width 18 height 10
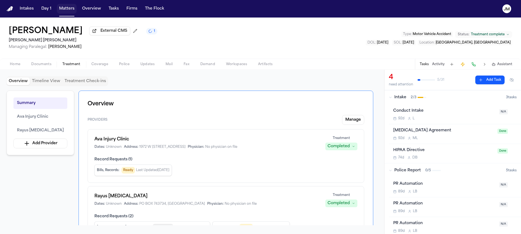
click at [71, 11] on button "Matters" at bounding box center [67, 9] width 20 height 10
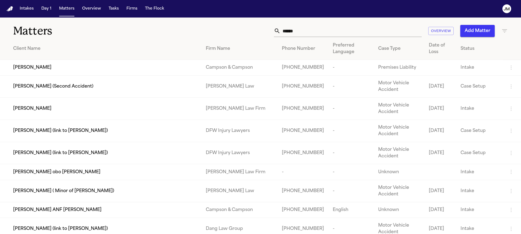
click at [366, 32] on input "******" at bounding box center [351, 31] width 141 height 12
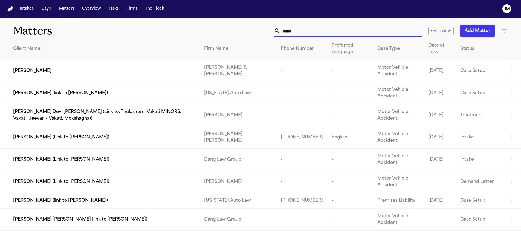
click at [293, 32] on input "*****" at bounding box center [351, 31] width 141 height 12
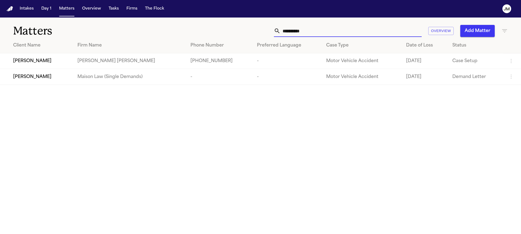
type input "**********"
click at [56, 62] on div "[PERSON_NAME]" at bounding box center [41, 61] width 56 height 7
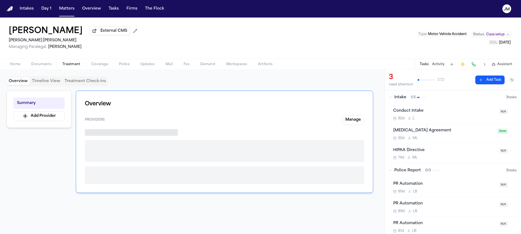
click at [76, 67] on span "Treatment" at bounding box center [71, 64] width 18 height 4
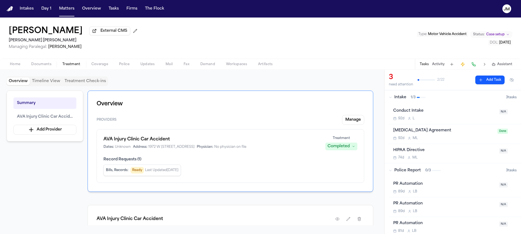
click at [492, 35] on span "Case setup" at bounding box center [496, 34] width 18 height 4
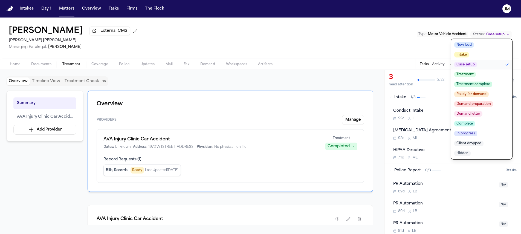
click at [478, 88] on button "Treatment complete" at bounding box center [481, 84] width 61 height 10
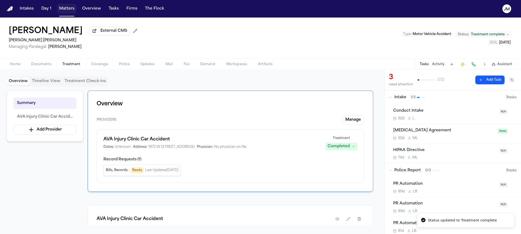
click at [64, 4] on button "Matters" at bounding box center [67, 9] width 20 height 10
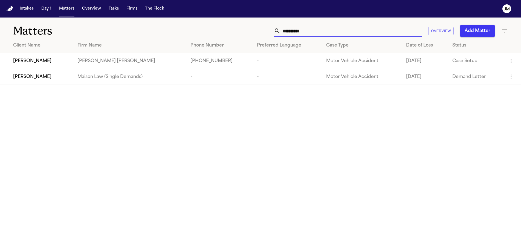
click at [287, 33] on input "**********" at bounding box center [351, 31] width 141 height 12
click at [331, 30] on input "**********" at bounding box center [351, 31] width 141 height 12
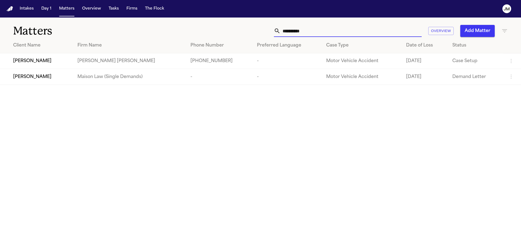
click at [331, 30] on input "**********" at bounding box center [351, 31] width 141 height 12
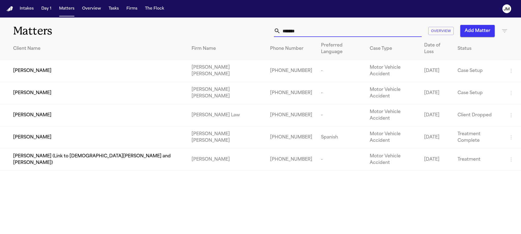
type input "*******"
click at [56, 127] on td "[PERSON_NAME]" at bounding box center [93, 138] width 187 height 22
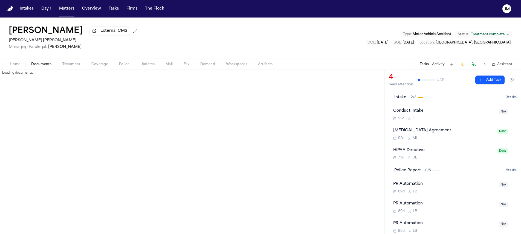
click at [47, 66] on span "Documents" at bounding box center [41, 64] width 20 height 4
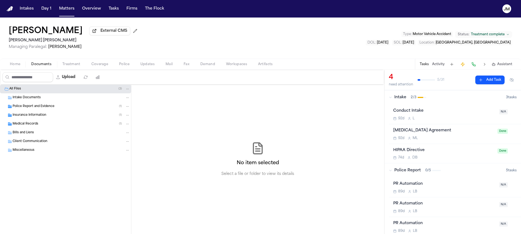
click at [31, 117] on span "Insurance Information" at bounding box center [30, 115] width 34 height 5
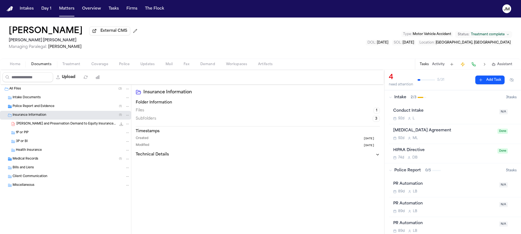
click at [39, 126] on span "A. Briceno - LOR and Preservation Demand to Equity Insurance - 7.12.25" at bounding box center [66, 124] width 100 height 5
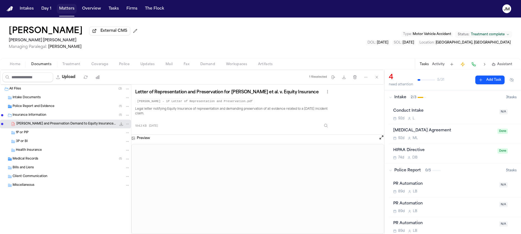
click at [62, 11] on button "Matters" at bounding box center [67, 9] width 20 height 10
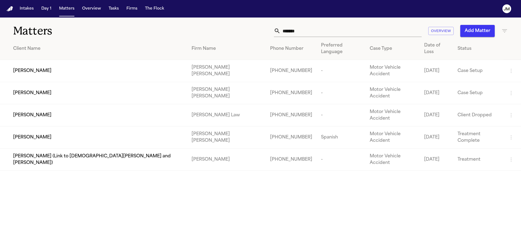
click at [303, 31] on input "*******" at bounding box center [351, 31] width 141 height 12
click at [303, 30] on input "*******" at bounding box center [351, 31] width 141 height 12
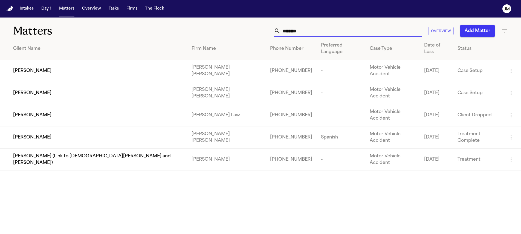
type input "********"
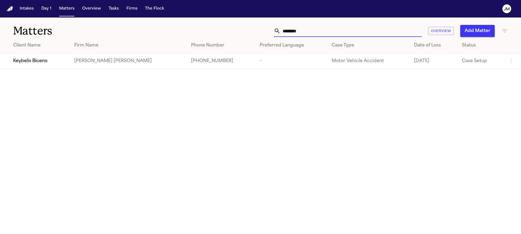
click at [54, 58] on div "Keybelis Biceno" at bounding box center [39, 61] width 52 height 7
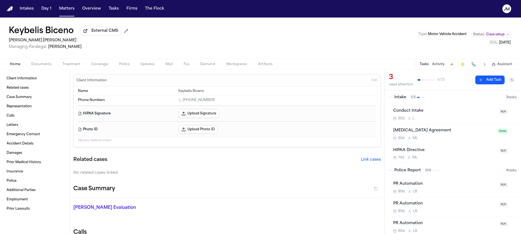
click at [479, 38] on button "Status: Case setup" at bounding box center [492, 34] width 42 height 7
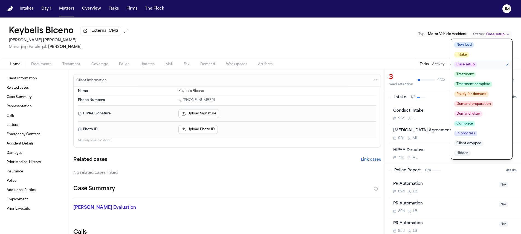
click at [473, 85] on span "Treatment complete" at bounding box center [474, 84] width 38 height 5
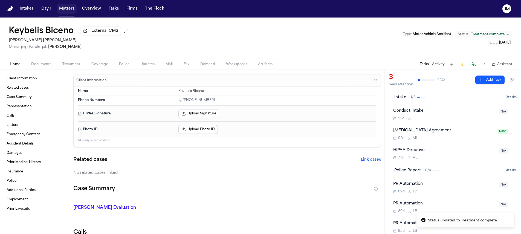
click at [62, 7] on button "Matters" at bounding box center [67, 9] width 20 height 10
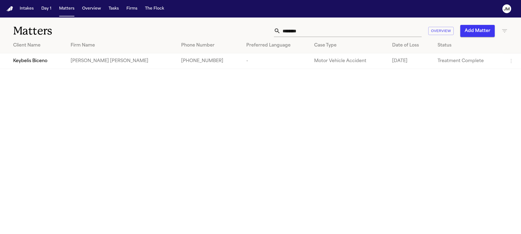
click at [320, 35] on input "********" at bounding box center [351, 31] width 141 height 12
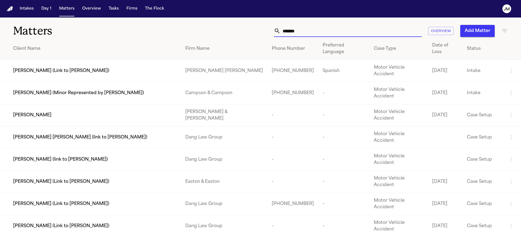
type input "*******"
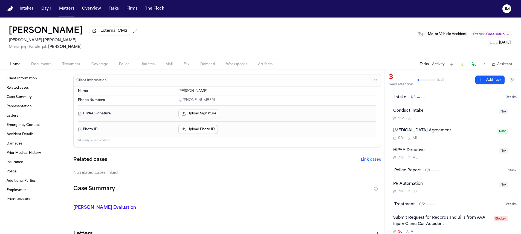
click at [490, 32] on button "Status: Case setup" at bounding box center [492, 34] width 42 height 7
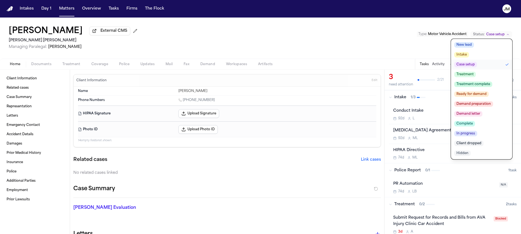
click at [476, 82] on button "Treatment complete" at bounding box center [481, 84] width 61 height 10
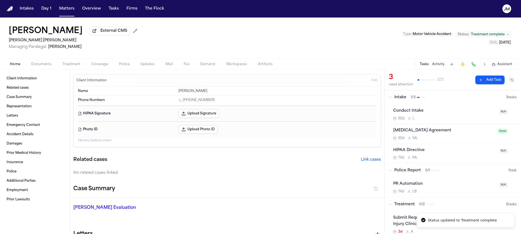
click at [74, 62] on div "Home Documents Treatment Coverage Police Updates Mail Fax Demand Workspaces Art…" at bounding box center [260, 64] width 521 height 11
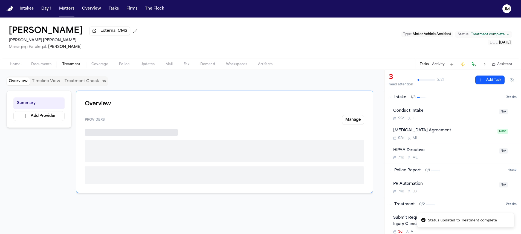
click at [74, 63] on span "Treatment" at bounding box center [71, 64] width 18 height 4
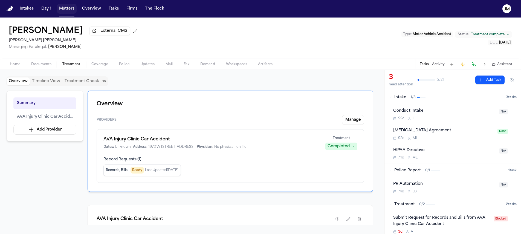
click at [62, 10] on button "Matters" at bounding box center [67, 9] width 20 height 10
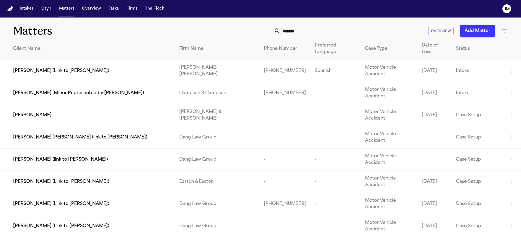
click at [294, 26] on input "*******" at bounding box center [351, 31] width 141 height 12
click at [294, 28] on input "*******" at bounding box center [351, 31] width 141 height 12
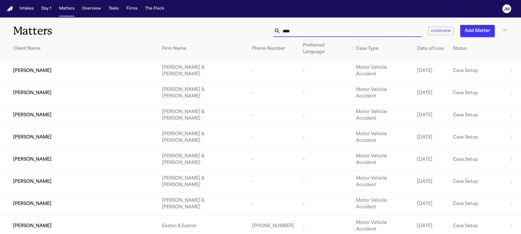
click at [295, 31] on input "****" at bounding box center [351, 31] width 141 height 12
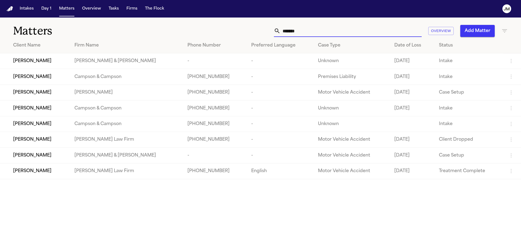
type input "*******"
click at [50, 98] on td "[PERSON_NAME]" at bounding box center [35, 93] width 70 height 16
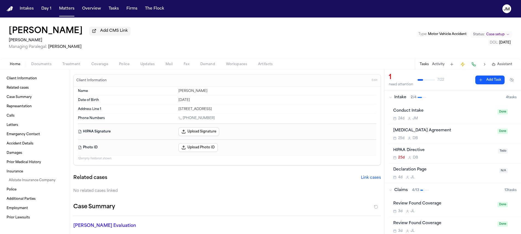
click at [38, 64] on span "Documents" at bounding box center [41, 64] width 20 height 4
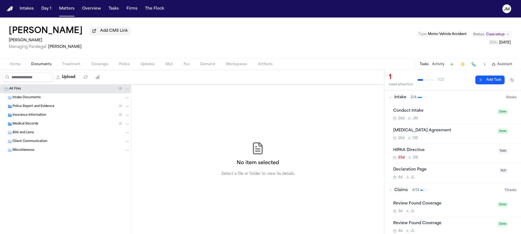
click at [35, 118] on div "Insurance Information ( 1 )" at bounding box center [71, 115] width 117 height 5
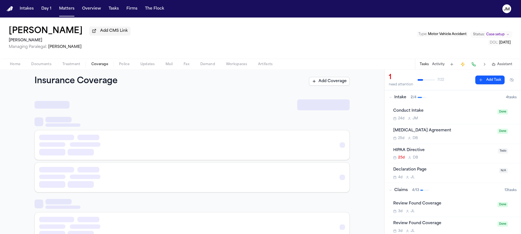
click at [88, 65] on button "Coverage" at bounding box center [100, 64] width 28 height 7
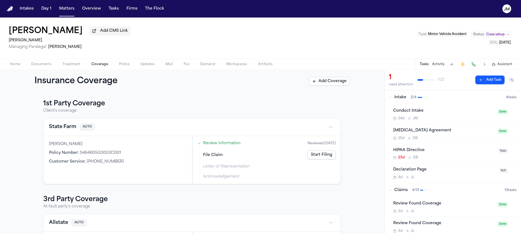
click at [17, 64] on span "Home" at bounding box center [15, 64] width 10 height 4
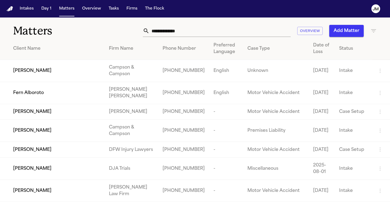
click at [265, 31] on input "text" at bounding box center [220, 31] width 141 height 12
click at [199, 35] on input "text" at bounding box center [220, 31] width 141 height 12
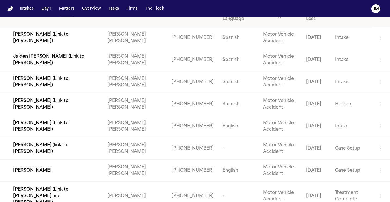
scroll to position [36, 0]
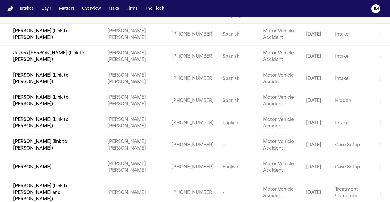
type input "******"
click at [85, 164] on td "[PERSON_NAME]" at bounding box center [51, 168] width 103 height 22
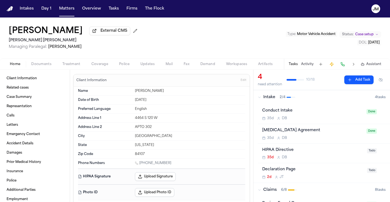
click at [89, 62] on div "Home Documents Treatment Coverage Police Updates Mail Fax Demand Workspaces Art…" at bounding box center [195, 64] width 390 height 11
click at [93, 65] on span "Coverage" at bounding box center [99, 64] width 17 height 4
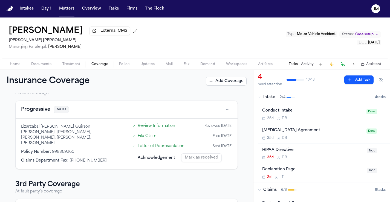
scroll to position [41, 0]
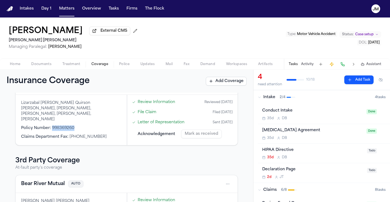
drag, startPoint x: 75, startPoint y: 125, endPoint x: 52, endPoint y: 126, distance: 22.5
click at [51, 127] on div "Policy Number : 998369260" at bounding box center [71, 128] width 100 height 5
copy span "998369260"
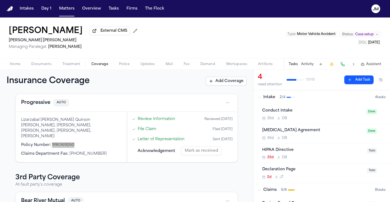
scroll to position [0, 0]
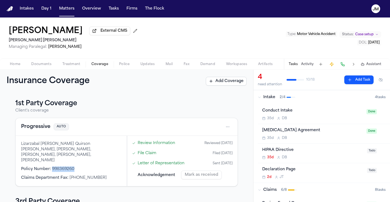
click at [224, 129] on html "Intakes Day 1 Matters Overview Tasks Firms The [PERSON_NAME] [PERSON_NAME] Exte…" at bounding box center [195, 101] width 390 height 202
click at [199, 144] on div "View coverage details" at bounding box center [206, 142] width 41 height 14
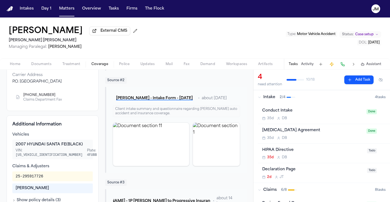
scroll to position [95, 0]
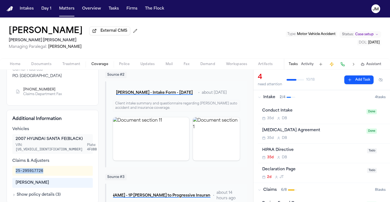
drag, startPoint x: 45, startPoint y: 174, endPoint x: 13, endPoint y: 176, distance: 31.8
click at [13, 176] on div "25-295917726" at bounding box center [52, 171] width 81 height 10
copy div "25-295917726"
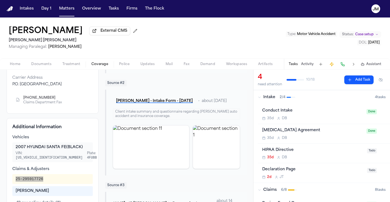
scroll to position [25, 0]
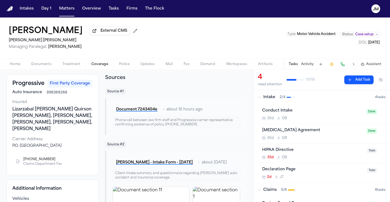
click at [99, 66] on span "Coverage" at bounding box center [99, 64] width 17 height 4
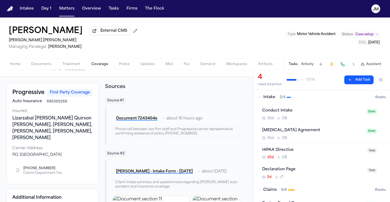
scroll to position [0, 0]
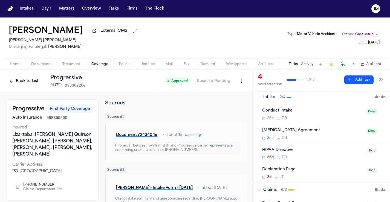
click at [22, 84] on button "Back to List" at bounding box center [24, 81] width 35 height 9
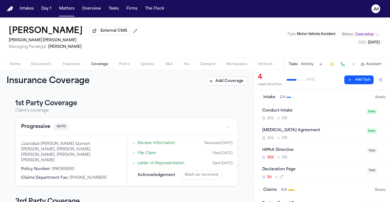
scroll to position [85, 0]
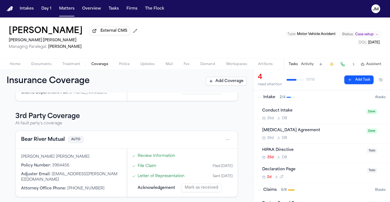
click at [218, 138] on div "Bear River Mutual AUTO" at bounding box center [126, 140] width 211 height 9
click at [223, 139] on html "Intakes Day 1 Matters Overview Tasks Firms The [PERSON_NAME] [PERSON_NAME] Exte…" at bounding box center [195, 101] width 390 height 202
click at [216, 148] on div "View coverage details" at bounding box center [206, 152] width 41 height 14
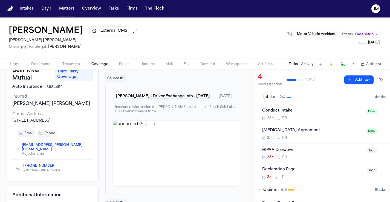
scroll to position [30, 0]
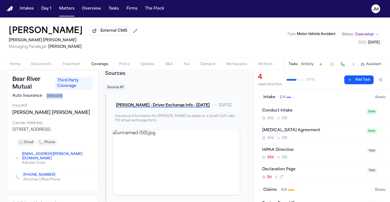
drag, startPoint x: 64, startPoint y: 98, endPoint x: 44, endPoint y: 99, distance: 19.7
click at [44, 99] on div "Auto Insurance 3984456" at bounding box center [52, 95] width 81 height 5
copy span "3984456"
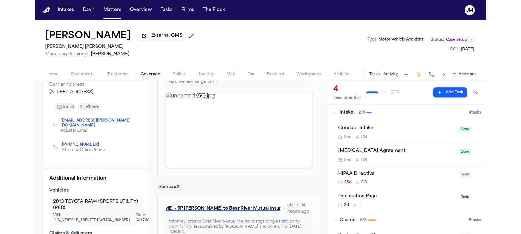
scroll to position [134, 0]
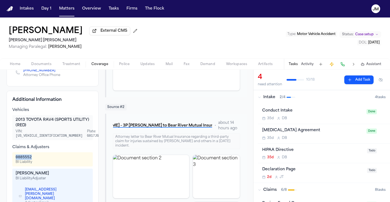
drag, startPoint x: 31, startPoint y: 151, endPoint x: 11, endPoint y: 152, distance: 20.3
click at [11, 152] on div "Additional Information Vehicles 2013 TOYOTA RAV4 (SPORTS UTILITY) (RED) VIN: [U…" at bounding box center [53, 159] width 92 height 136
copy div "0885552"
click at [44, 65] on span "Documents" at bounding box center [41, 64] width 20 height 4
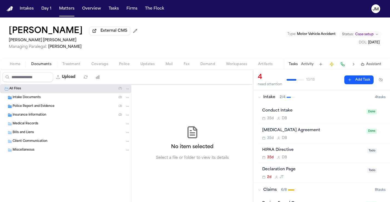
click at [41, 116] on span "Insurance Information" at bounding box center [30, 115] width 34 height 5
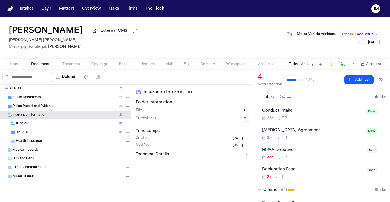
click at [39, 124] on div "1P or PIP ( 1 )" at bounding box center [73, 124] width 114 height 5
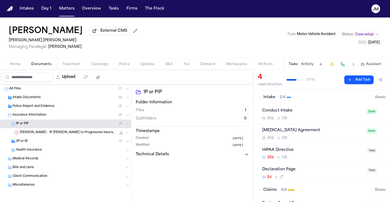
click at [119, 135] on icon "File: M. Herrera - 1P LOR to Progressive Insurance - 10.9.25" at bounding box center [121, 133] width 4 height 4
click at [43, 145] on div "3P or BI ( 1 )" at bounding box center [65, 141] width 131 height 9
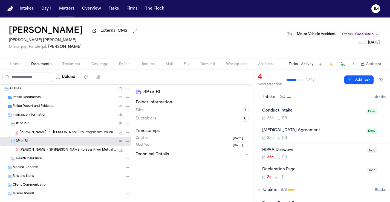
click at [52, 155] on div "[PERSON_NAME] - 3P [PERSON_NAME] to Bear River Mutual Insurance - [DATE] 219.6 …" at bounding box center [65, 150] width 131 height 9
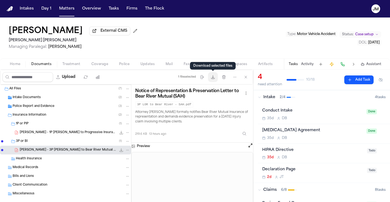
click at [215, 79] on icon "button" at bounding box center [212, 77] width 3 height 3
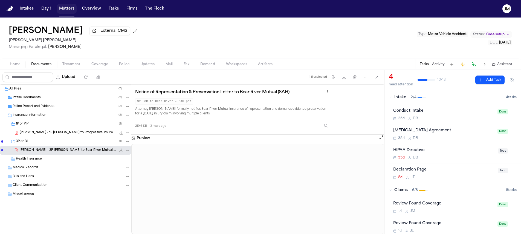
click at [70, 12] on button "Matters" at bounding box center [67, 9] width 20 height 10
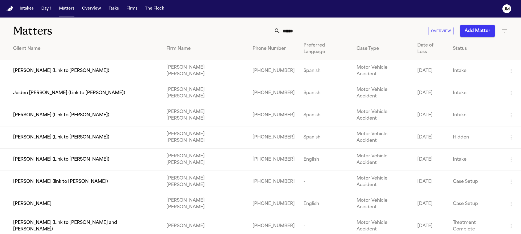
click at [310, 28] on input "******" at bounding box center [351, 31] width 141 height 12
click at [309, 28] on input "******" at bounding box center [351, 31] width 141 height 12
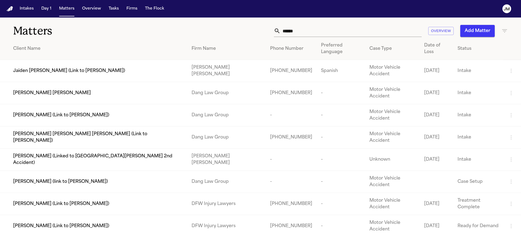
click at [305, 33] on input "******" at bounding box center [351, 31] width 141 height 12
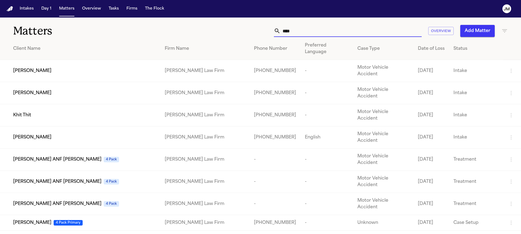
click at [294, 29] on input "****" at bounding box center [351, 31] width 141 height 12
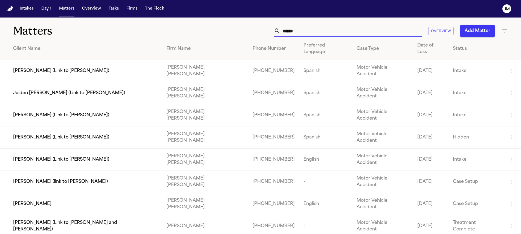
type input "******"
click at [62, 193] on td "[PERSON_NAME]" at bounding box center [81, 204] width 162 height 22
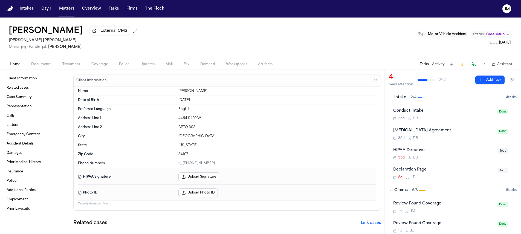
click at [104, 68] on span "button" at bounding box center [99, 67] width 23 height 1
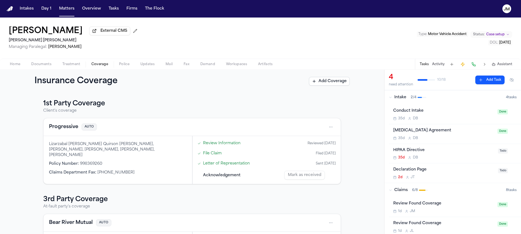
scroll to position [10, 0]
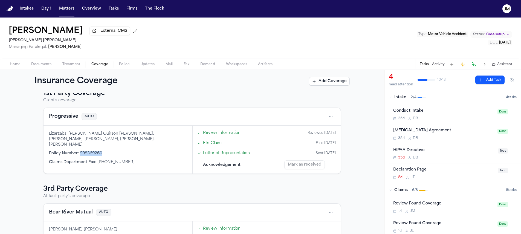
drag, startPoint x: 100, startPoint y: 148, endPoint x: 78, endPoint y: 151, distance: 22.3
click at [80, 151] on span "998369260" at bounding box center [91, 153] width 22 height 4
copy span "998369260"
click at [326, 110] on div "Progressive AUTO" at bounding box center [192, 117] width 297 height 18
click at [329, 117] on html "Intakes Day 1 Matters Overview Tasks Firms The [PERSON_NAME] [PERSON_NAME] Exte…" at bounding box center [260, 117] width 521 height 234
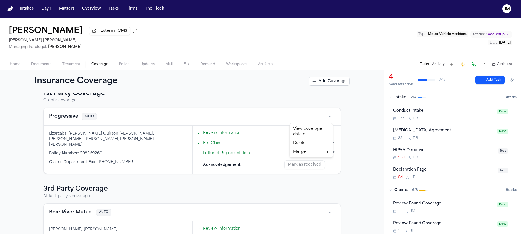
click at [313, 131] on div "View coverage details" at bounding box center [311, 132] width 41 height 14
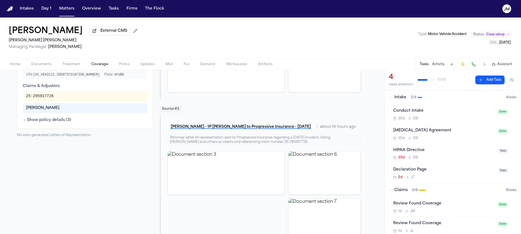
scroll to position [136, 0]
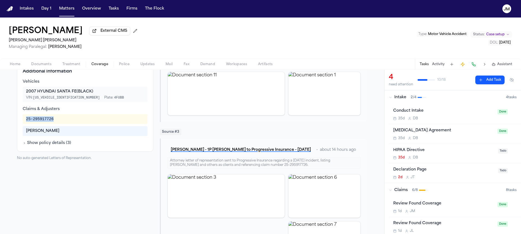
drag, startPoint x: 53, startPoint y: 118, endPoint x: 22, endPoint y: 122, distance: 31.2
click at [23, 122] on div "25-295917726" at bounding box center [85, 119] width 125 height 10
copy div "25-295917726"
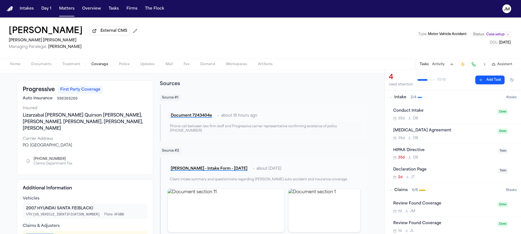
scroll to position [0, 0]
